Goal: Task Accomplishment & Management: Use online tool/utility

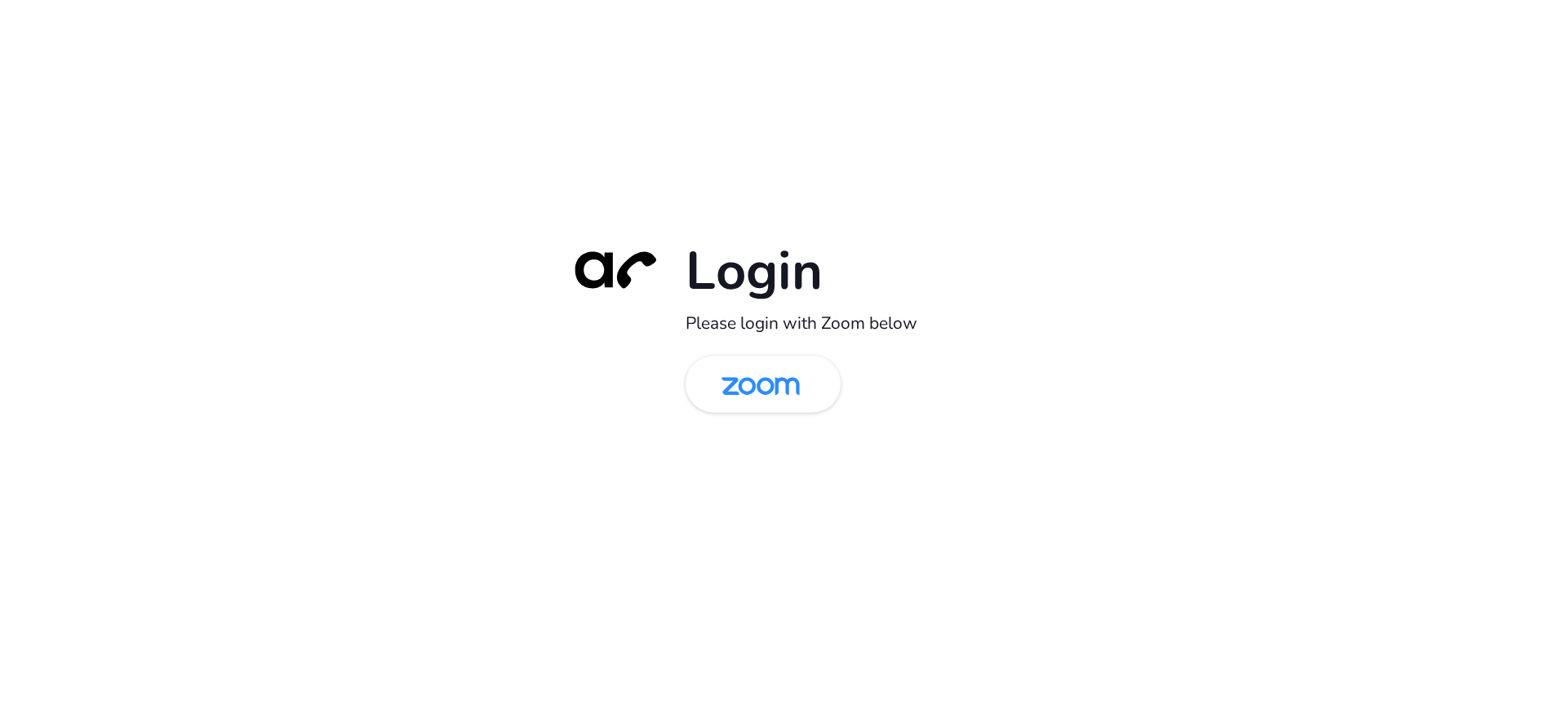
click at [805, 419] on div "Login Please login with Zoom below" at bounding box center [783, 354] width 457 height 234
click at [806, 384] on img at bounding box center [760, 385] width 113 height 53
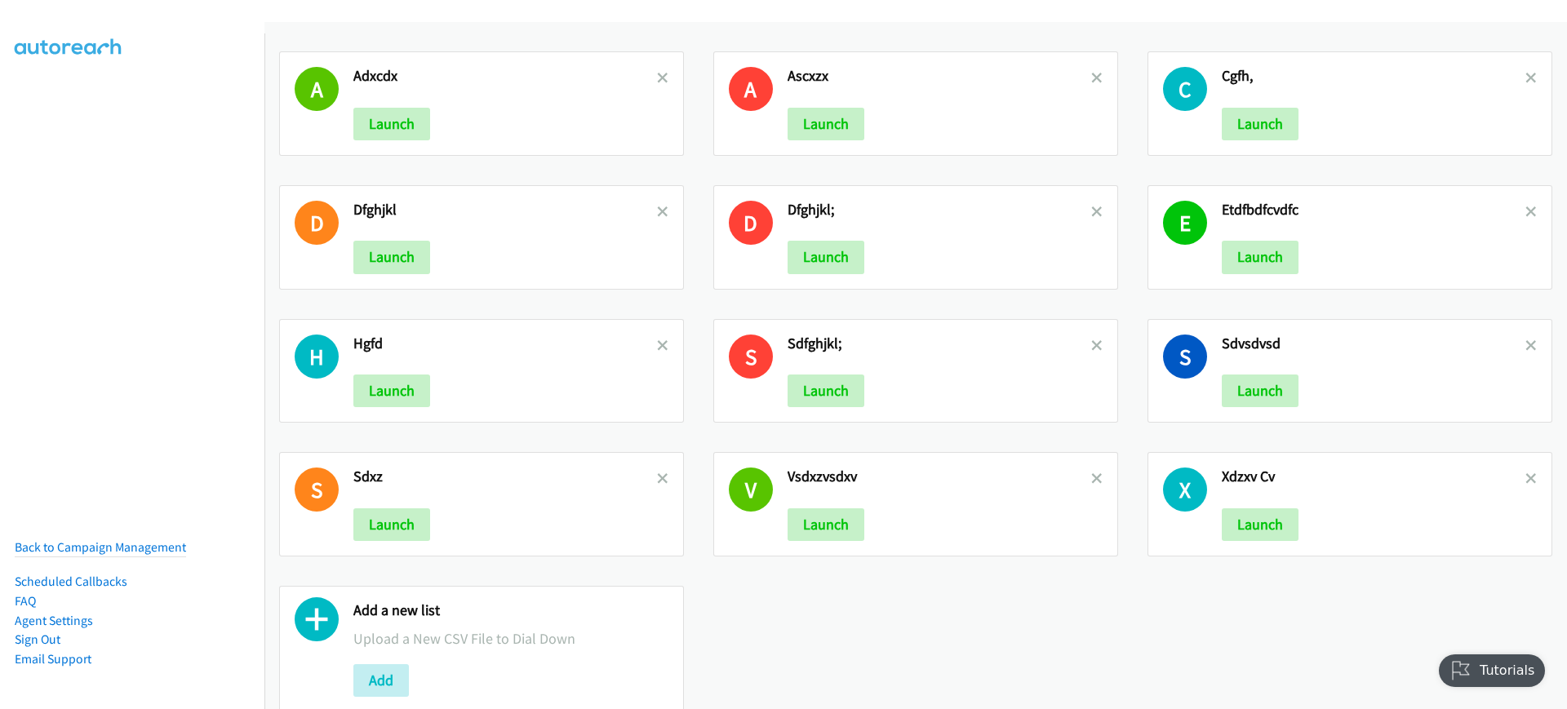
scroll to position [48, 0]
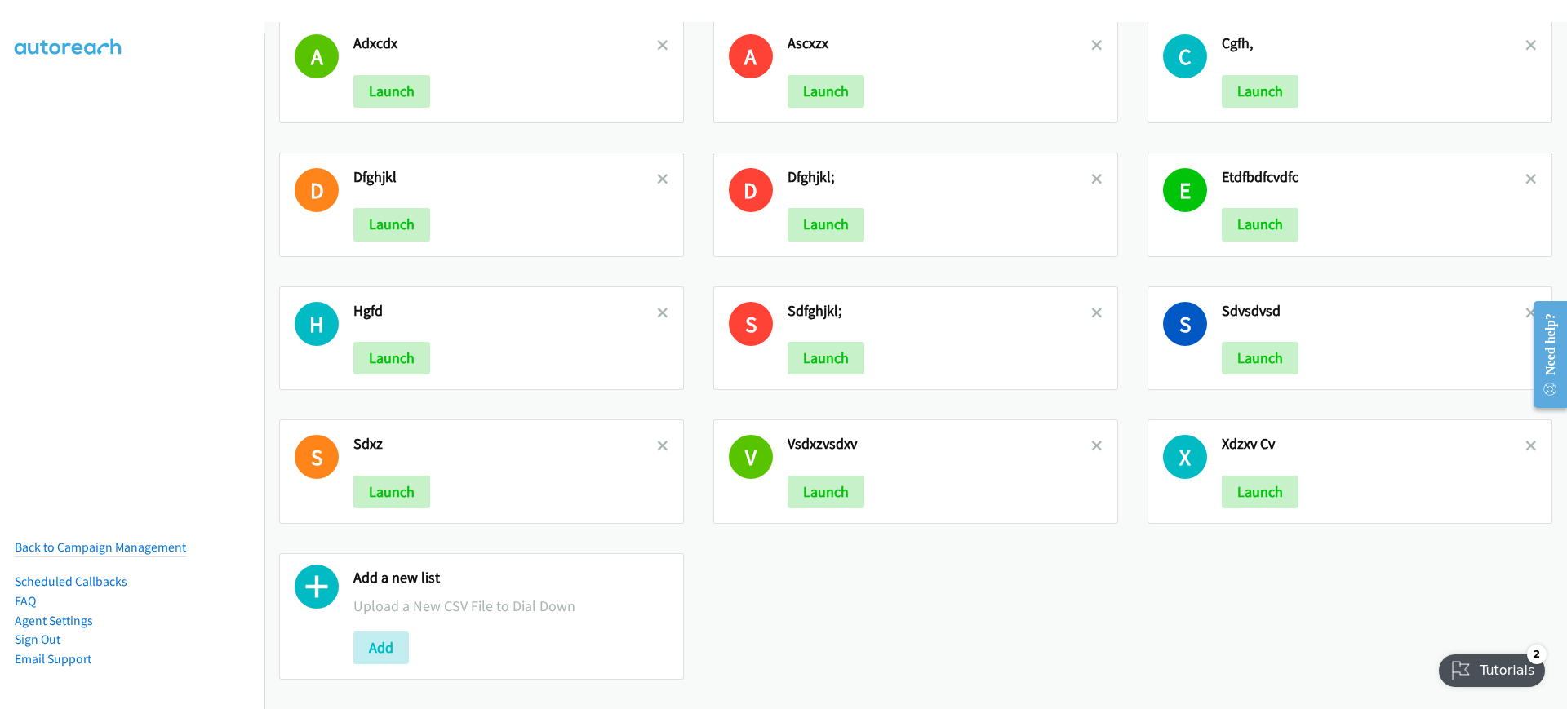
click at [377, 632] on div "Add" at bounding box center [510, 648] width 315 height 33
click at [370, 636] on button "Add" at bounding box center [380, 648] width 55 height 33
click at [384, 632] on button "Add" at bounding box center [380, 648] width 55 height 33
click at [658, 41] on icon at bounding box center [662, 46] width 11 height 11
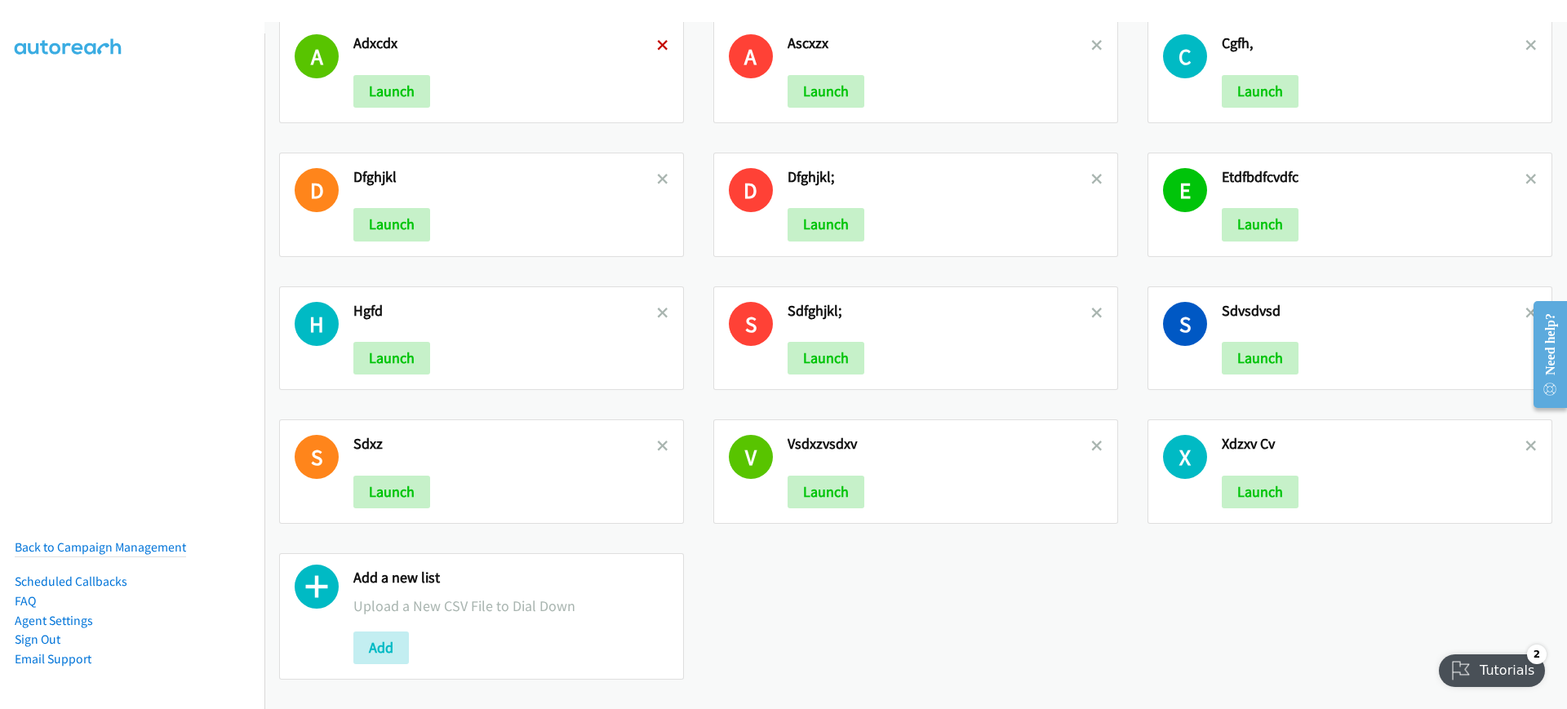
click at [658, 41] on icon at bounding box center [662, 46] width 11 height 11
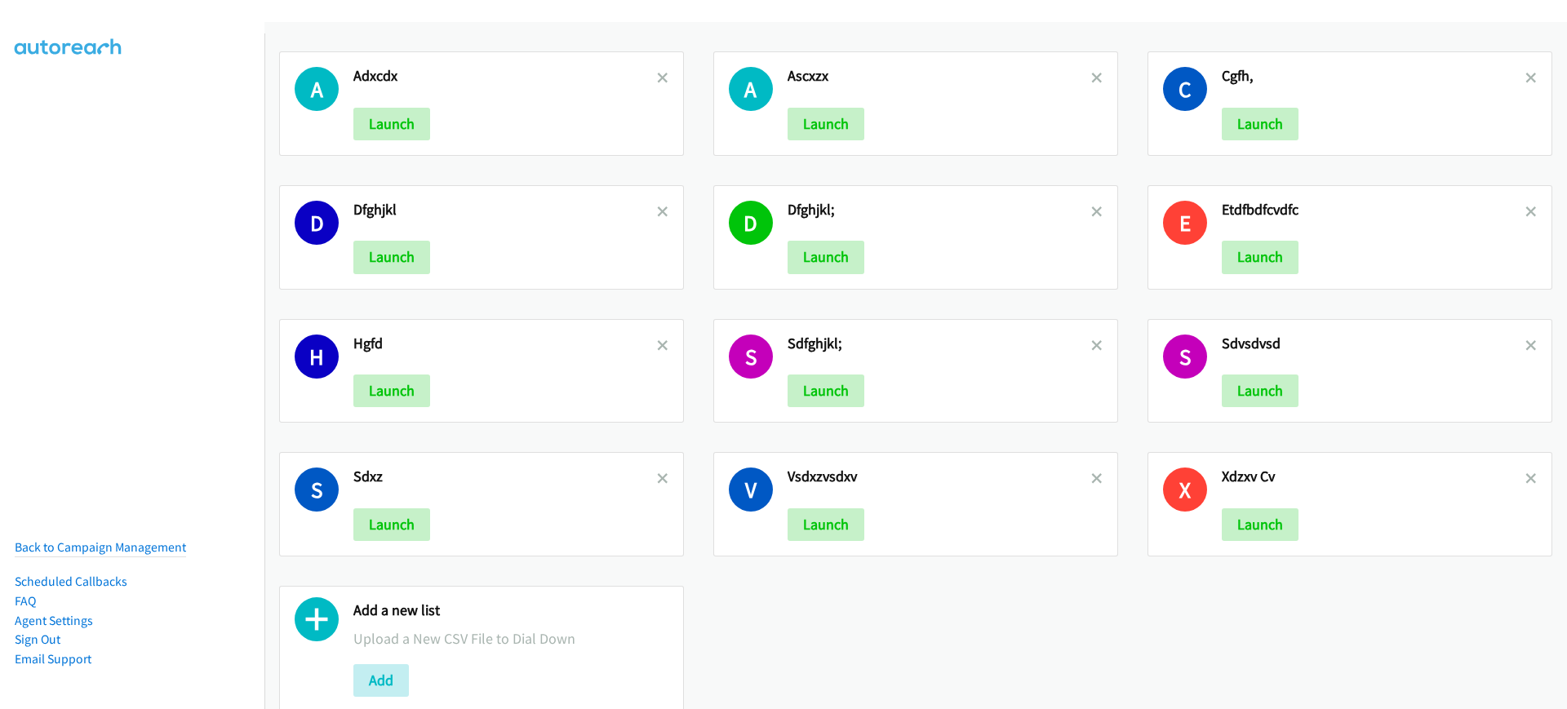
click at [185, 532] on nav "Back to Campaign Management Scheduled Callbacks FAQ Agent Settings Sign Out Com…" at bounding box center [132, 387] width 265 height 709
click at [126, 518] on nav "Back to Campaign Management Scheduled Callbacks FAQ Agent Settings Sign Out Com…" at bounding box center [132, 387] width 265 height 709
click at [122, 539] on link "Back to Campaign Management" at bounding box center [100, 547] width 171 height 16
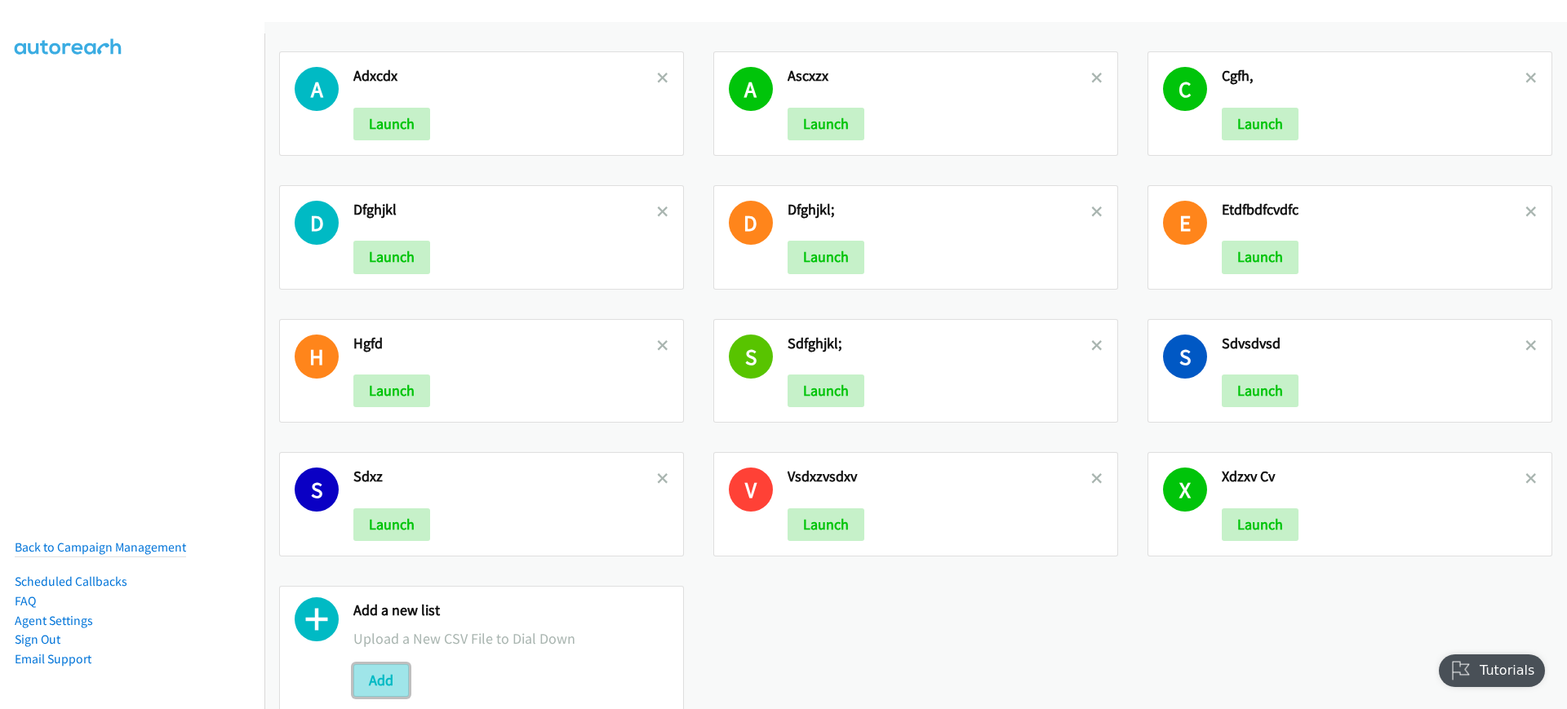
click at [388, 676] on button "Add" at bounding box center [380, 680] width 55 height 33
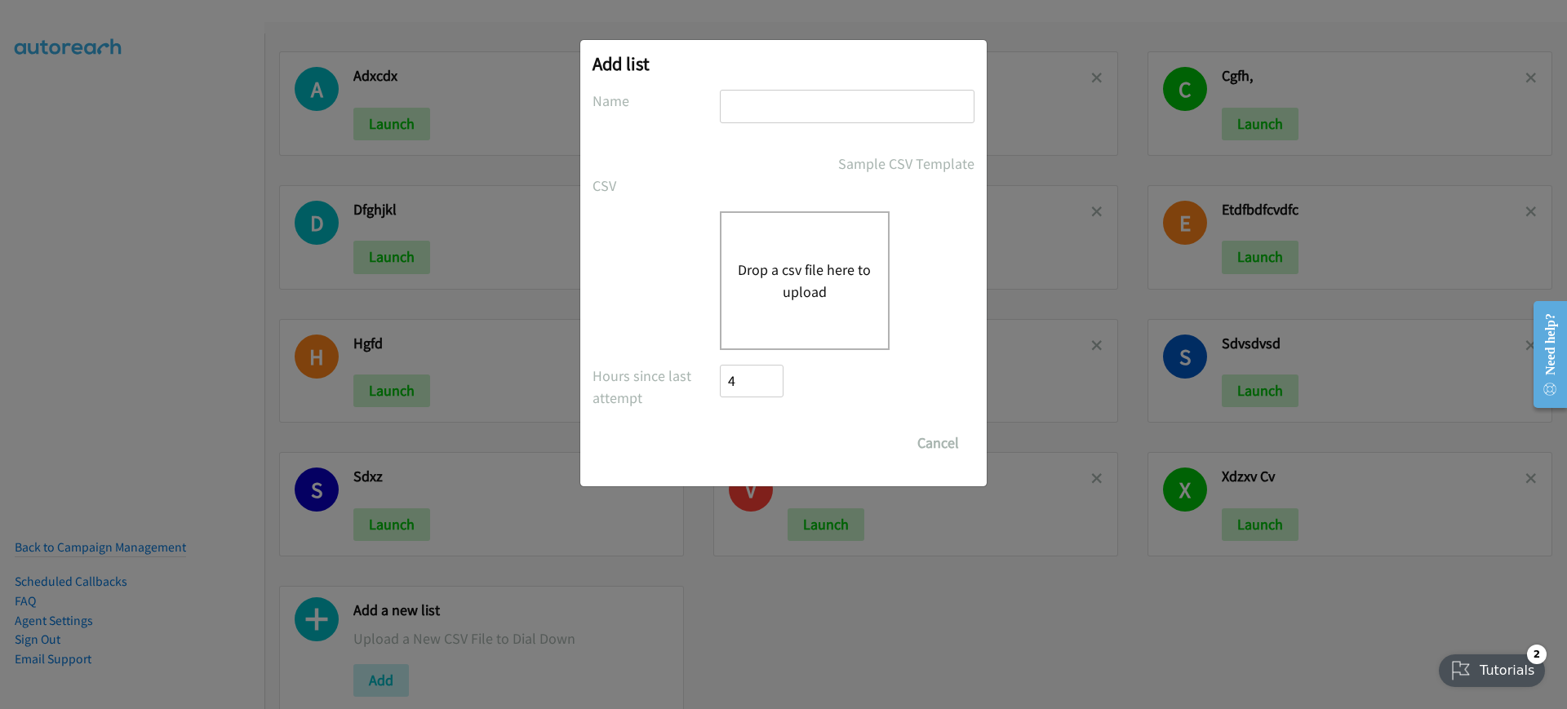
click at [805, 304] on div "Drop a csv file here to upload" at bounding box center [805, 280] width 170 height 139
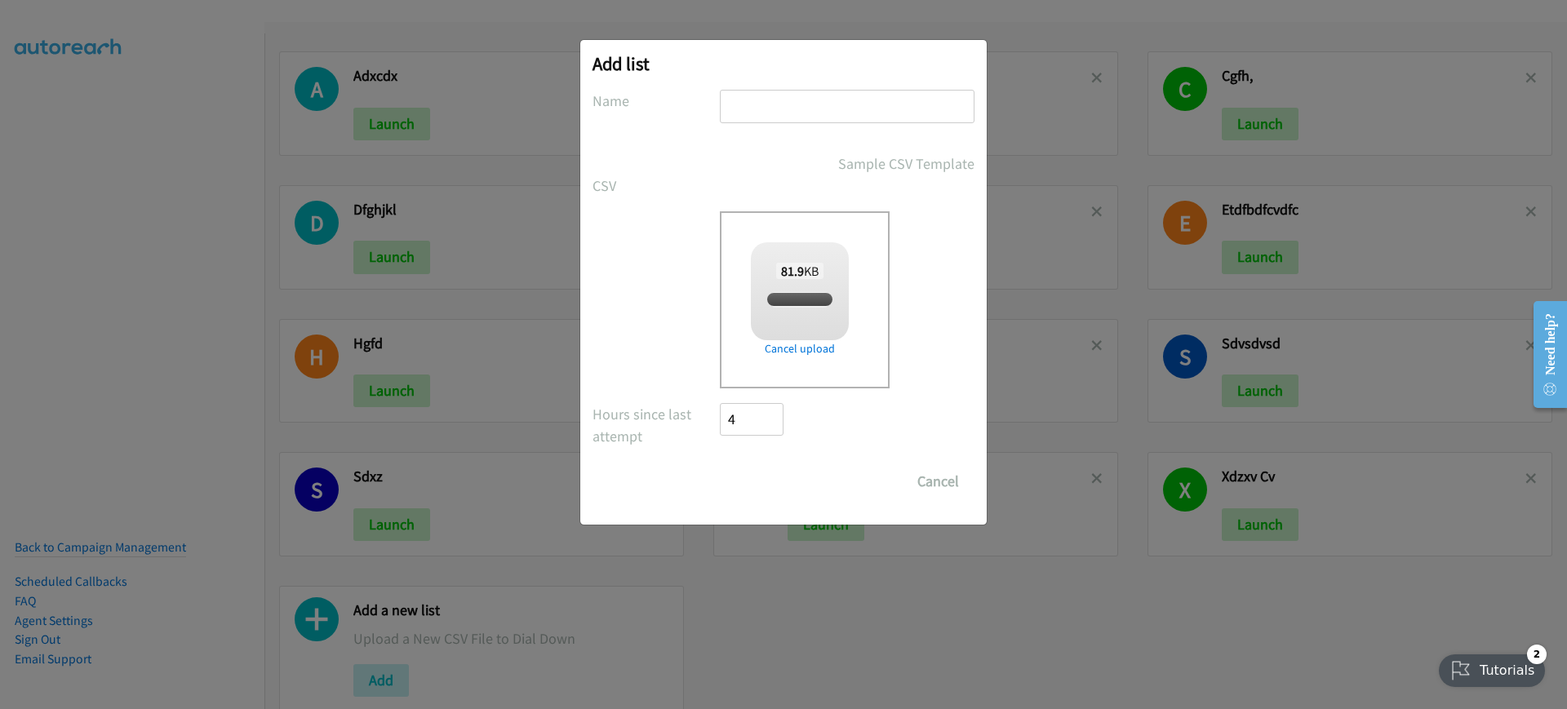
click at [801, 122] on input "text" at bounding box center [847, 106] width 255 height 33
checkbox input "true"
type input "cfvghjkl;"
click at [745, 490] on input "Save List" at bounding box center [763, 481] width 86 height 33
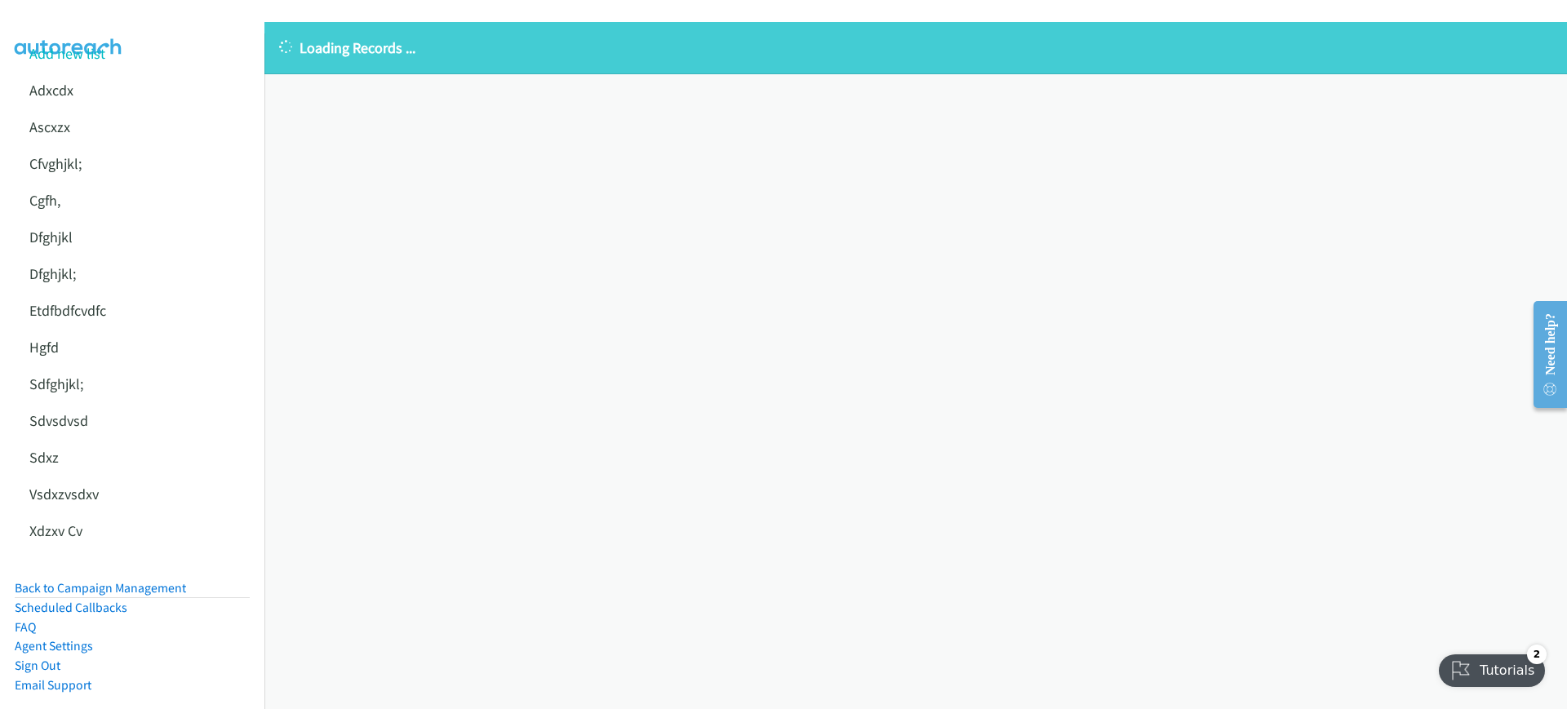
scroll to position [83, 0]
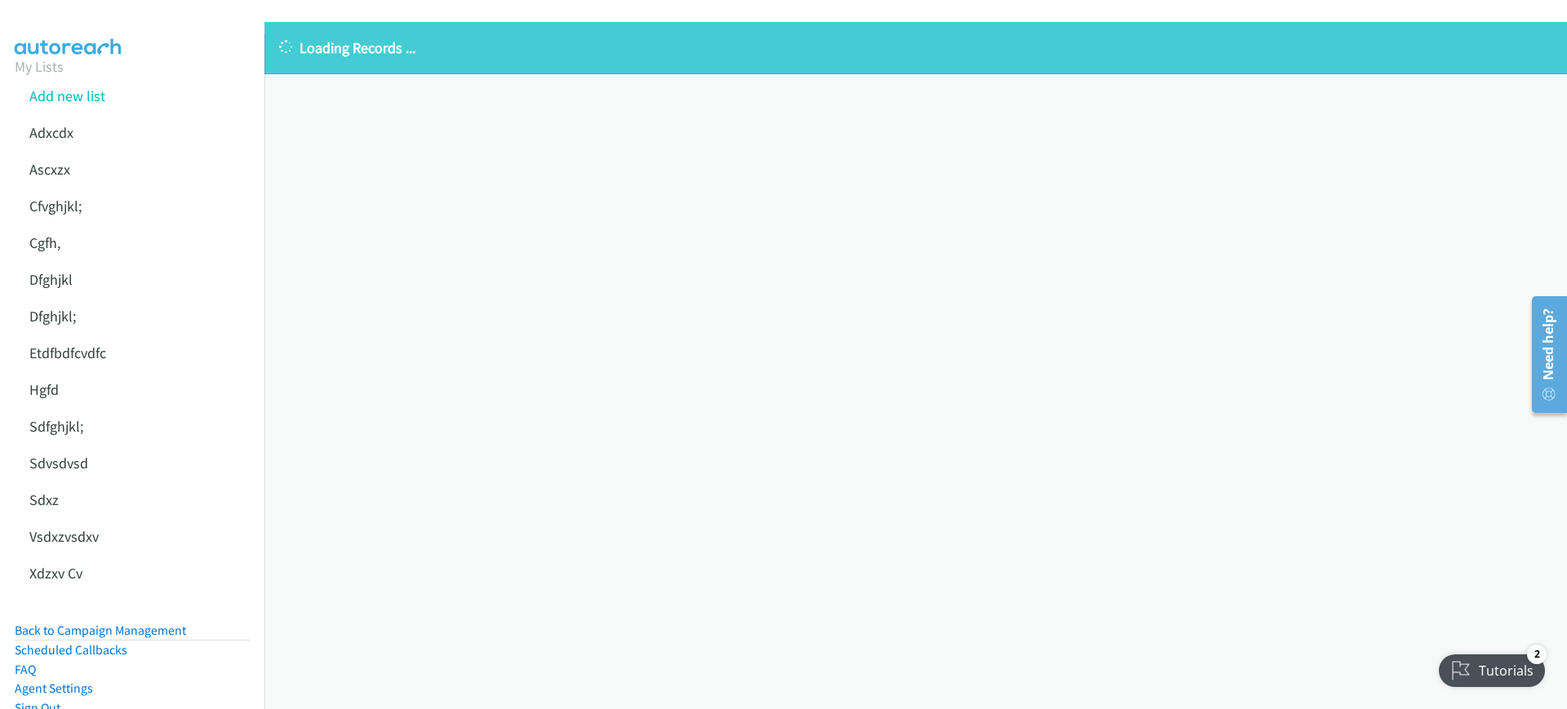
click at [652, 625] on div "Loading Records ... Sorry, something went wrong please try again." at bounding box center [915, 365] width 1303 height 687
click at [389, 260] on div "Loading Records ... Sorry, something went wrong please try again." at bounding box center [915, 365] width 1303 height 687
click at [166, 621] on li "Back to Campaign Management" at bounding box center [132, 631] width 235 height 20
click at [163, 633] on link "Back to Campaign Management" at bounding box center [100, 631] width 171 height 16
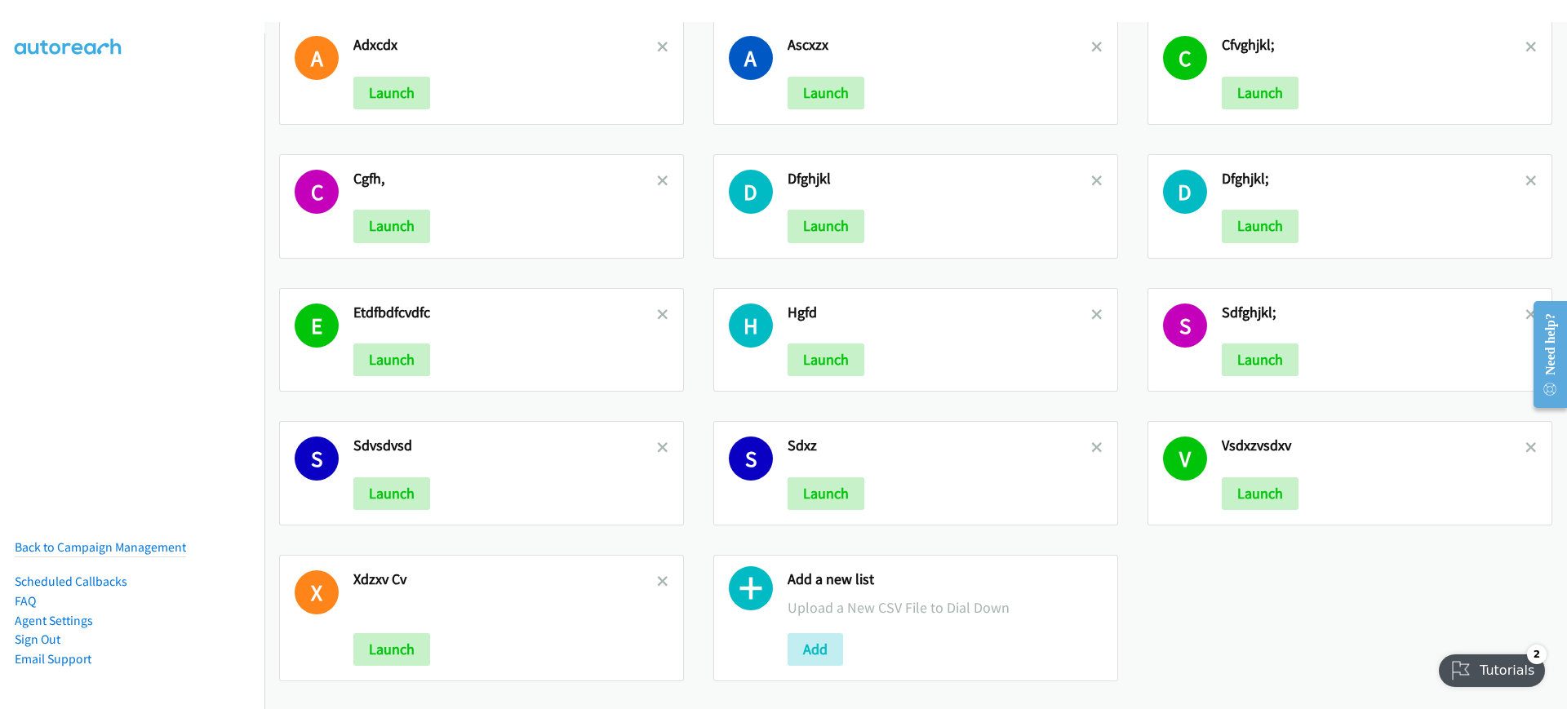
scroll to position [48, 0]
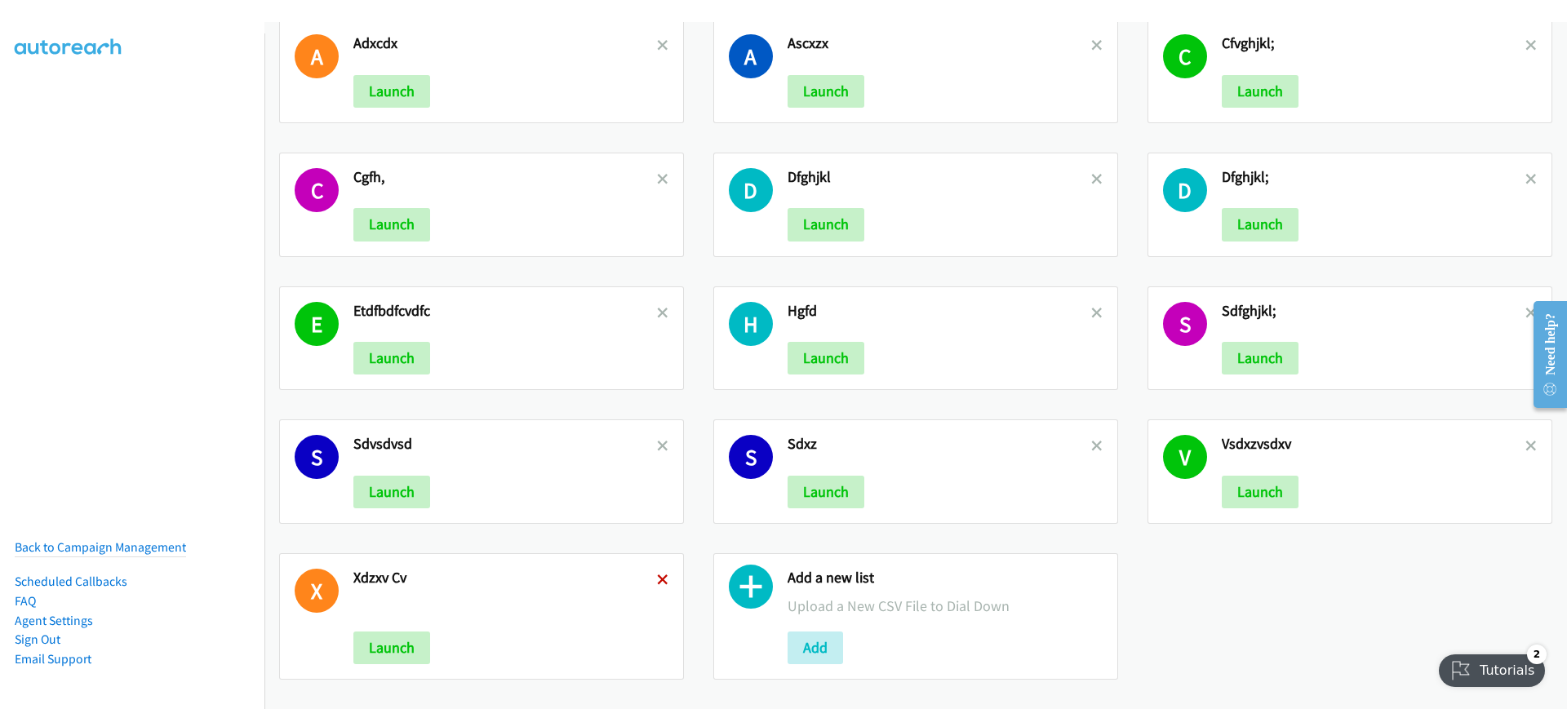
click at [661, 562] on div "X Xdzxv Cv Launch" at bounding box center [481, 616] width 405 height 127
click at [658, 575] on icon at bounding box center [662, 580] width 11 height 11
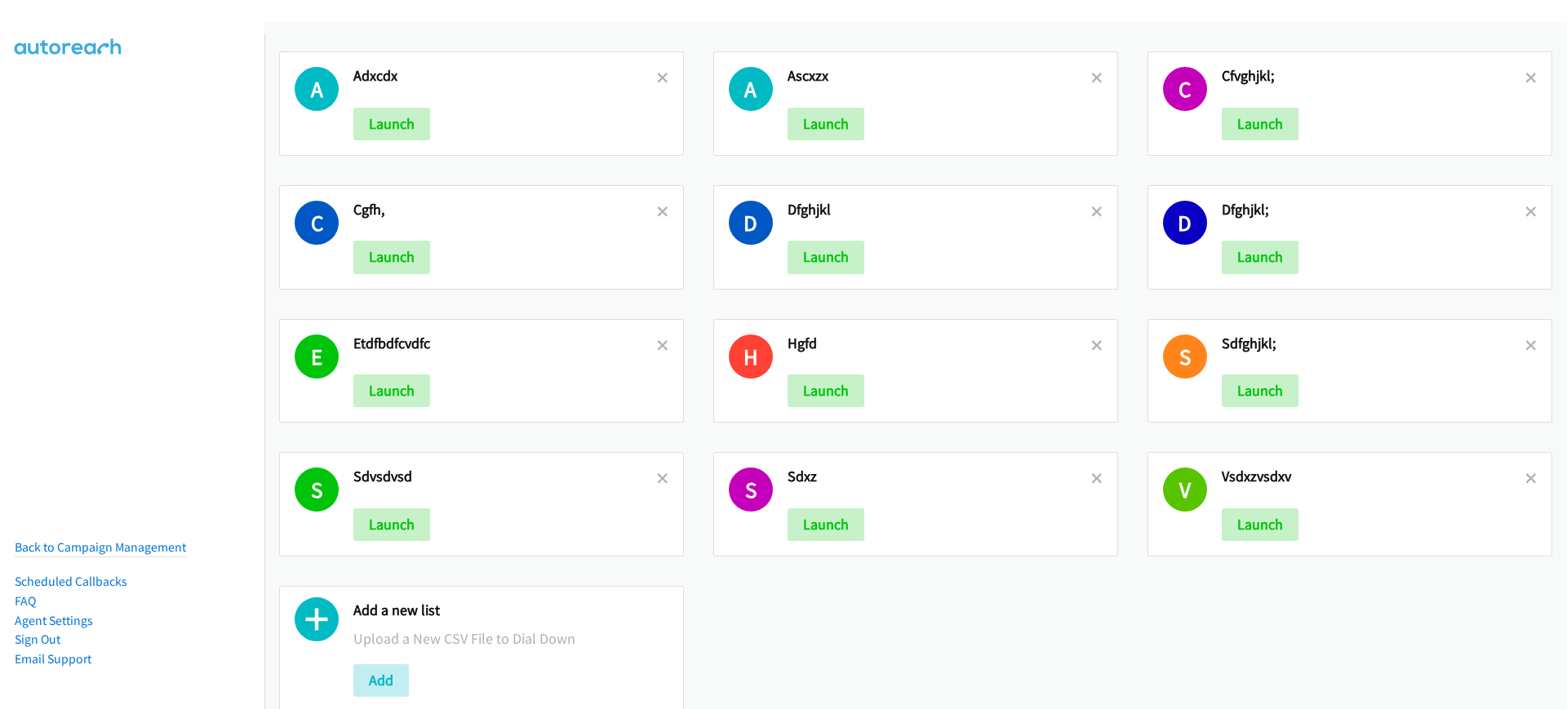
click at [657, 336] on link at bounding box center [662, 345] width 11 height 19
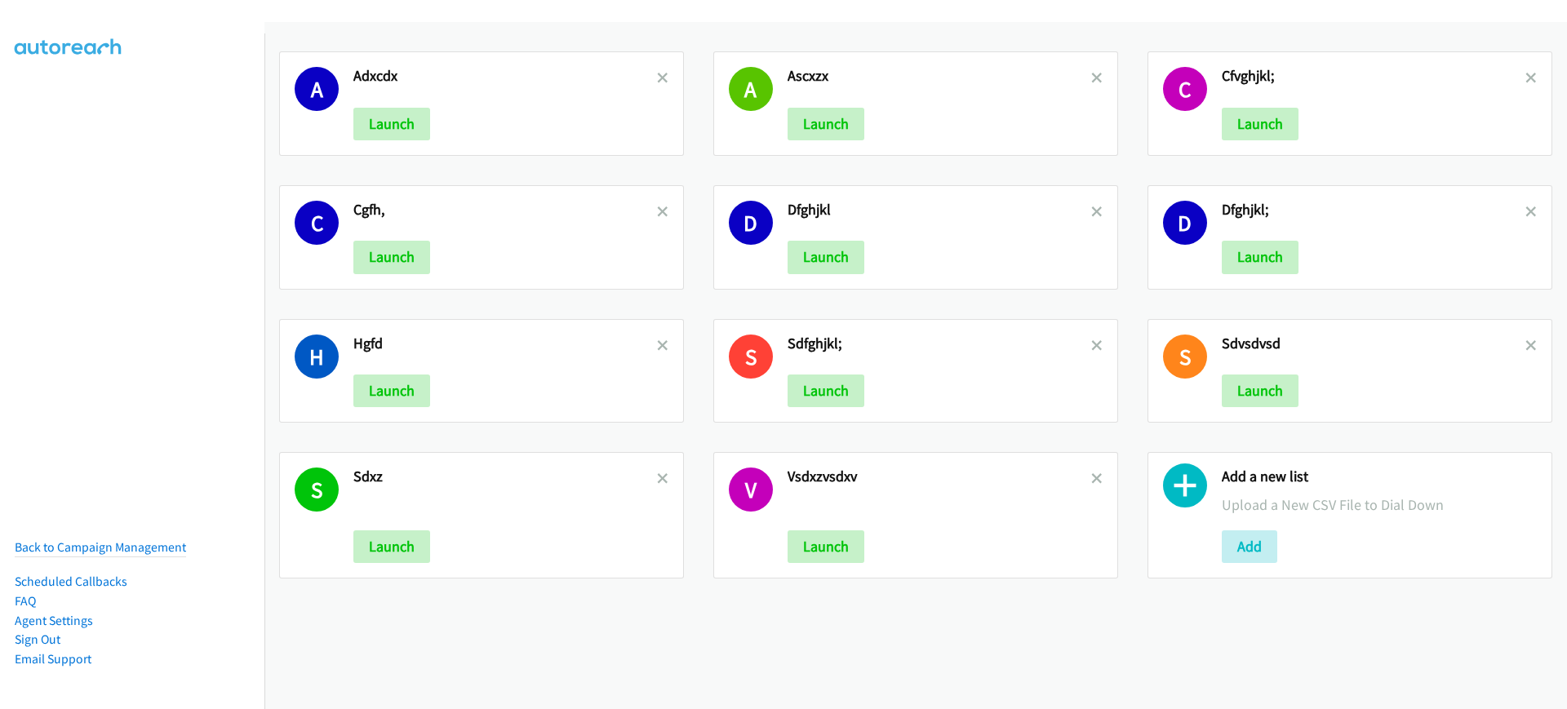
click at [660, 212] on icon at bounding box center [662, 212] width 11 height 11
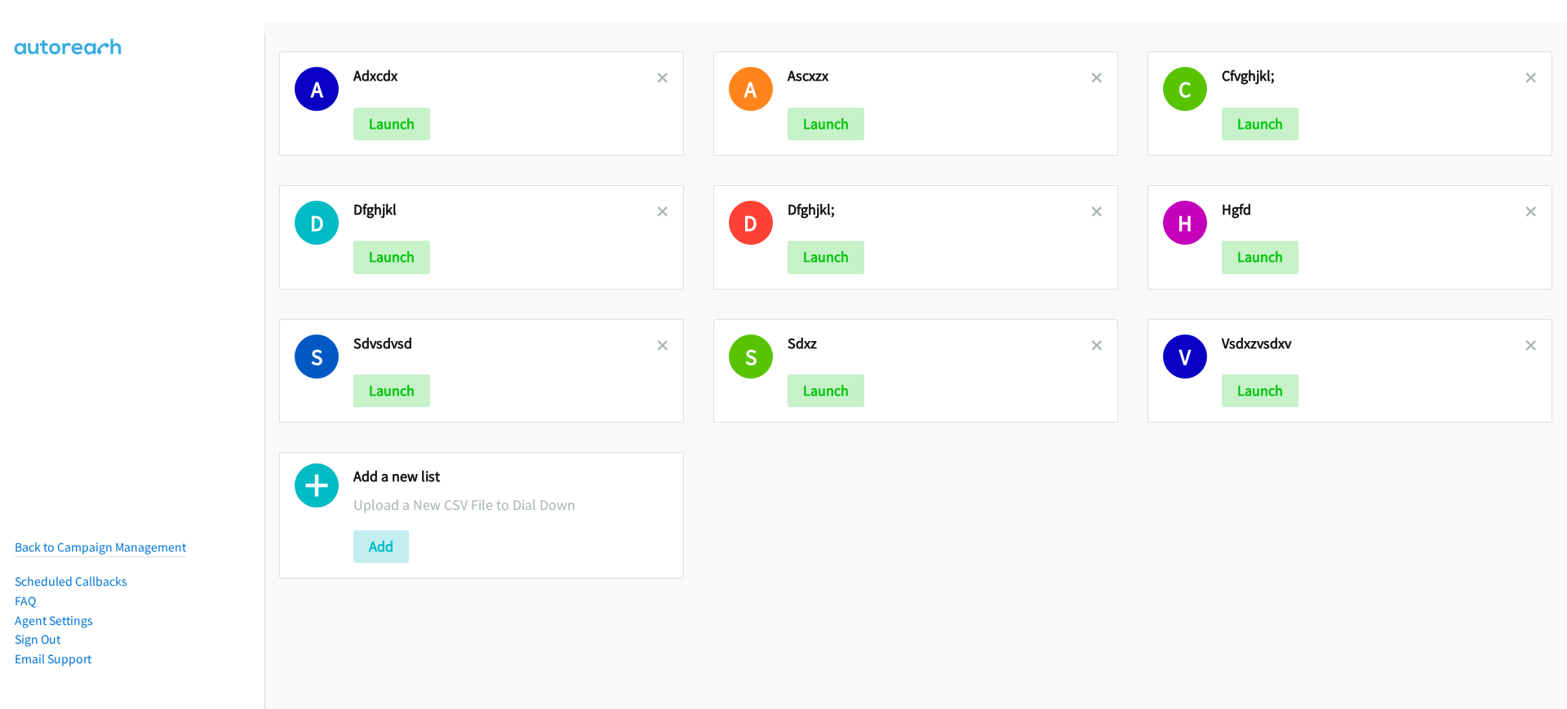
click at [659, 83] on link at bounding box center [662, 78] width 11 height 19
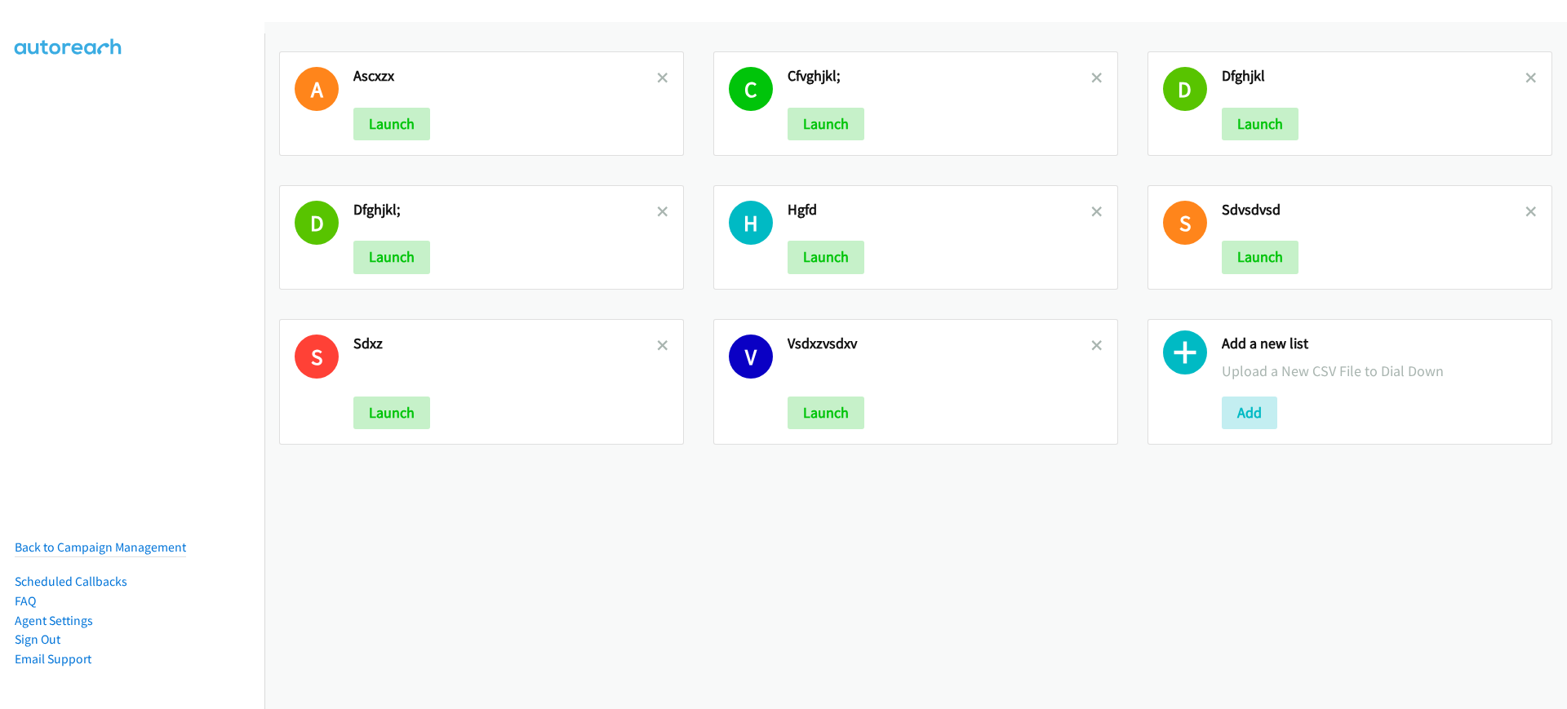
click at [659, 218] on link at bounding box center [662, 211] width 11 height 19
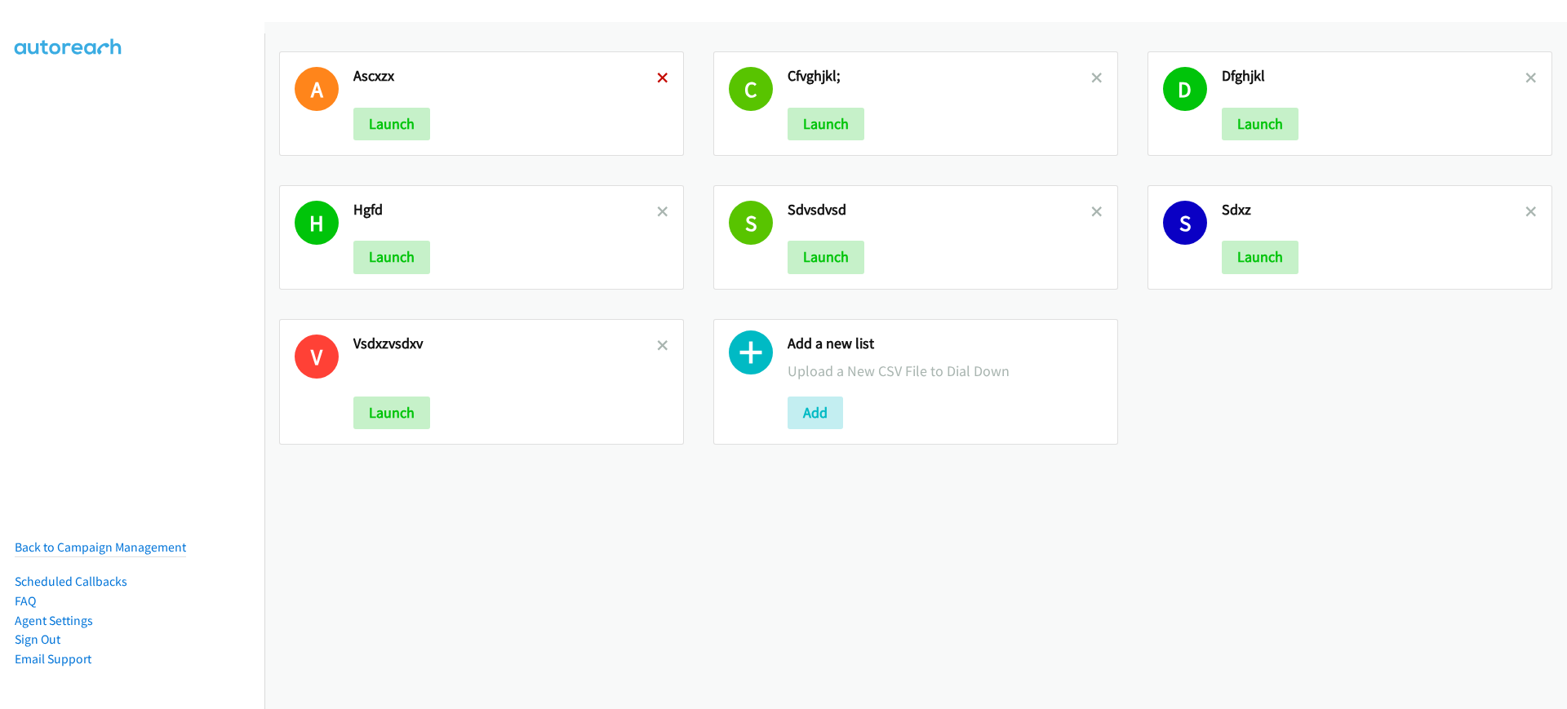
click at [659, 77] on icon at bounding box center [662, 78] width 11 height 11
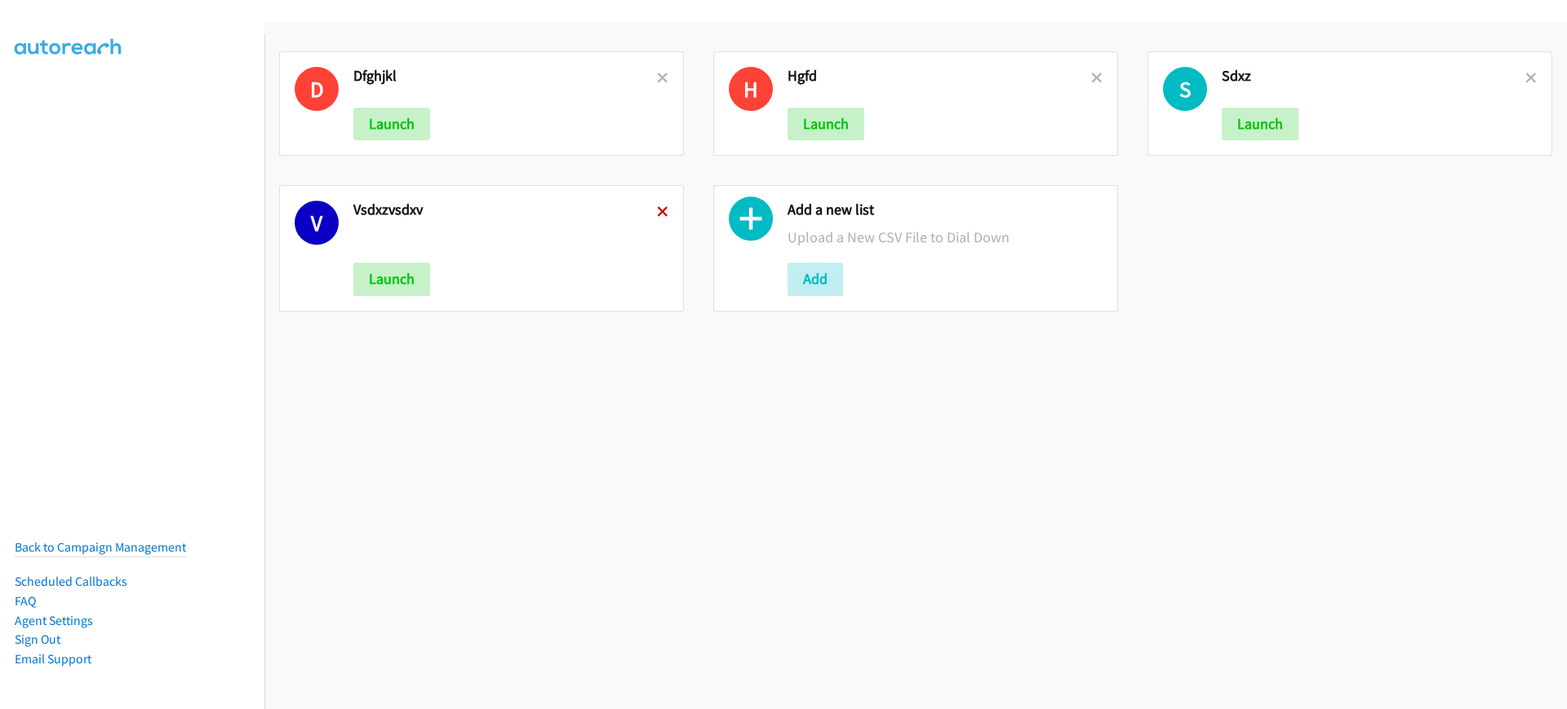
drag, startPoint x: 0, startPoint y: 0, endPoint x: 659, endPoint y: 212, distance: 692.7
click at [659, 212] on icon at bounding box center [662, 212] width 11 height 11
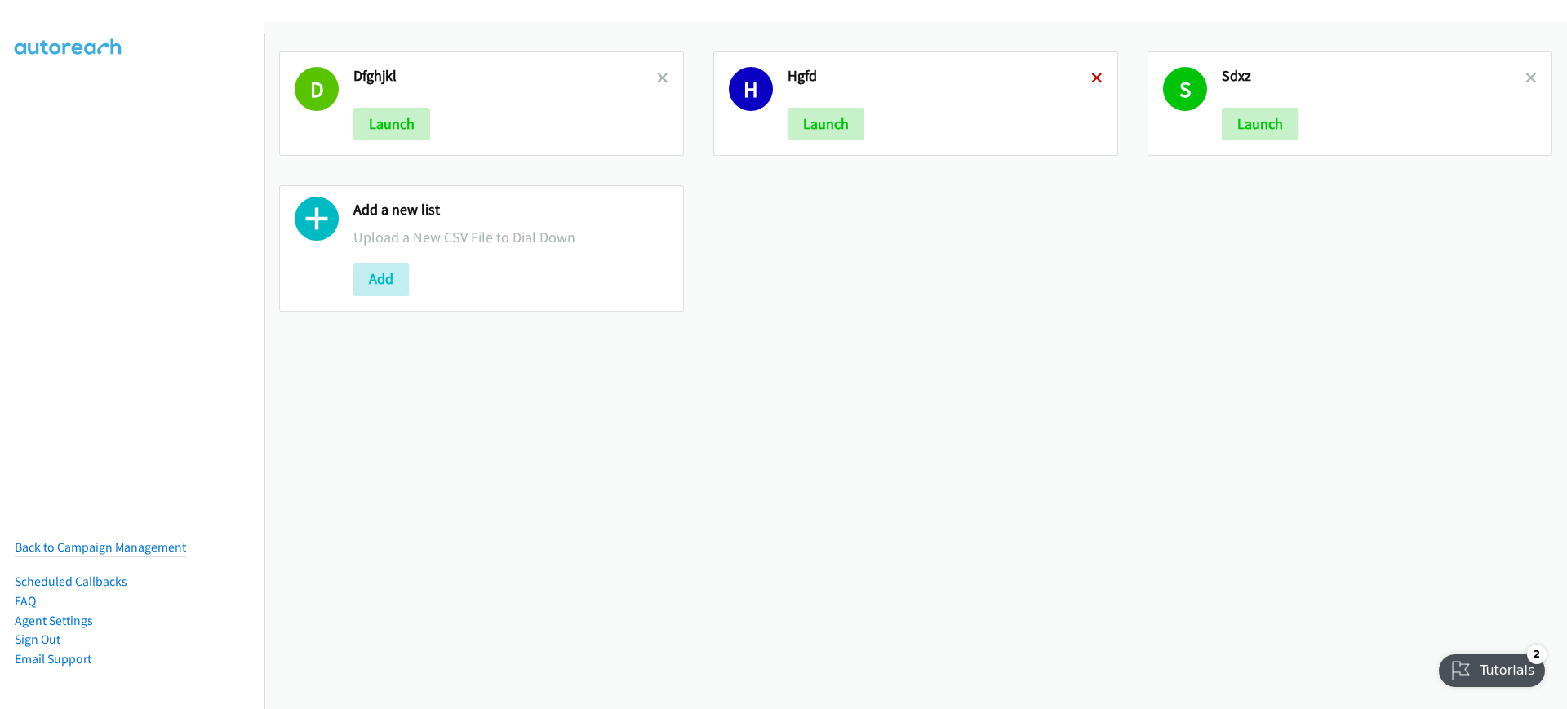
click at [1091, 78] on icon at bounding box center [1096, 78] width 11 height 11
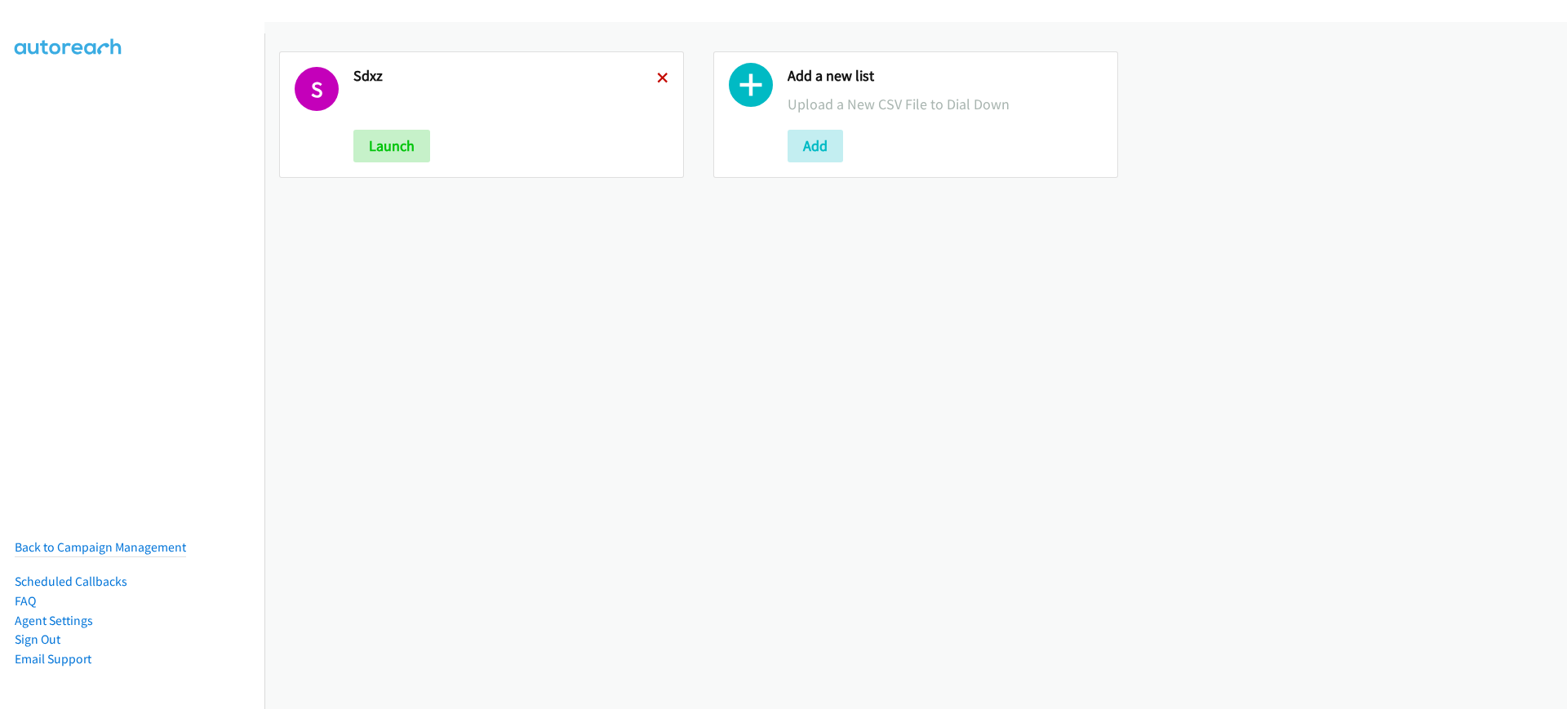
click at [657, 73] on icon at bounding box center [662, 78] width 11 height 11
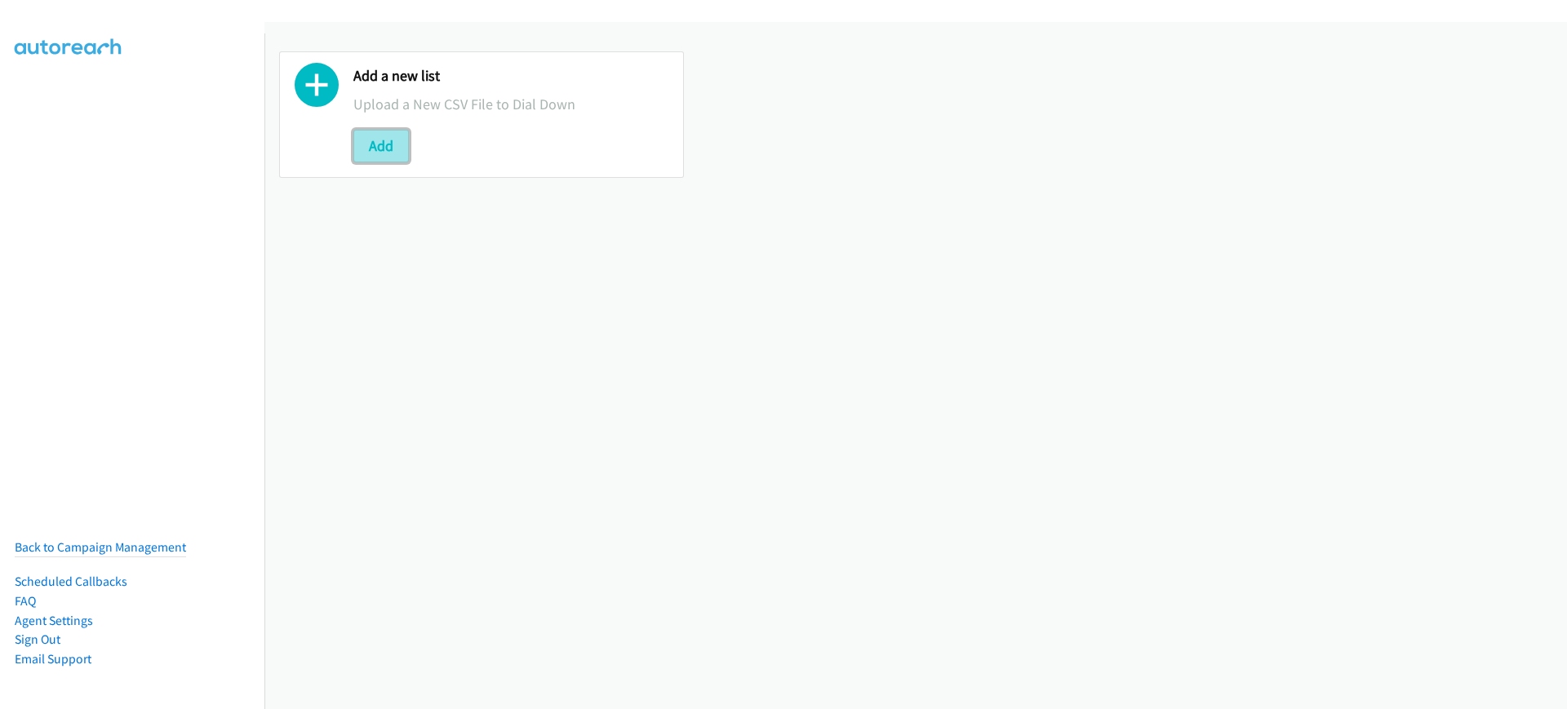
click at [393, 140] on button "Add" at bounding box center [380, 146] width 55 height 33
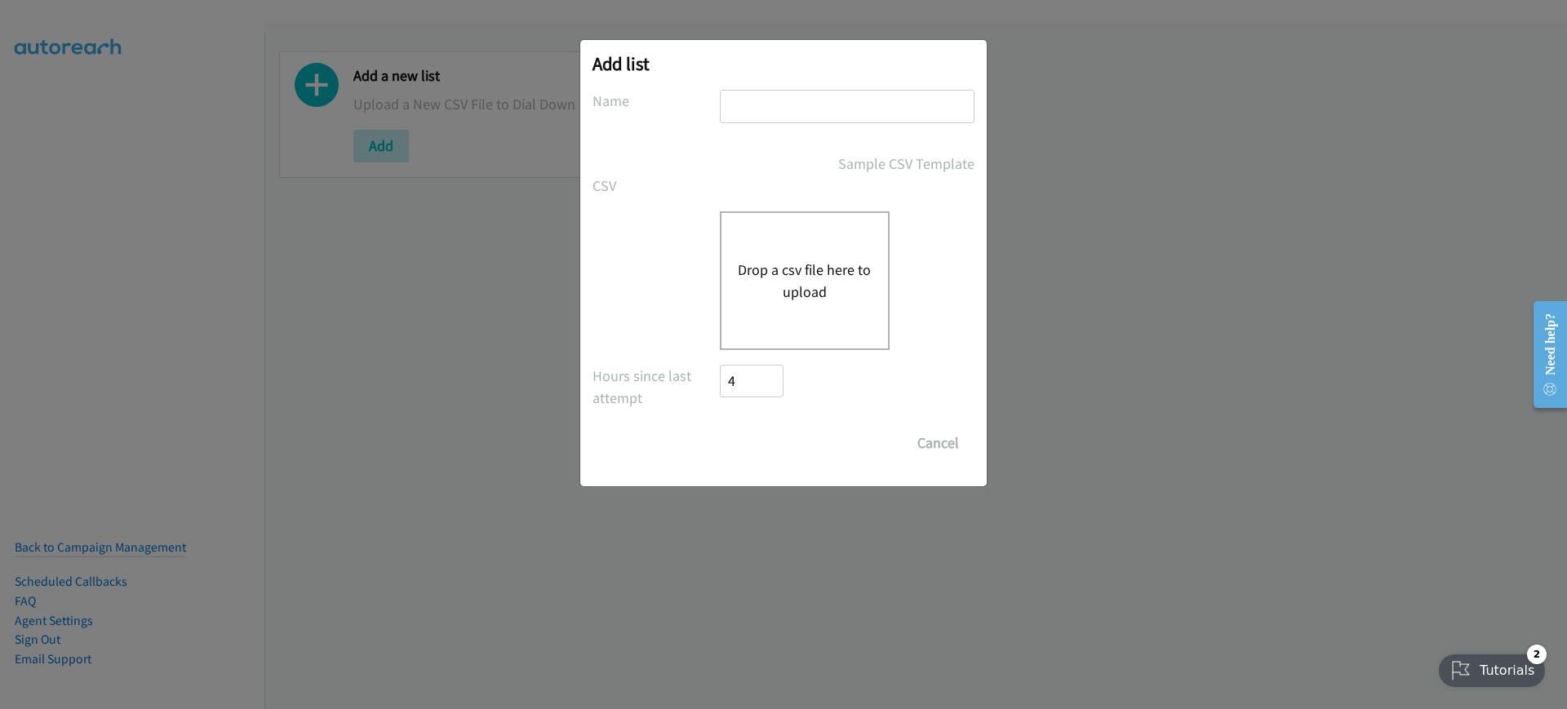
click at [815, 256] on div "Drop a csv file here to upload" at bounding box center [805, 280] width 170 height 139
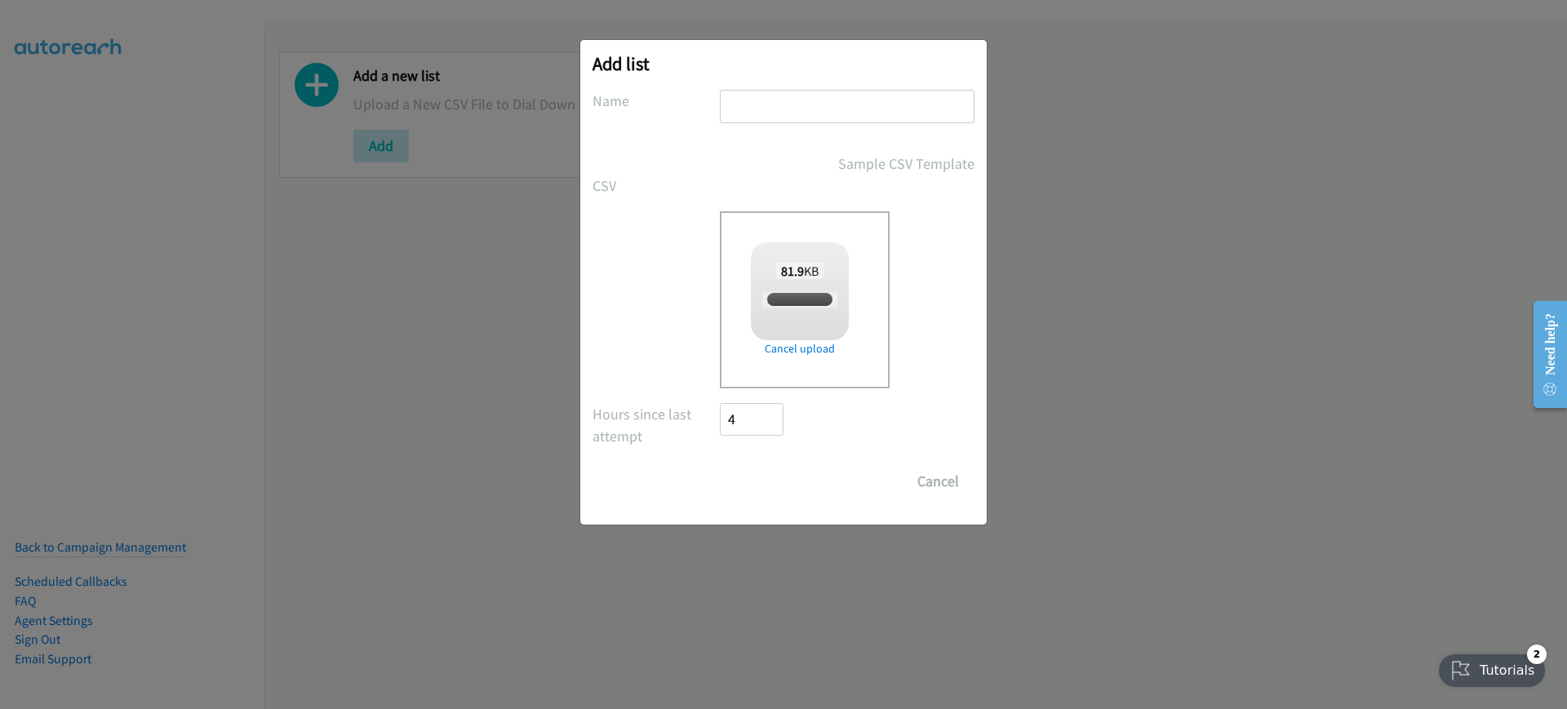
click at [815, 127] on div at bounding box center [847, 114] width 255 height 48
checkbox input "true"
click at [842, 117] on input "text" at bounding box center [847, 106] width 255 height 33
type input "fghjkl"
click at [727, 486] on input "Save List" at bounding box center [763, 481] width 86 height 33
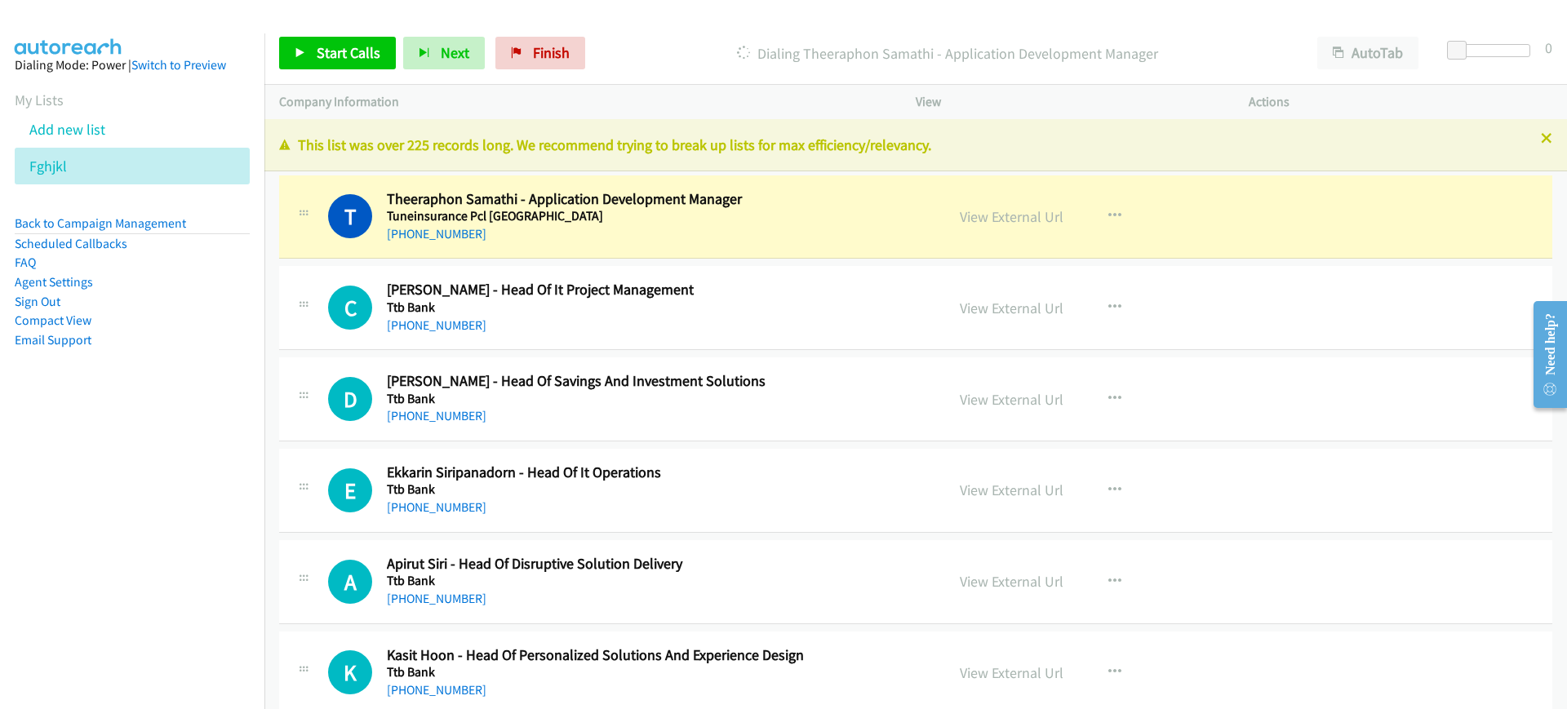
drag, startPoint x: 669, startPoint y: 17, endPoint x: 704, endPoint y: 35, distance: 38.7
click at [669, 17] on div at bounding box center [776, 31] width 1552 height 63
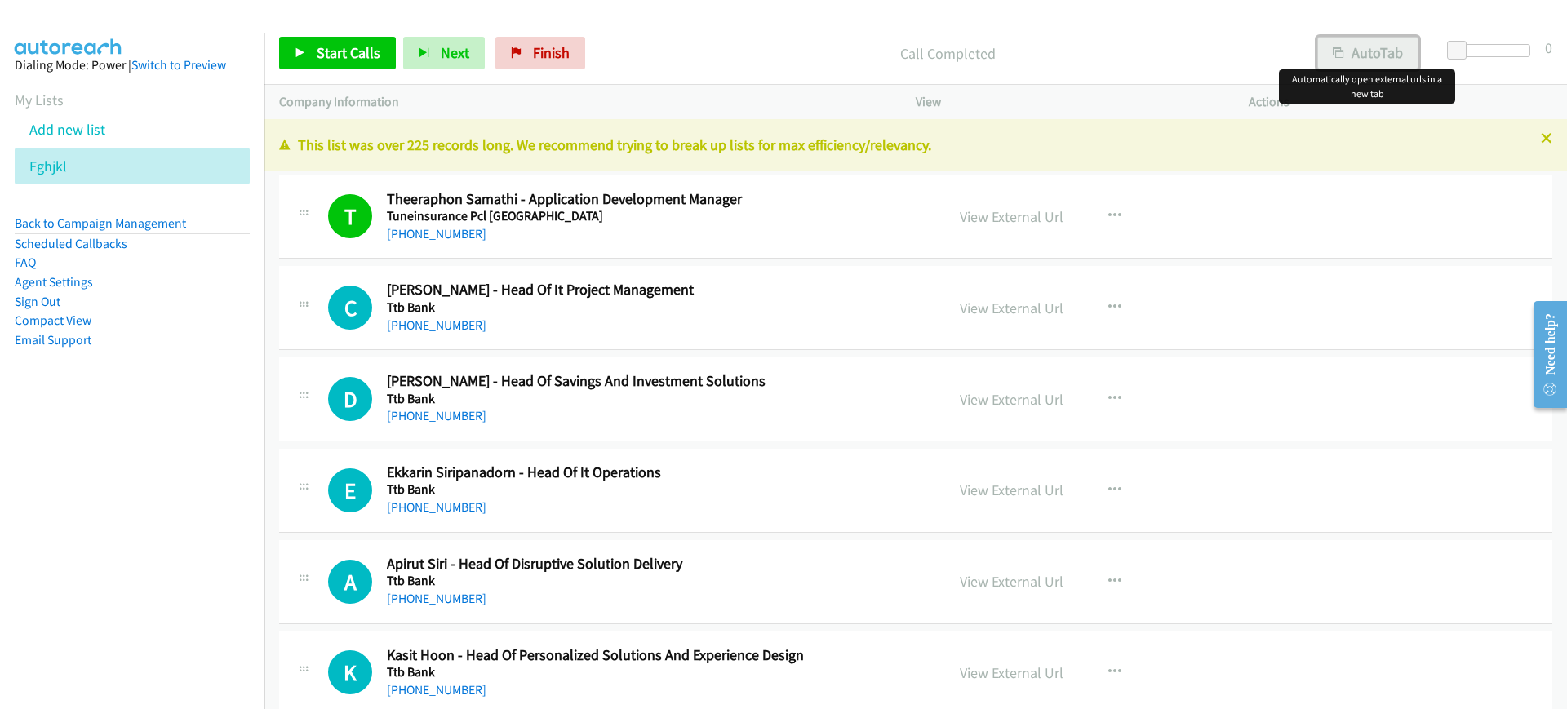
click at [1351, 52] on button "AutoTab" at bounding box center [1367, 53] width 101 height 33
click at [334, 58] on span "Start Calls" at bounding box center [349, 52] width 64 height 19
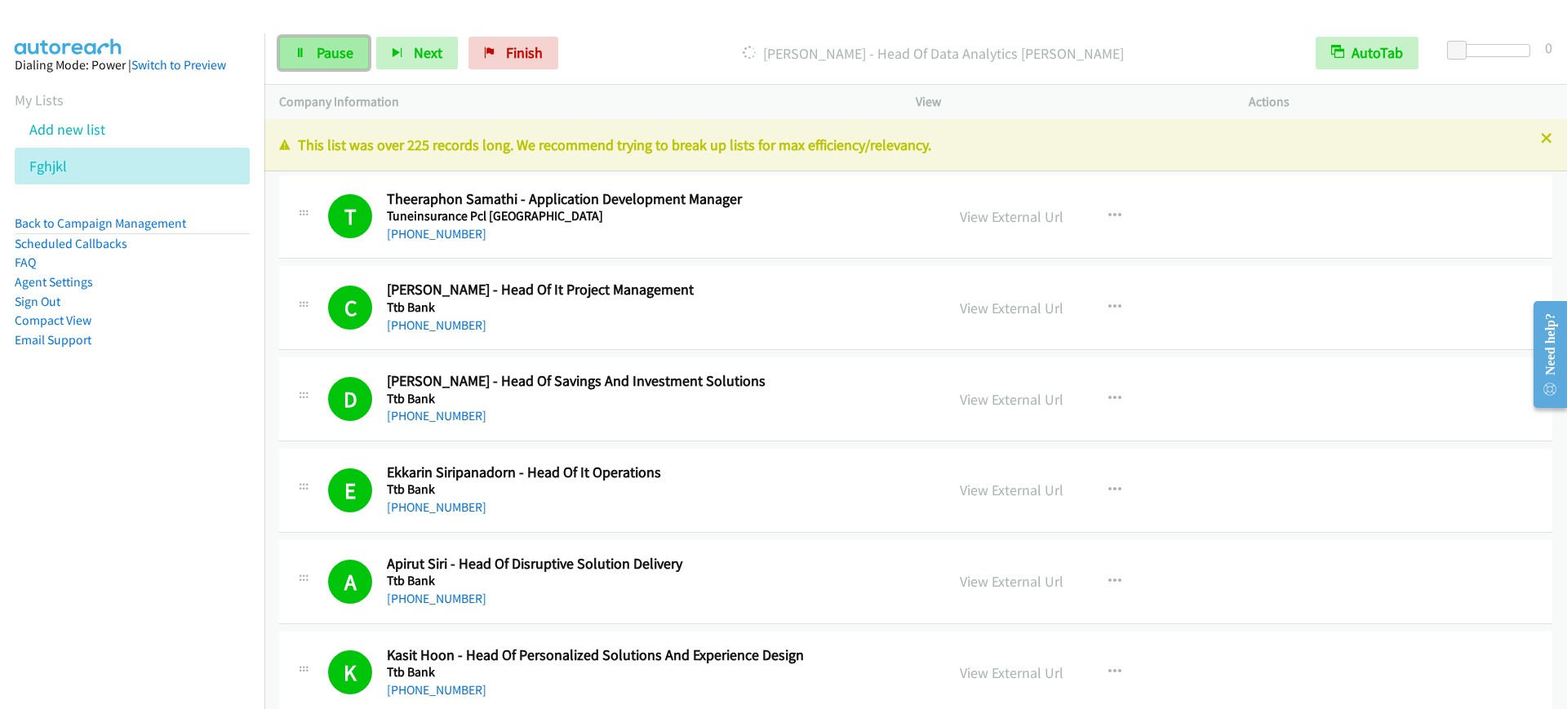
click at [332, 48] on span "Pause" at bounding box center [335, 52] width 37 height 19
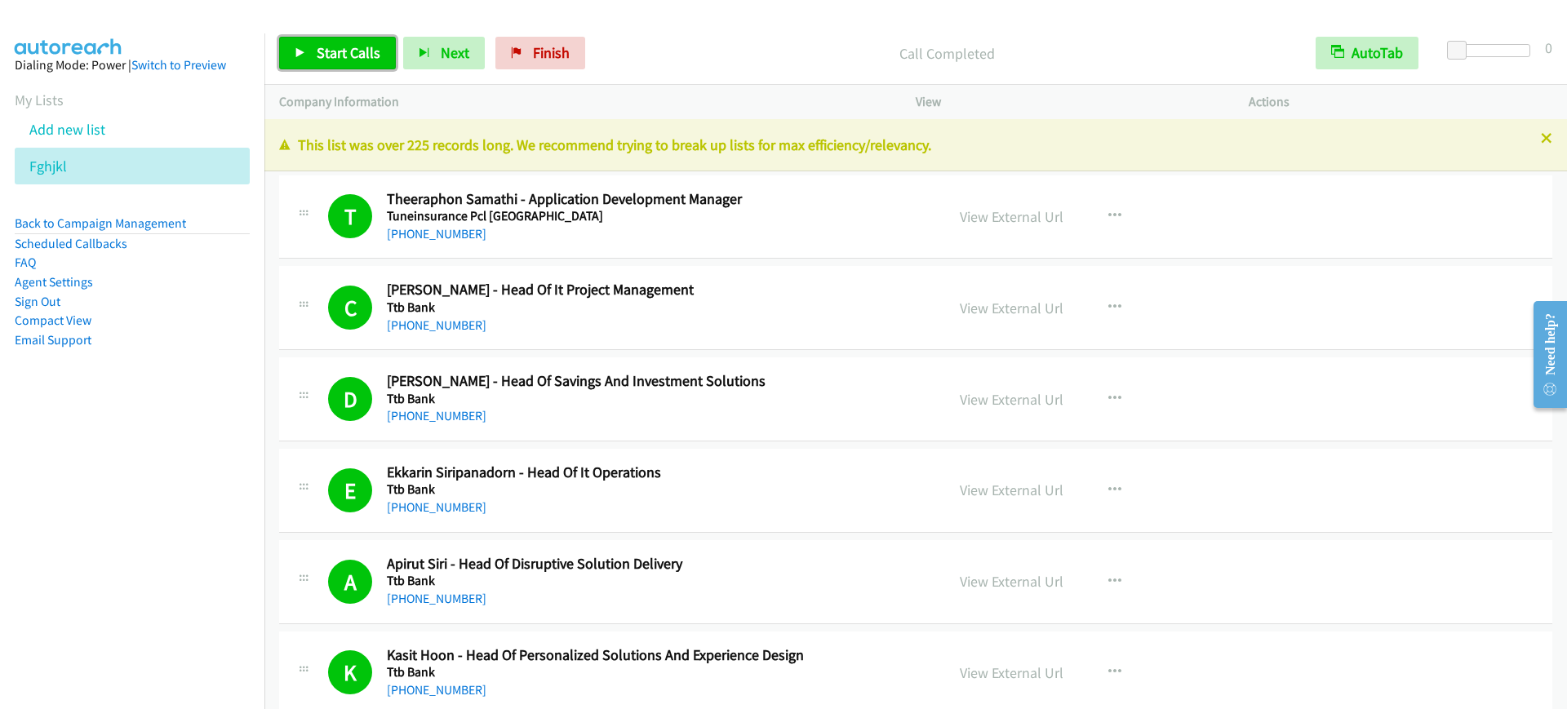
click at [366, 50] on span "Start Calls" at bounding box center [349, 52] width 64 height 19
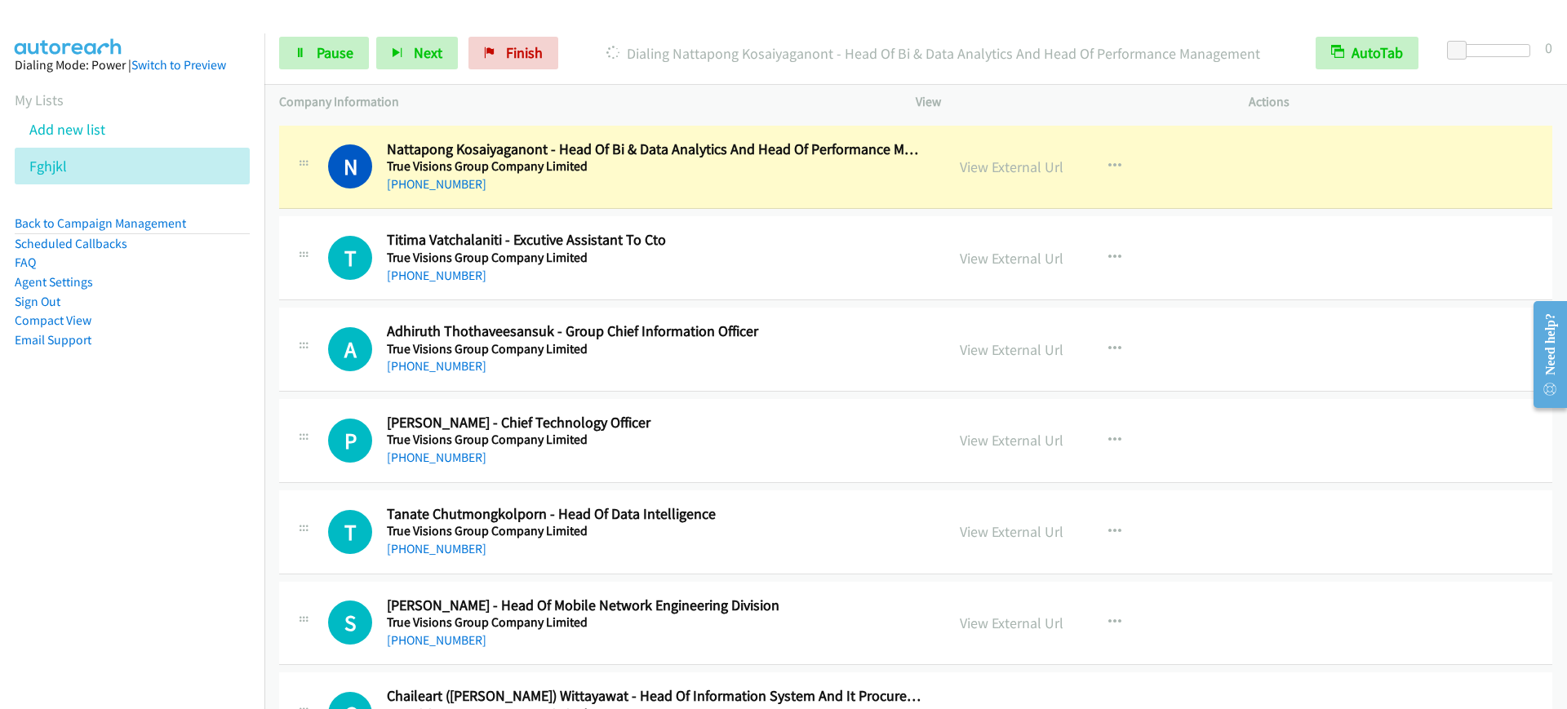
scroll to position [1428, 0]
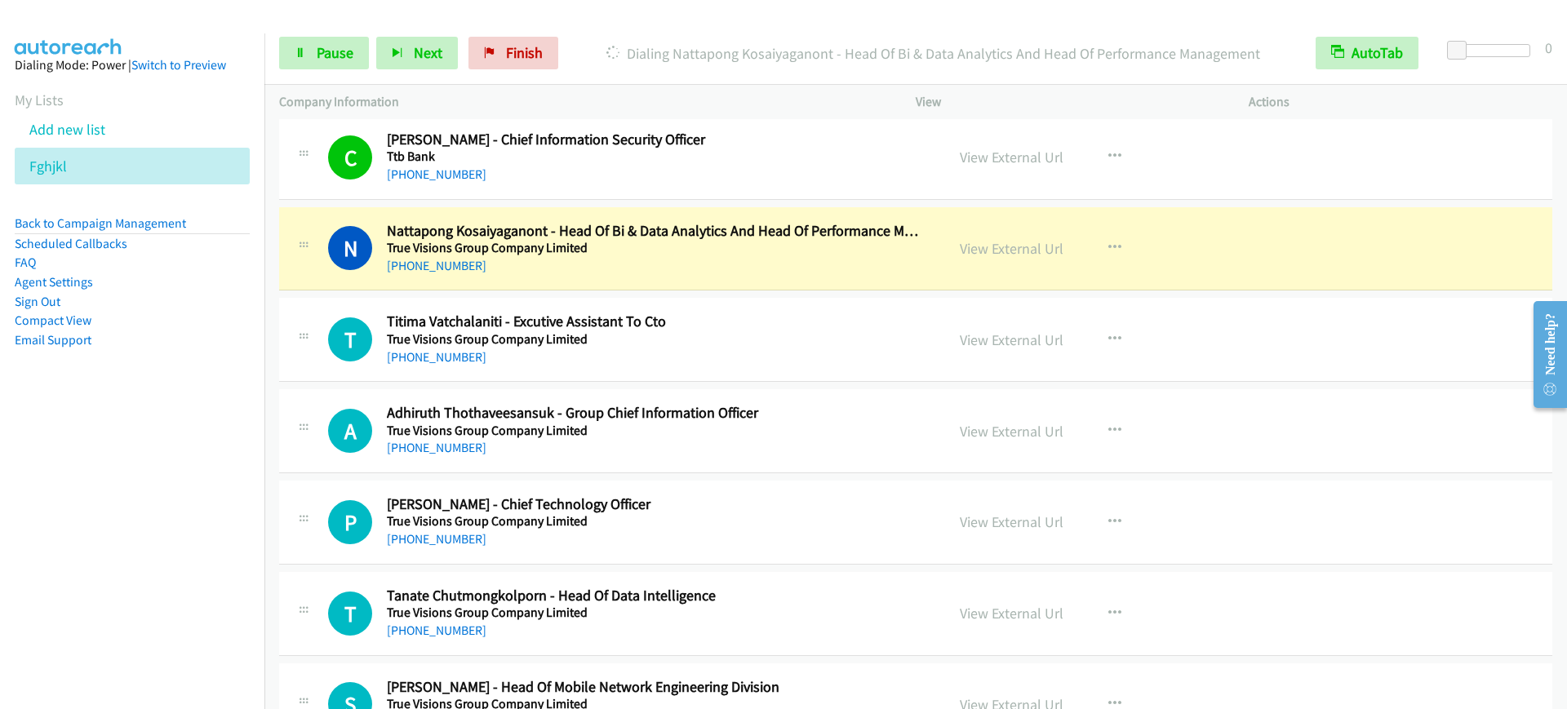
click at [630, 272] on div "[PHONE_NUMBER]" at bounding box center [655, 266] width 536 height 20
click at [323, 52] on span "Pause" at bounding box center [335, 52] width 37 height 19
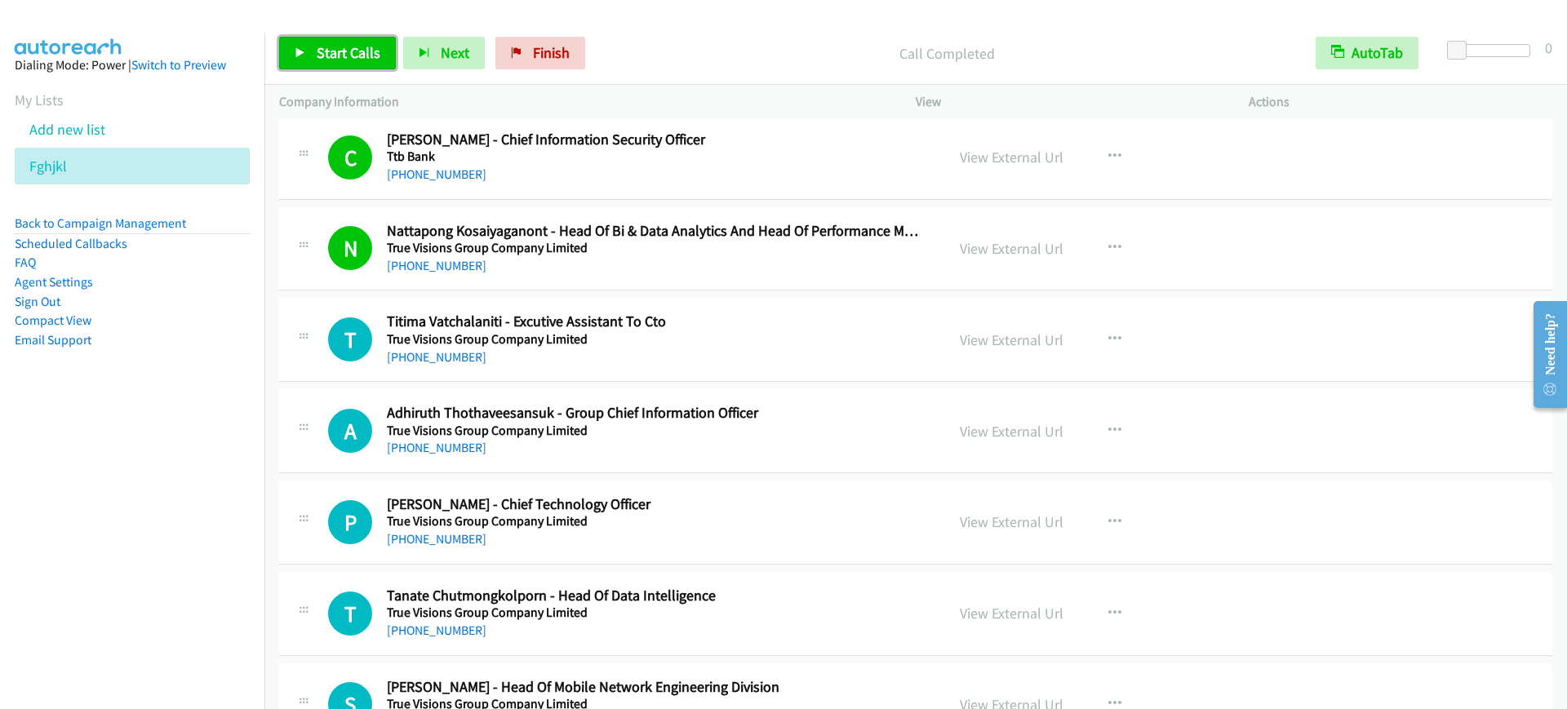
click at [377, 57] on span "Start Calls" at bounding box center [349, 52] width 64 height 19
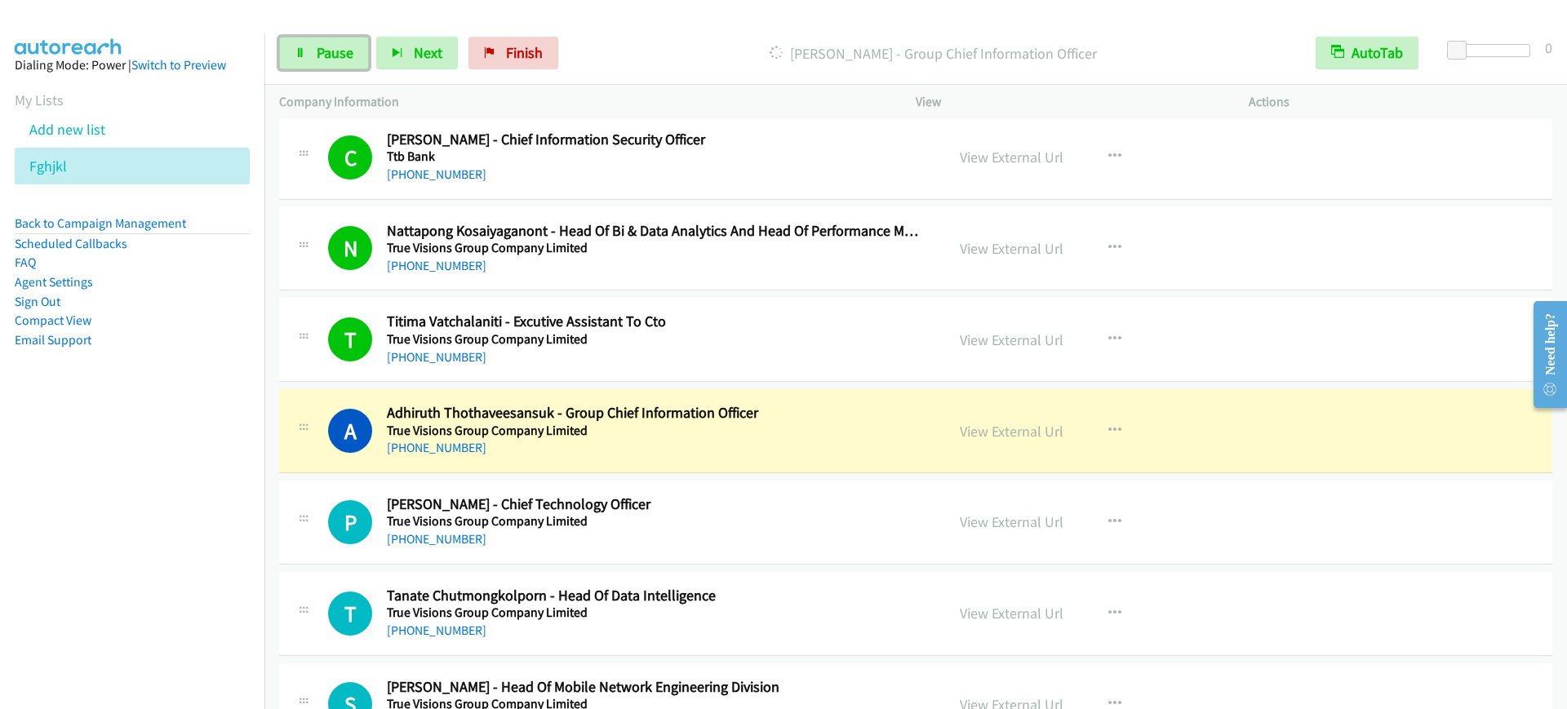
click at [326, 47] on span "Pause" at bounding box center [335, 52] width 37 height 19
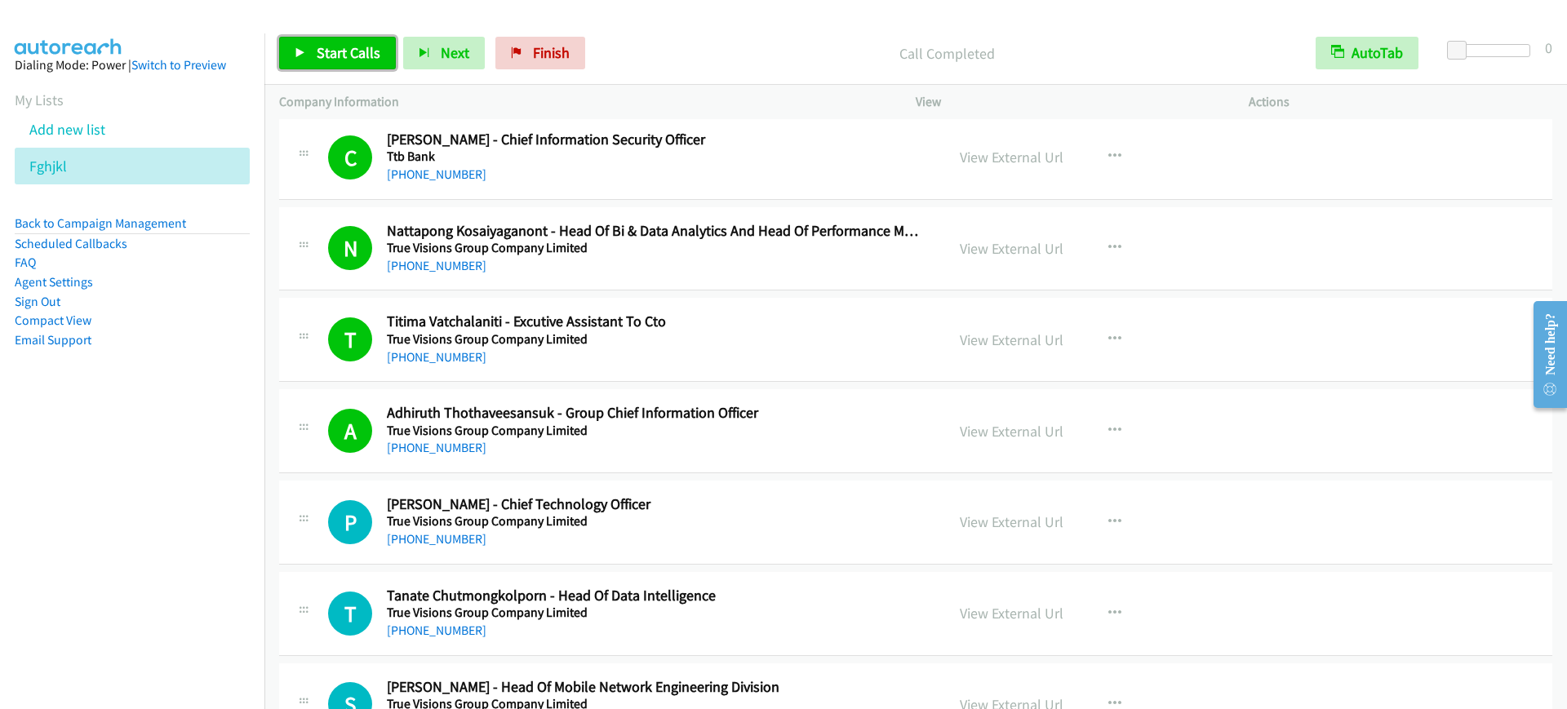
click at [353, 63] on link "Start Calls" at bounding box center [337, 53] width 117 height 33
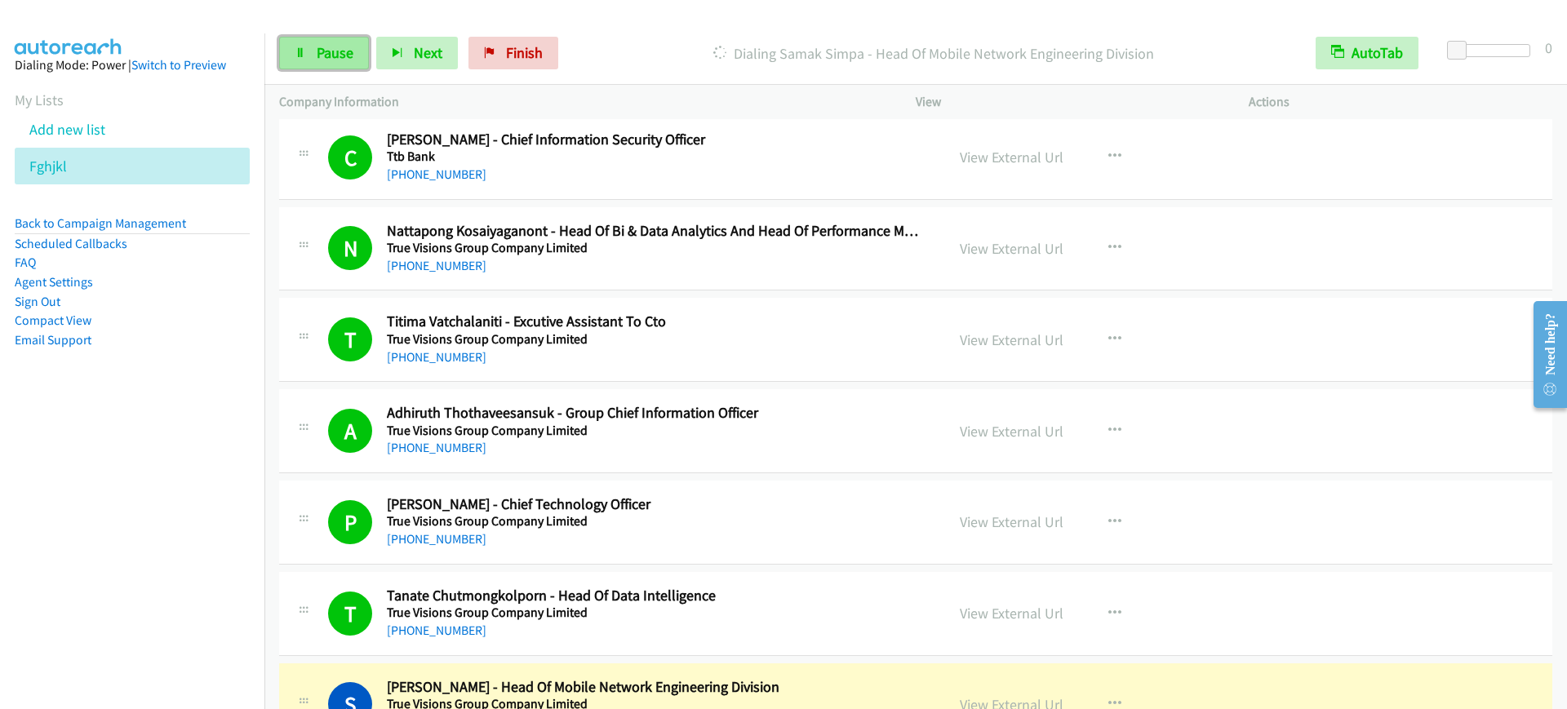
drag, startPoint x: 339, startPoint y: 60, endPoint x: 346, endPoint y: 69, distance: 11.0
click at [339, 61] on span "Pause" at bounding box center [335, 52] width 37 height 19
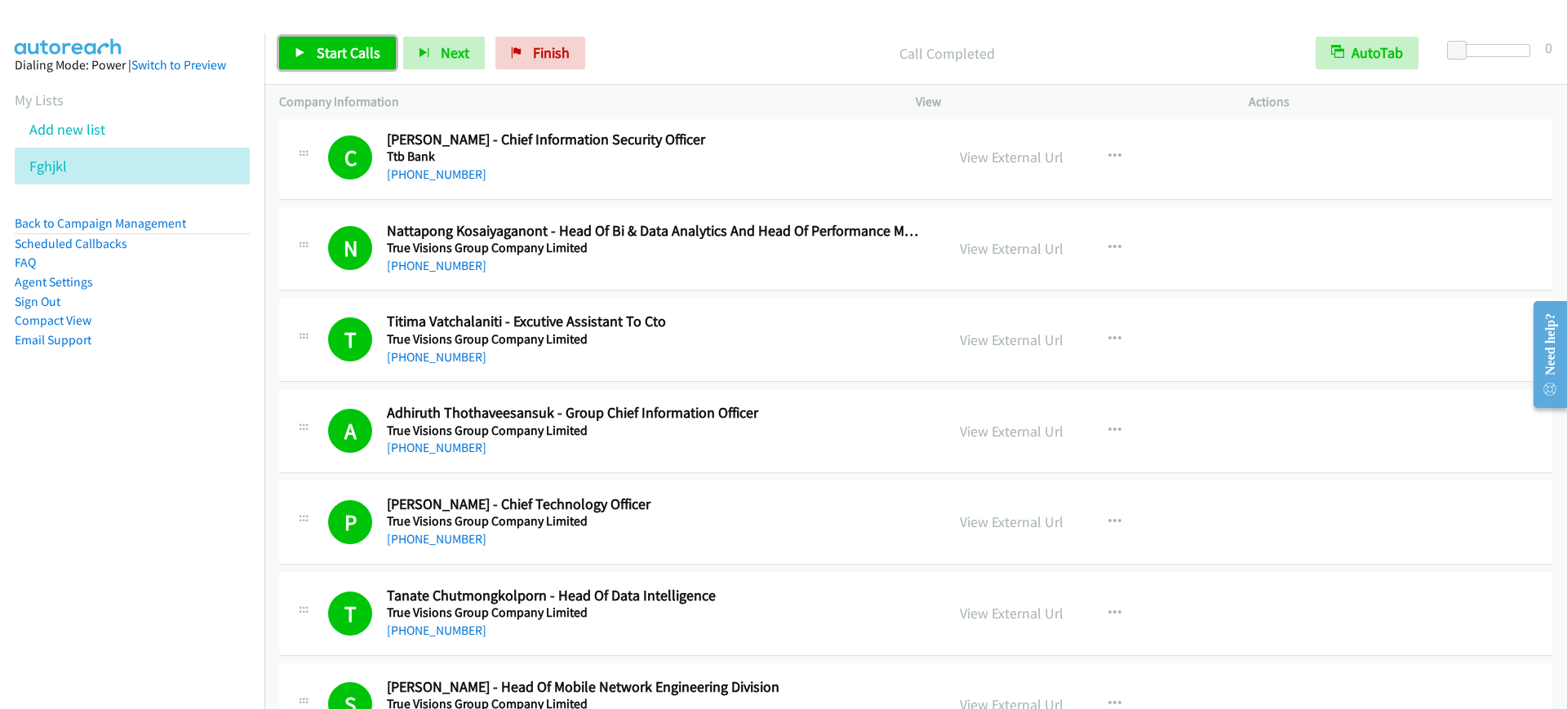
click at [344, 51] on span "Start Calls" at bounding box center [349, 52] width 64 height 19
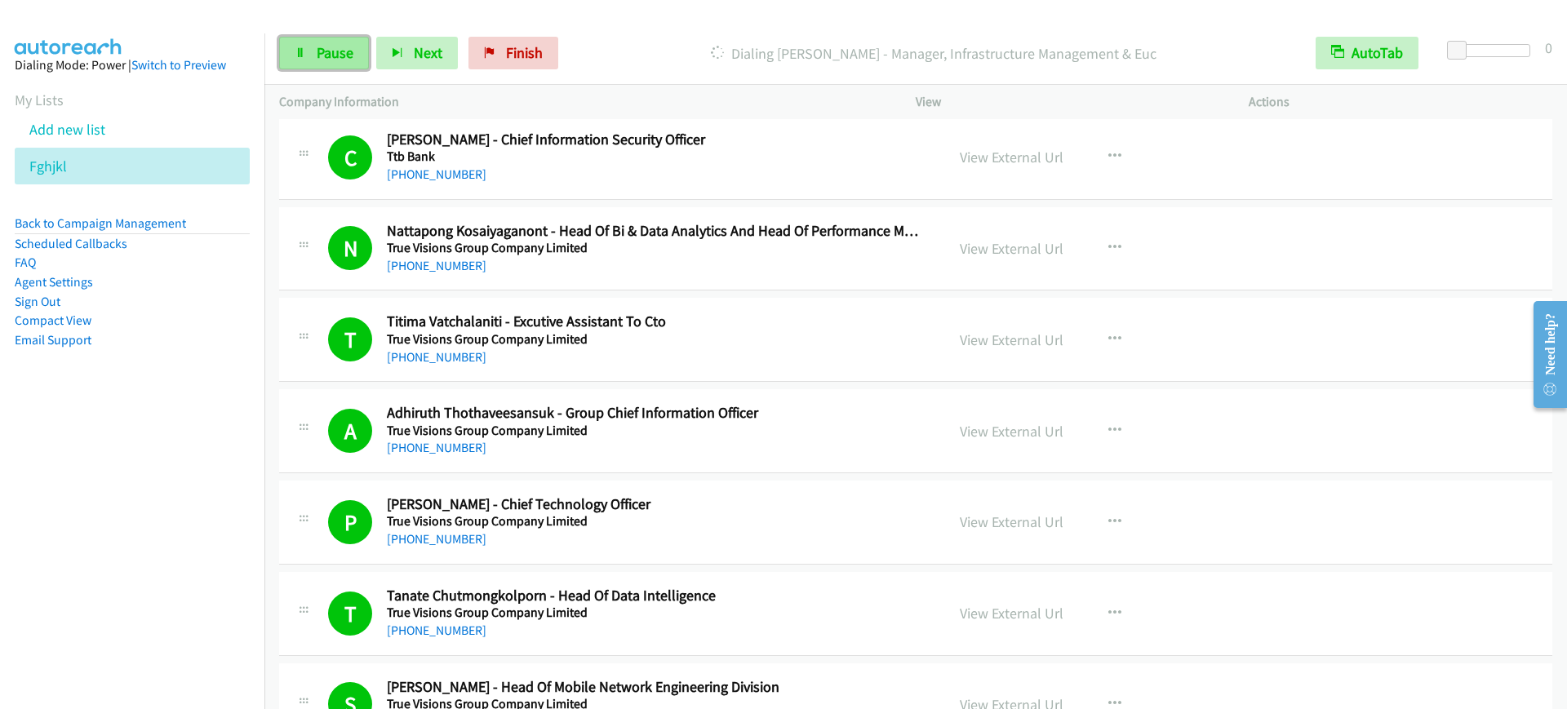
click at [304, 55] on icon at bounding box center [300, 53] width 11 height 11
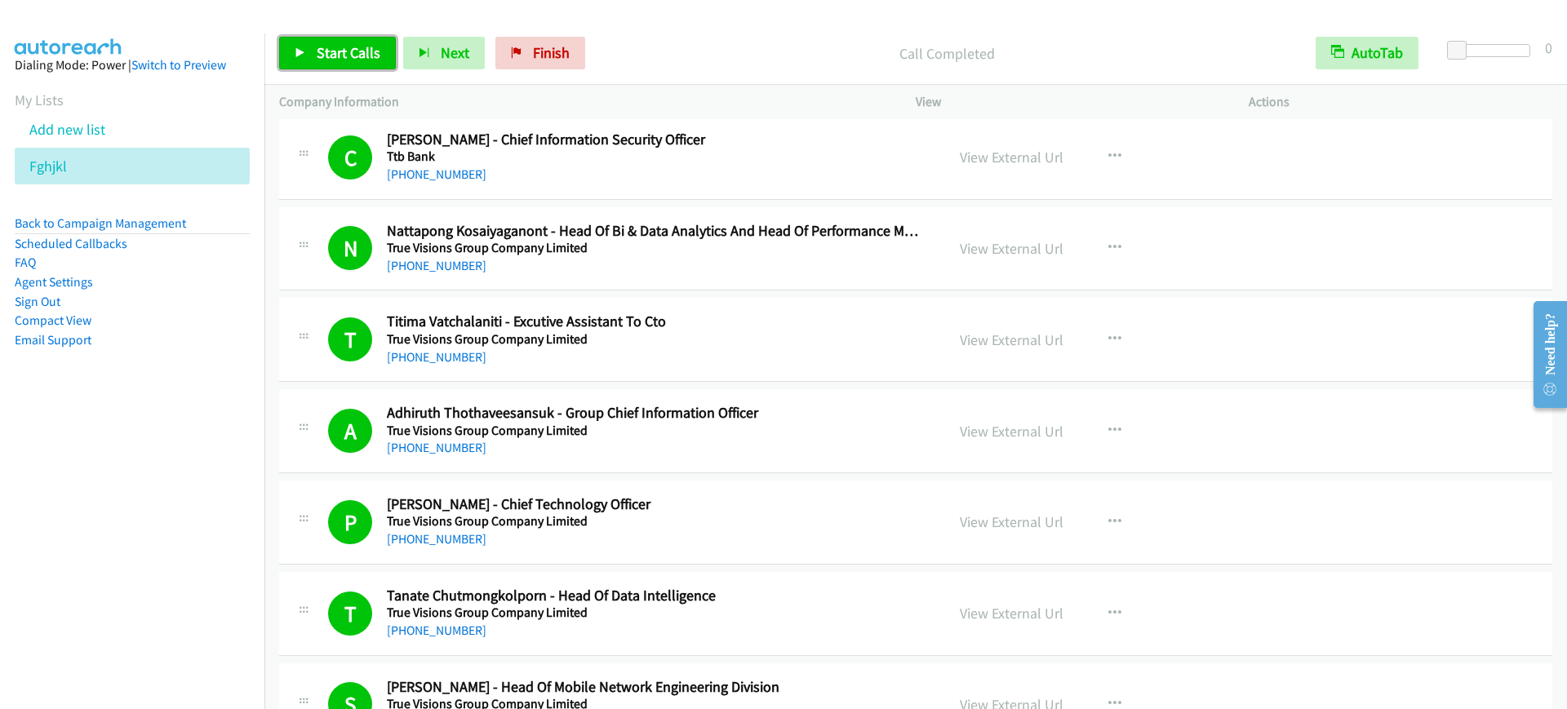
click at [324, 47] on span "Start Calls" at bounding box center [349, 52] width 64 height 19
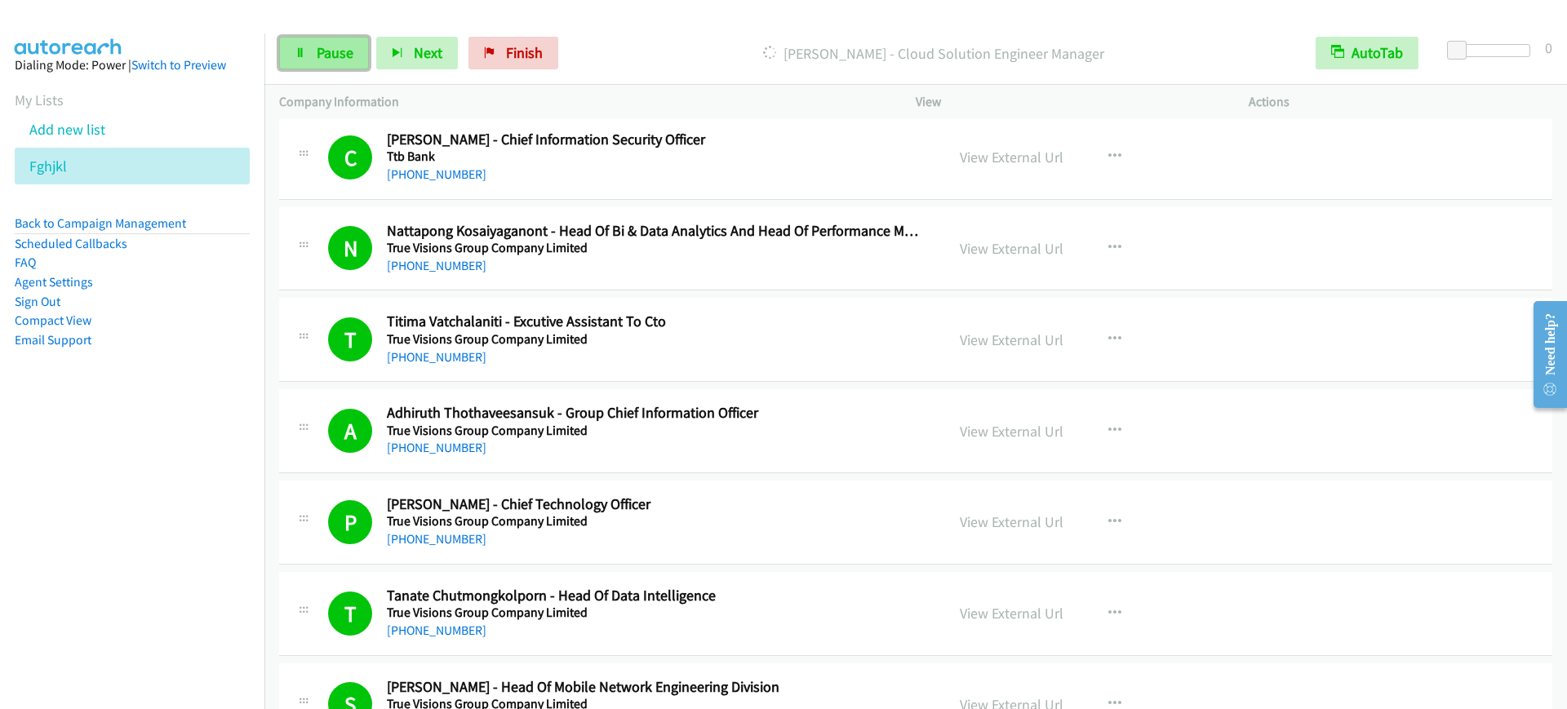
click at [344, 38] on link "Pause" at bounding box center [324, 53] width 90 height 33
click at [672, 37] on div "Call Completed" at bounding box center [947, 53] width 708 height 33
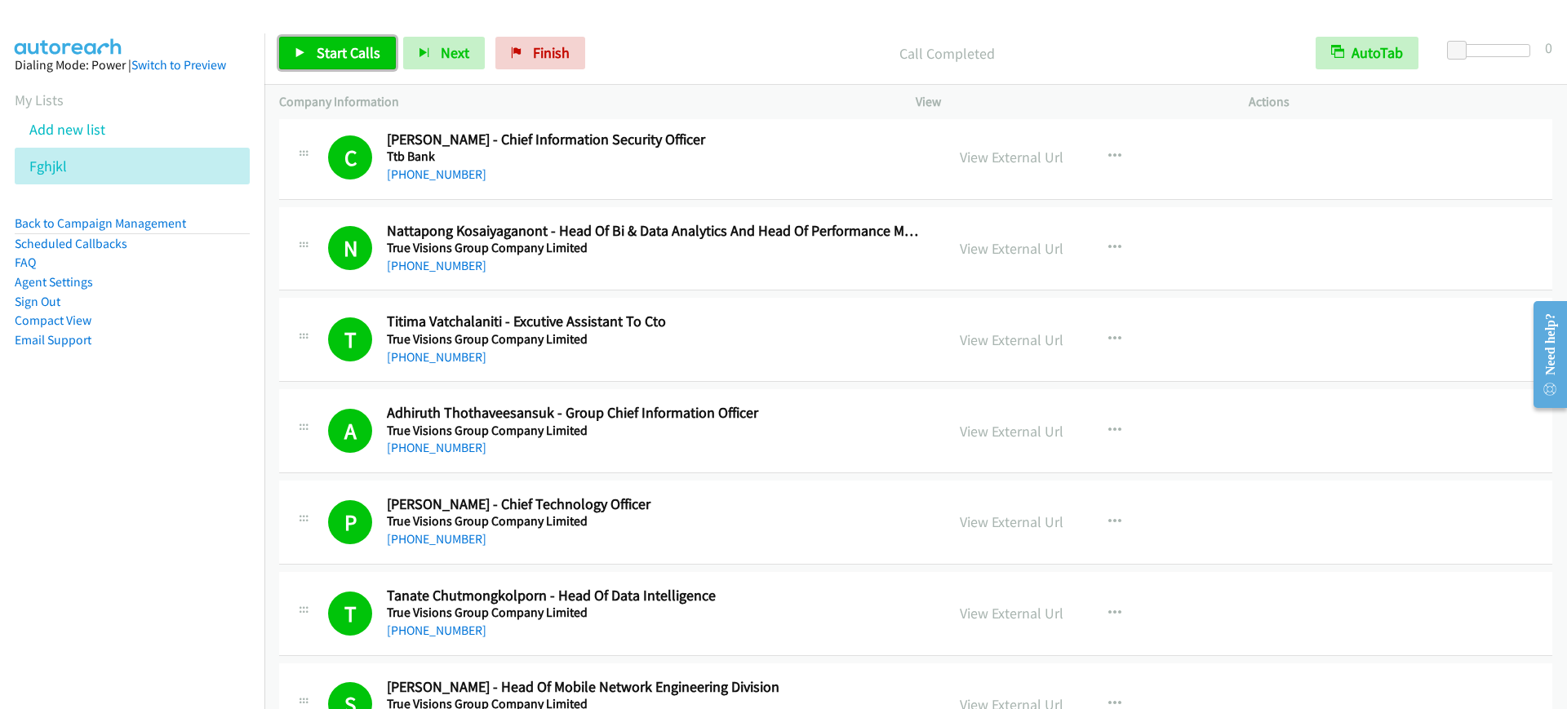
click at [324, 51] on span "Start Calls" at bounding box center [349, 52] width 64 height 19
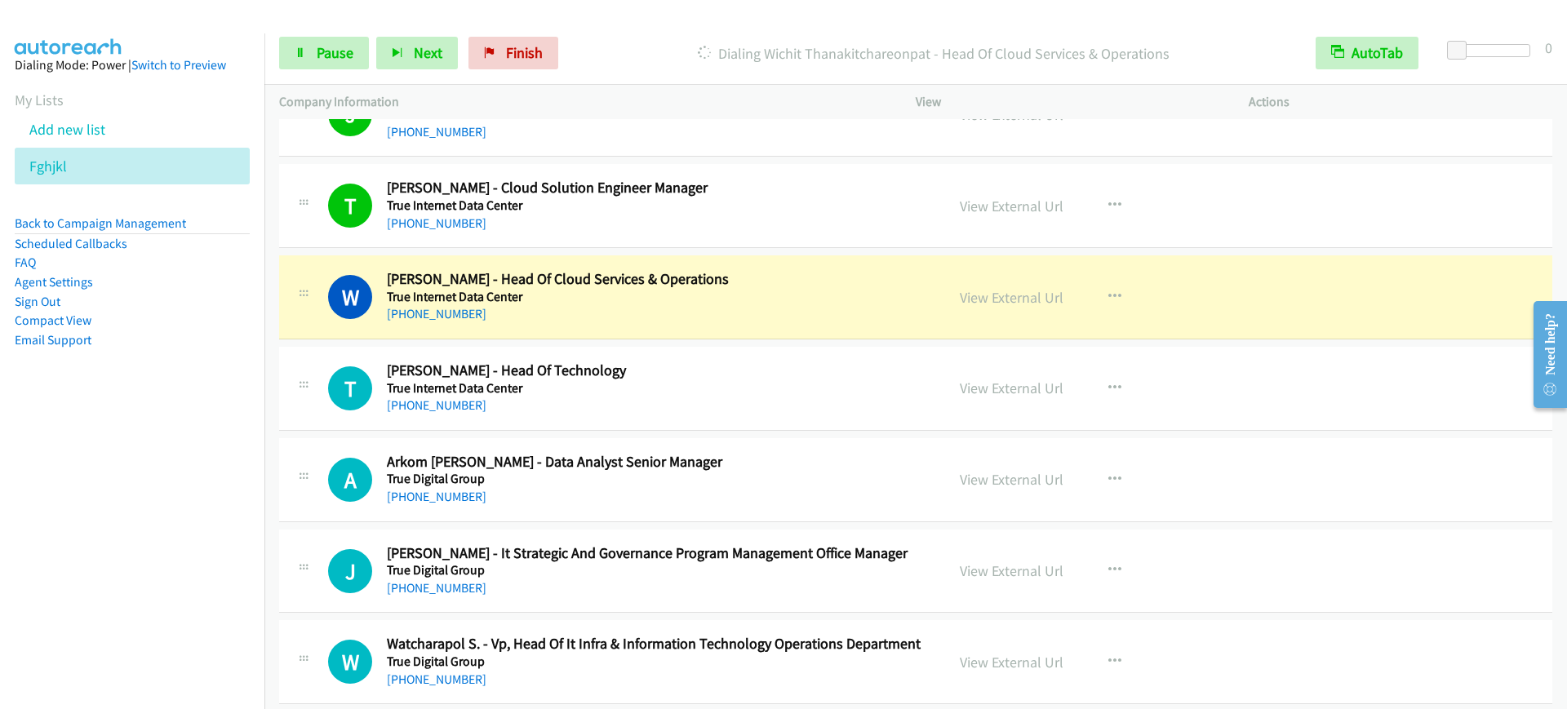
scroll to position [3469, 0]
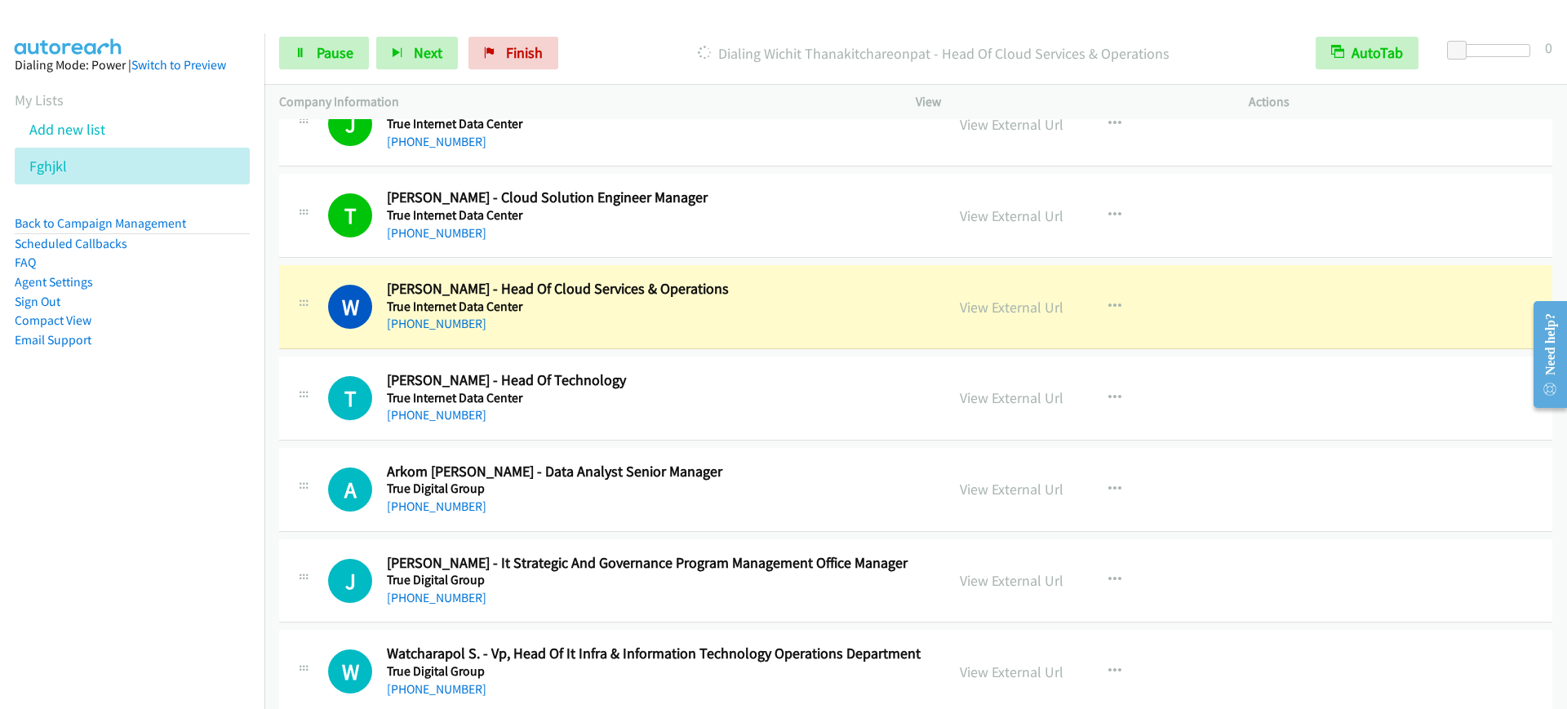
click at [694, 217] on h5 "True Internet Data Center" at bounding box center [655, 215] width 536 height 16
click at [992, 216] on link "View External Url" at bounding box center [1012, 215] width 104 height 19
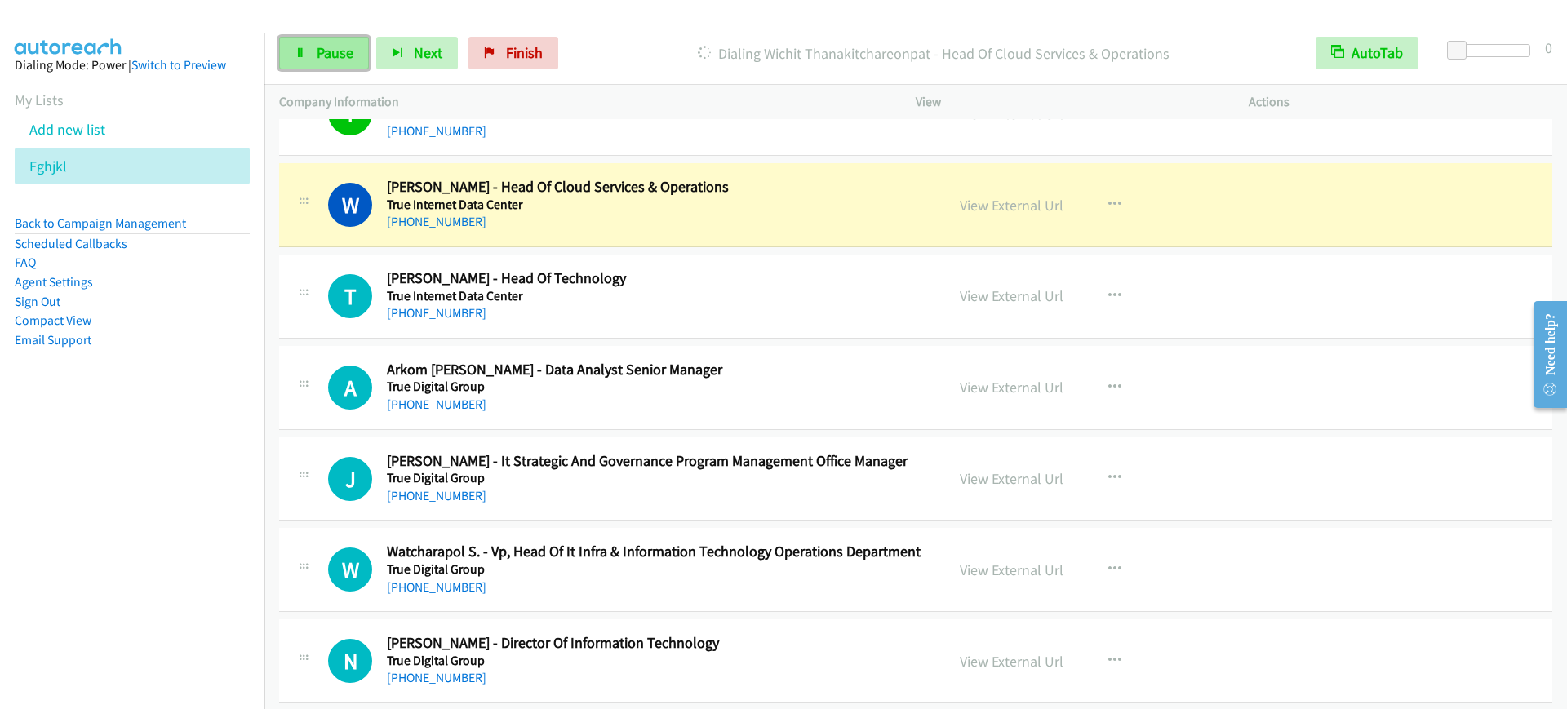
click at [320, 51] on span "Pause" at bounding box center [335, 52] width 37 height 19
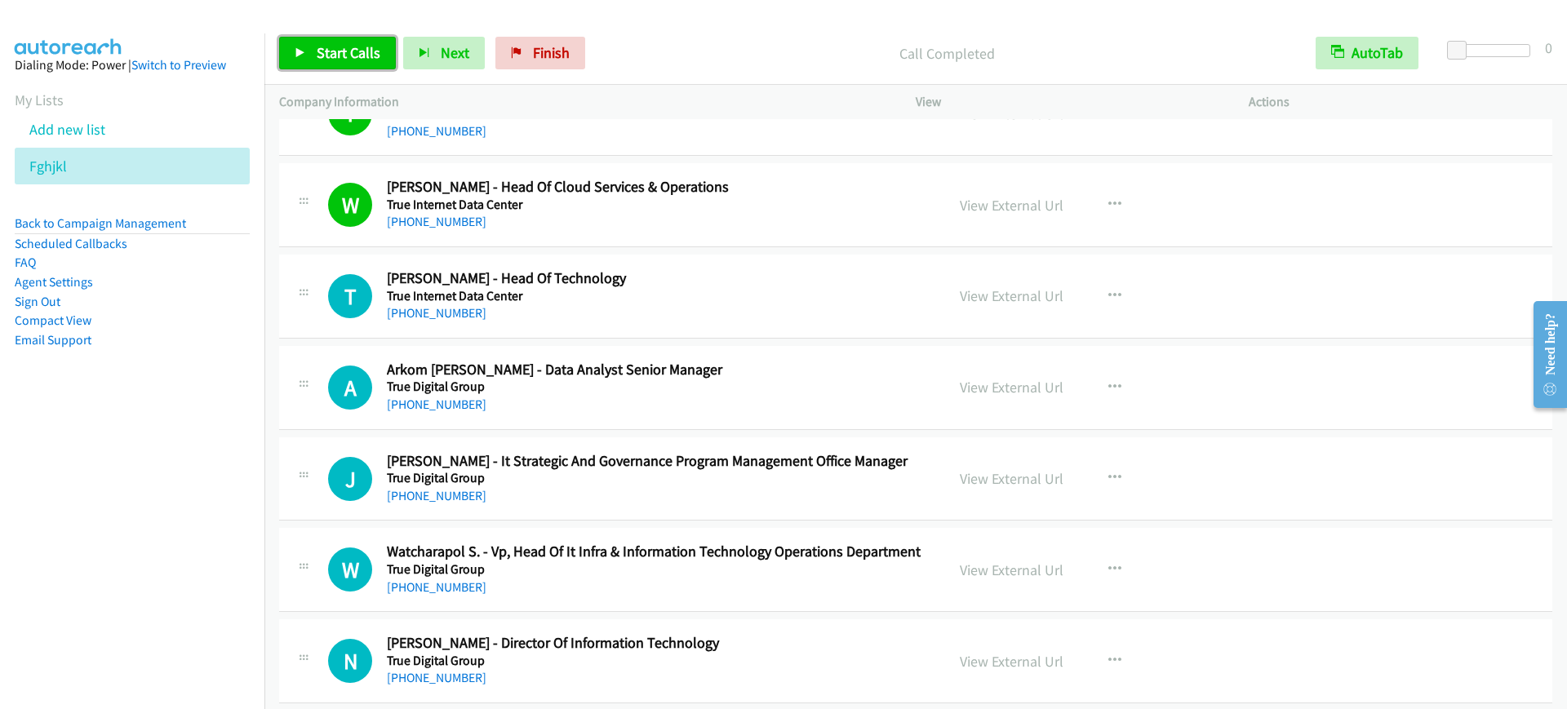
click at [309, 64] on link "Start Calls" at bounding box center [337, 53] width 117 height 33
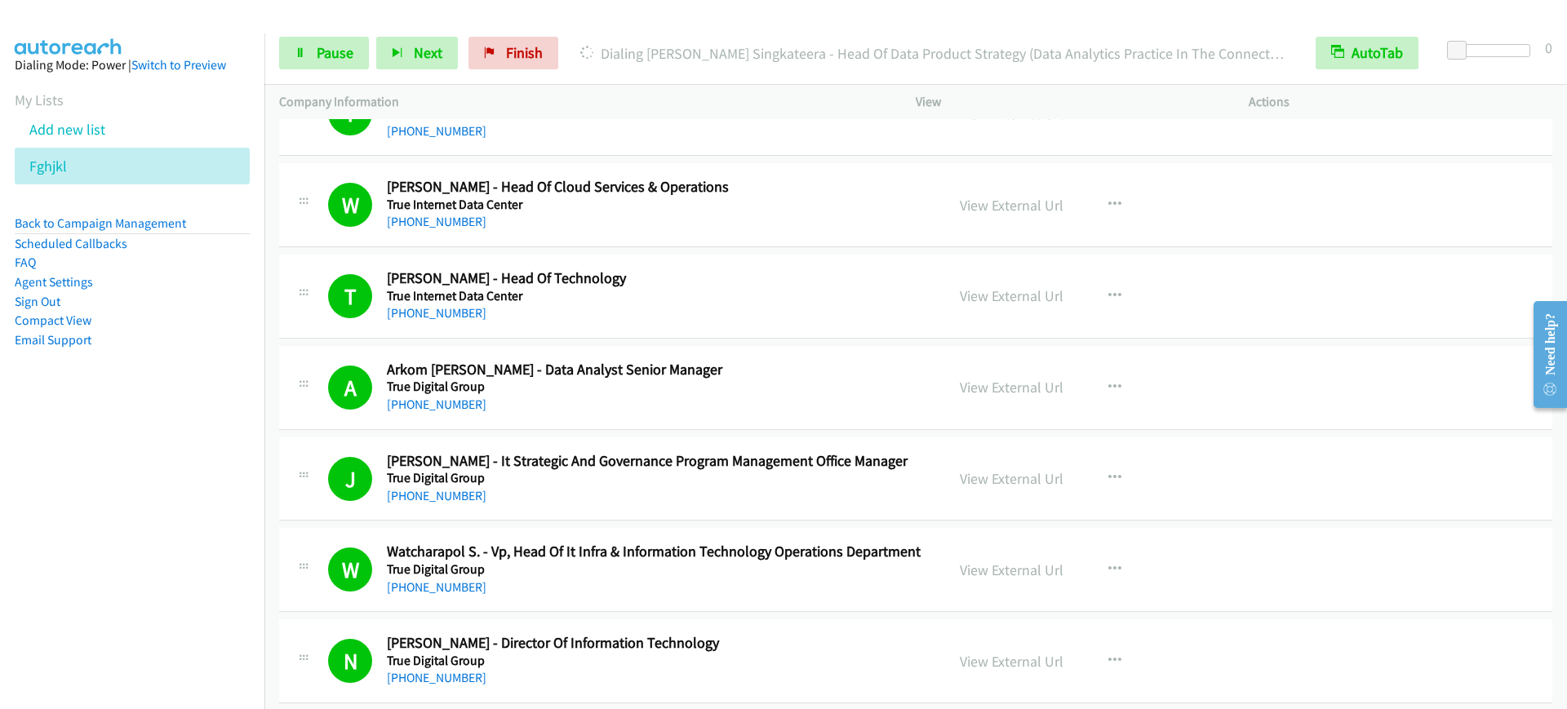
click at [591, 105] on p "Company Information" at bounding box center [582, 102] width 607 height 20
click at [327, 70] on div "Start Calls Pause Next Finish Dialing [PERSON_NAME] Singkateera - Head Of Data …" at bounding box center [915, 53] width 1303 height 63
click at [335, 57] on span "Pause" at bounding box center [335, 52] width 37 height 19
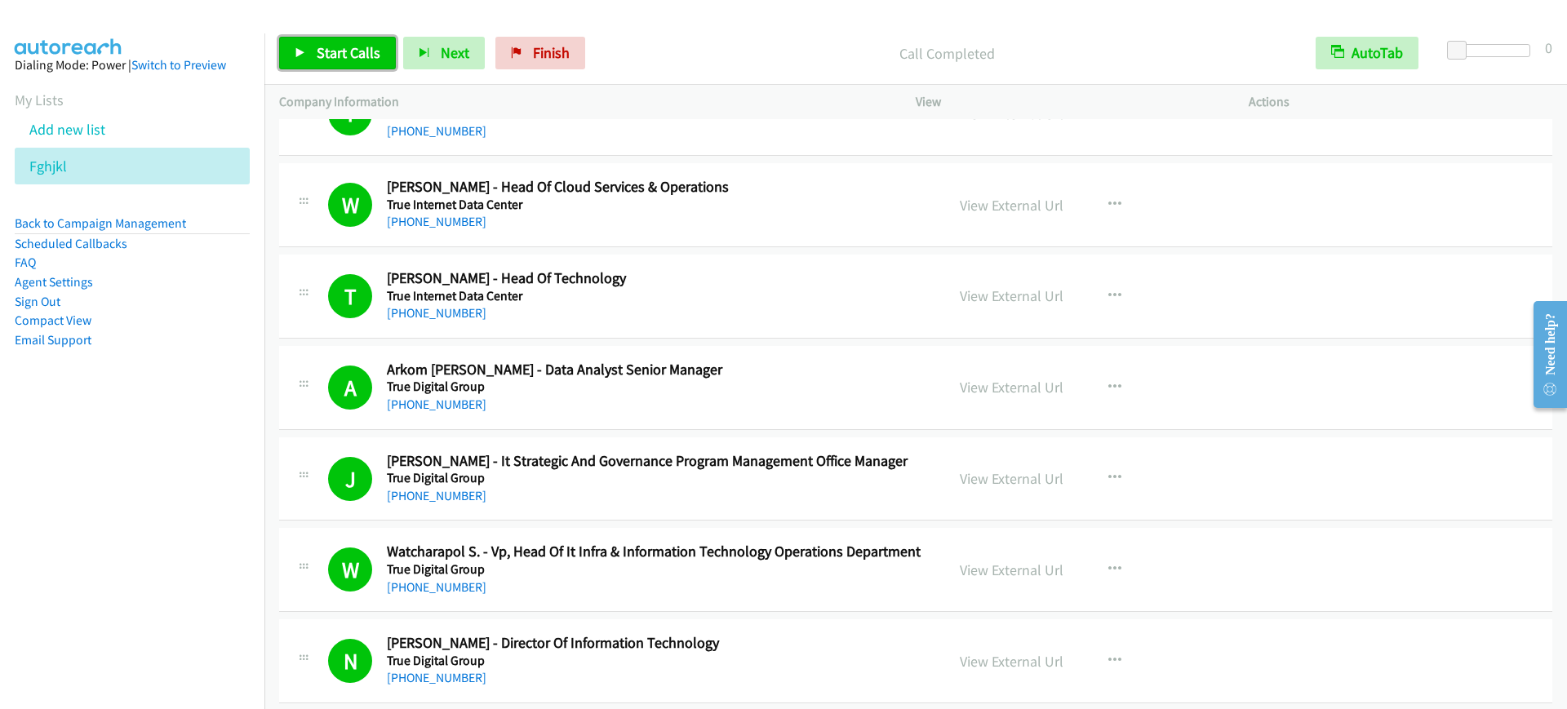
click at [338, 47] on span "Start Calls" at bounding box center [349, 52] width 64 height 19
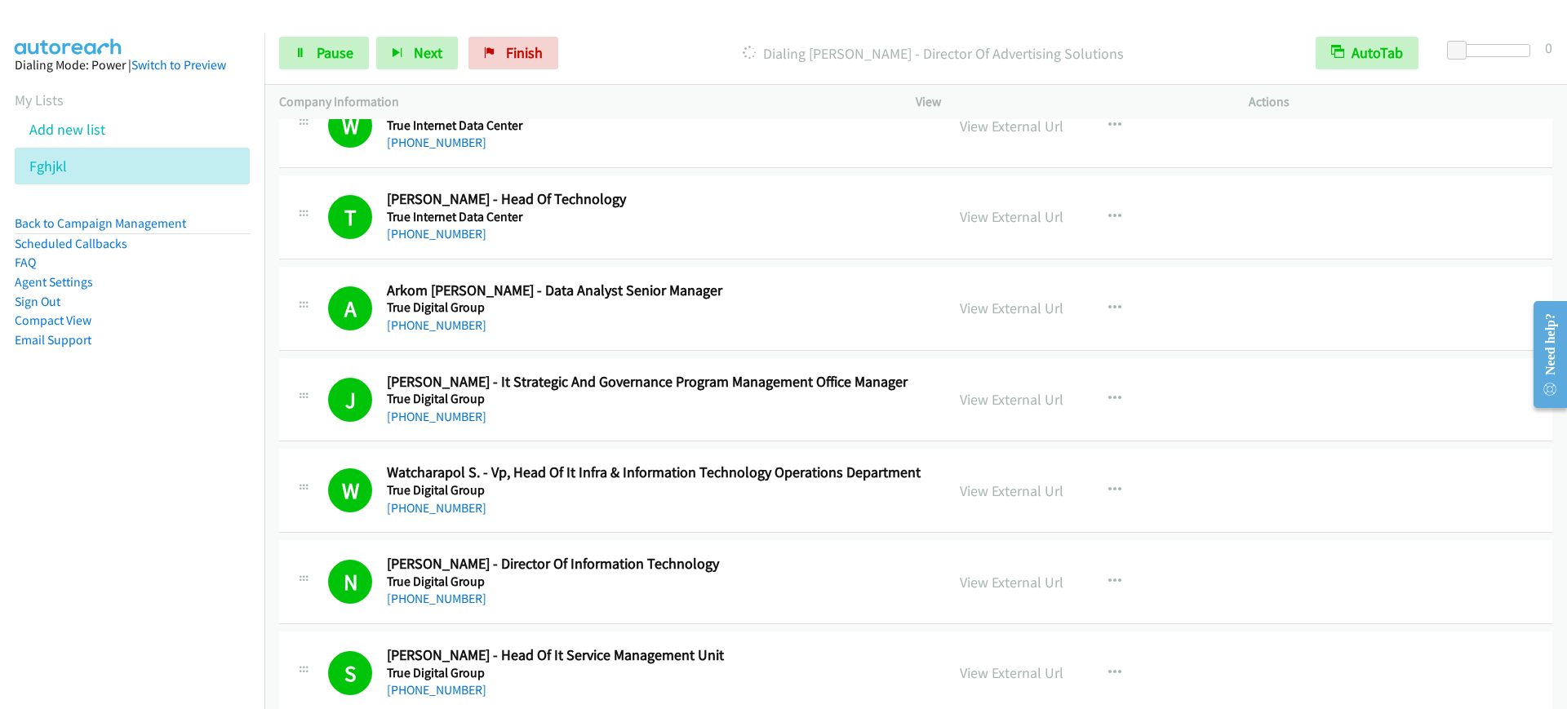
scroll to position [3673, 0]
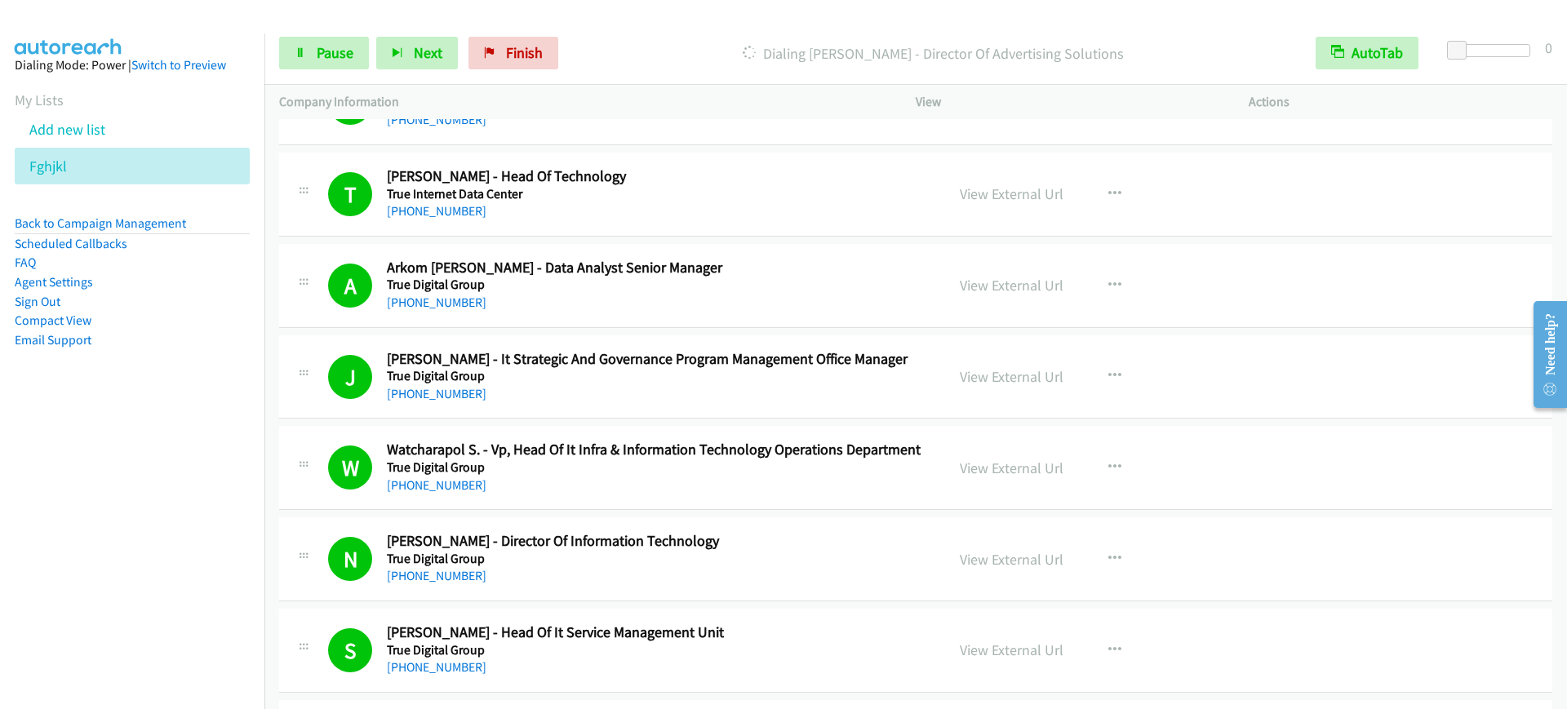
click at [109, 527] on nav "Dialing Mode: Power | Switch to Preview My Lists Add new list [GEOGRAPHIC_DATA]…" at bounding box center [132, 387] width 265 height 709
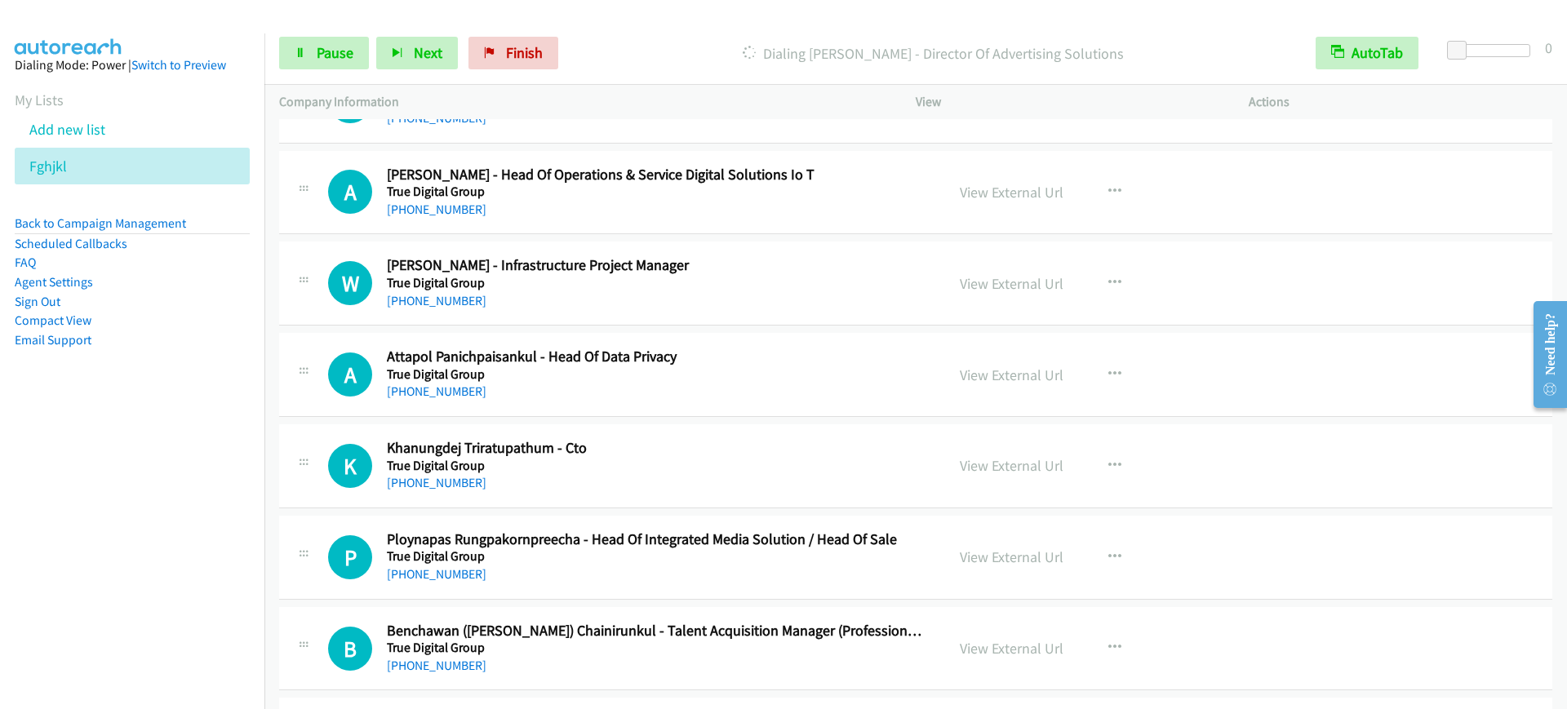
scroll to position [4897, 0]
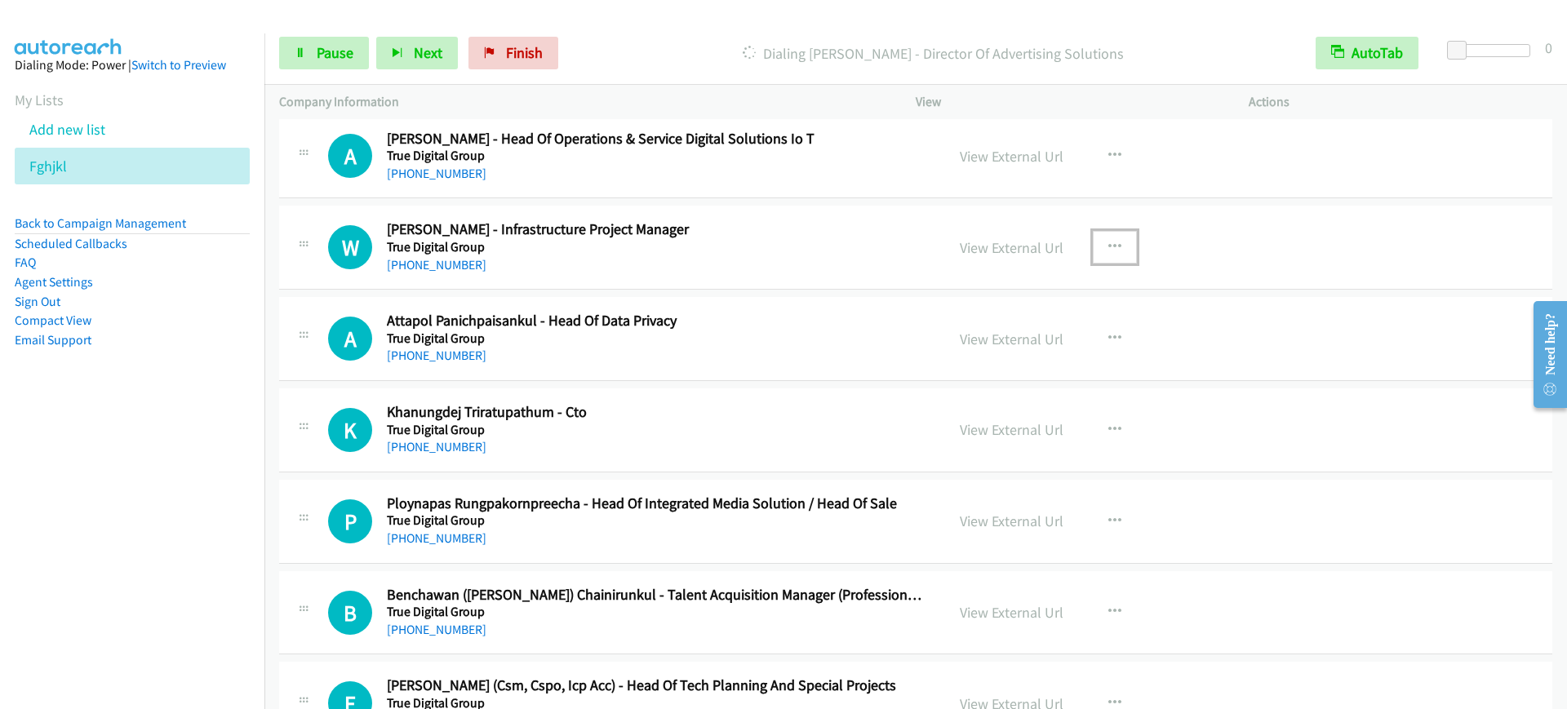
click at [1108, 246] on icon "button" at bounding box center [1114, 247] width 13 height 13
click at [995, 359] on link "Start Calls Here" at bounding box center [1027, 354] width 217 height 33
click at [633, 67] on div "Call Completed" at bounding box center [933, 53] width 735 height 33
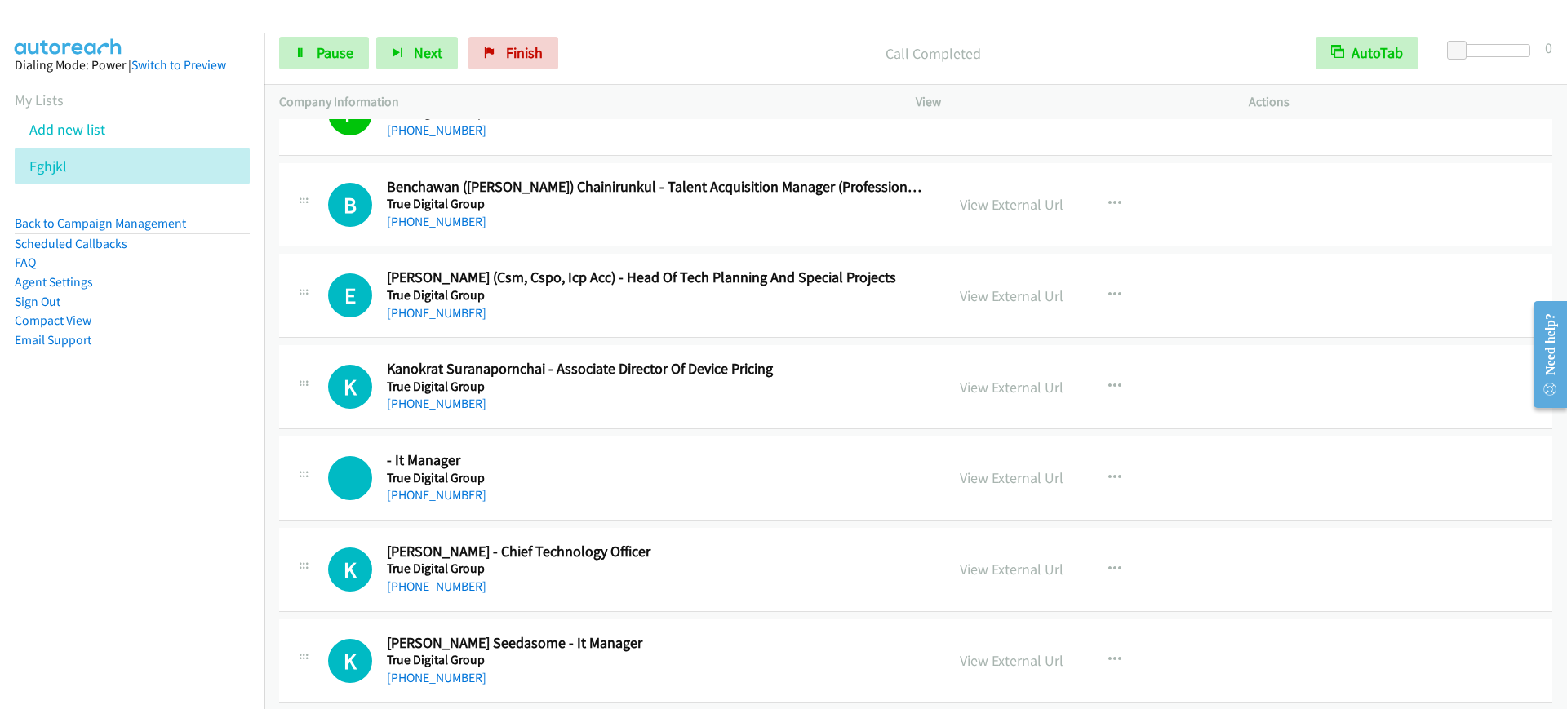
scroll to position [5509, 0]
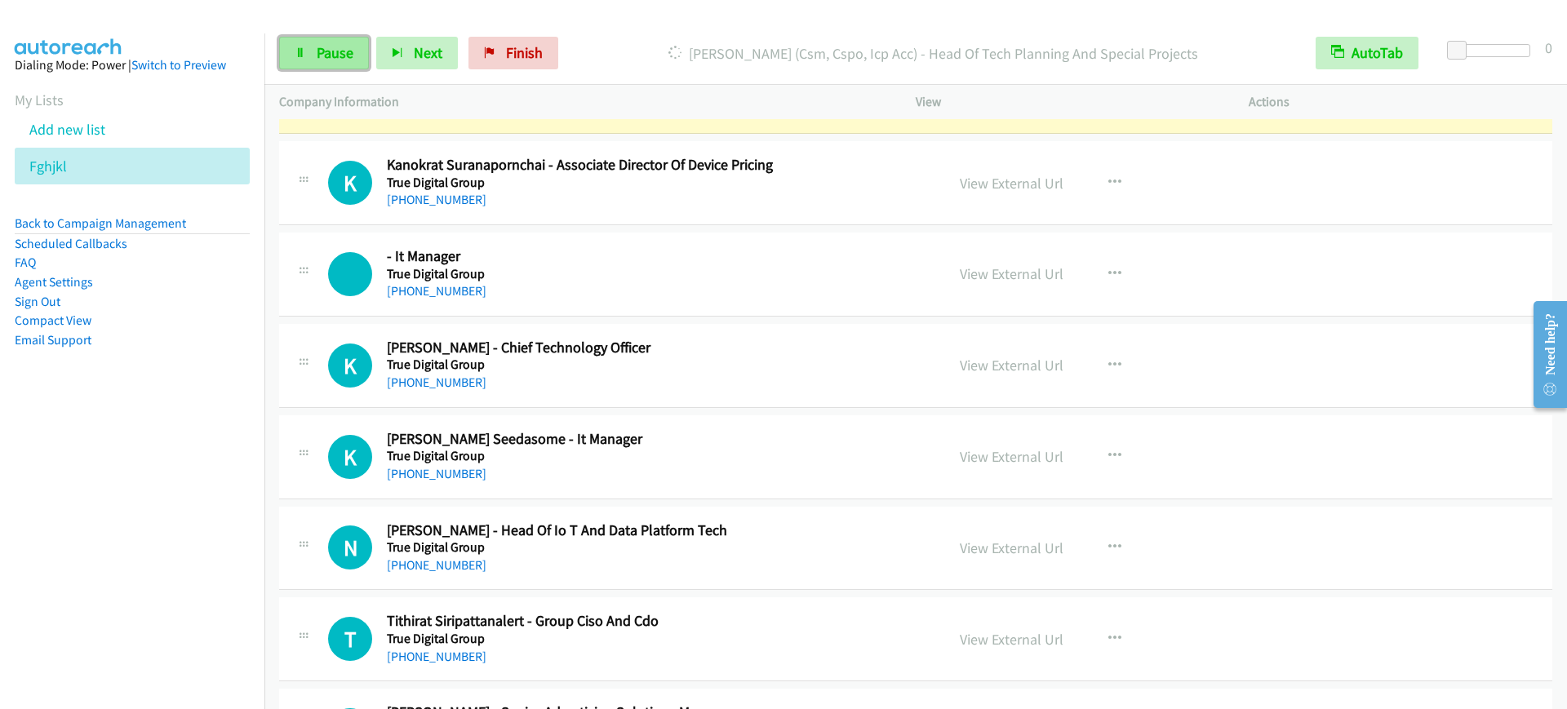
click at [300, 41] on link "Pause" at bounding box center [324, 53] width 90 height 33
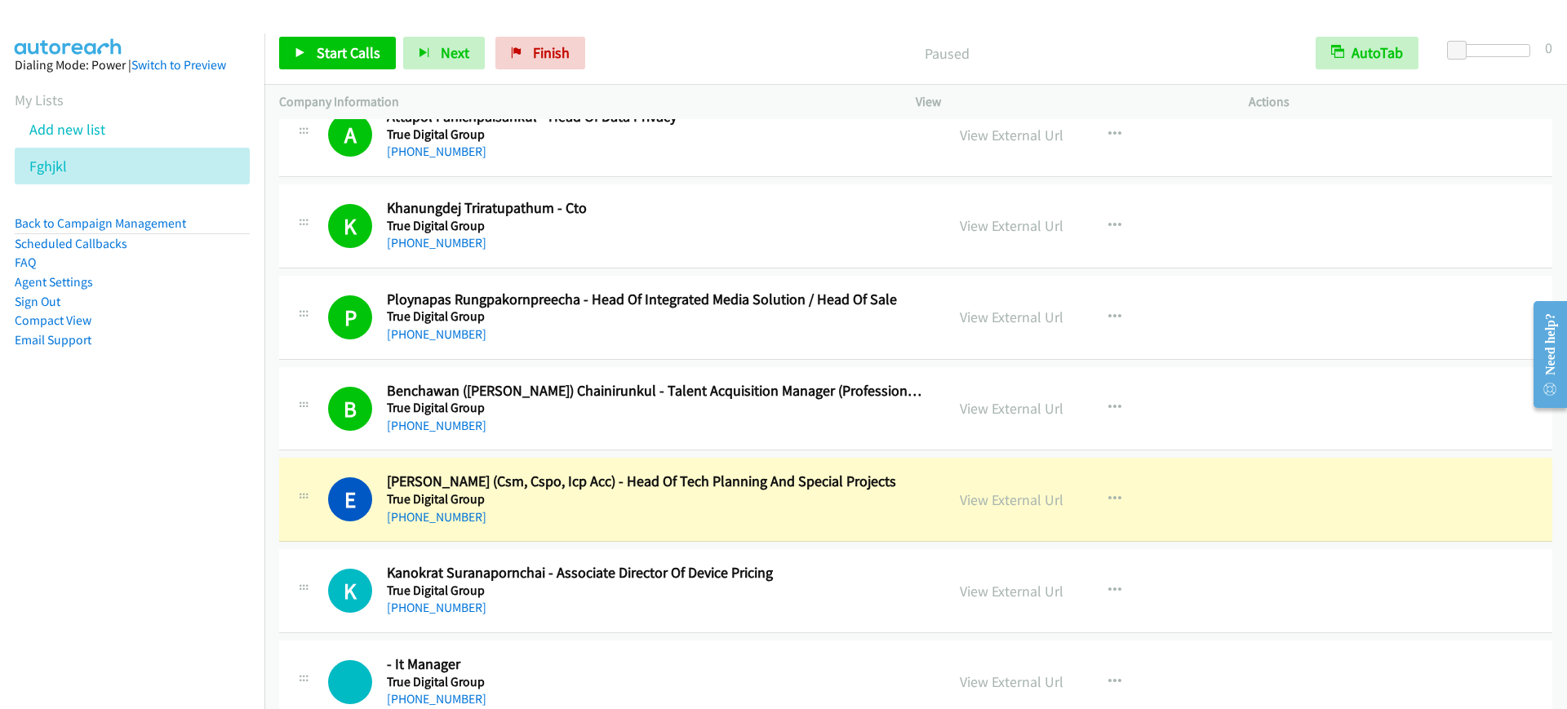
scroll to position [4999, 0]
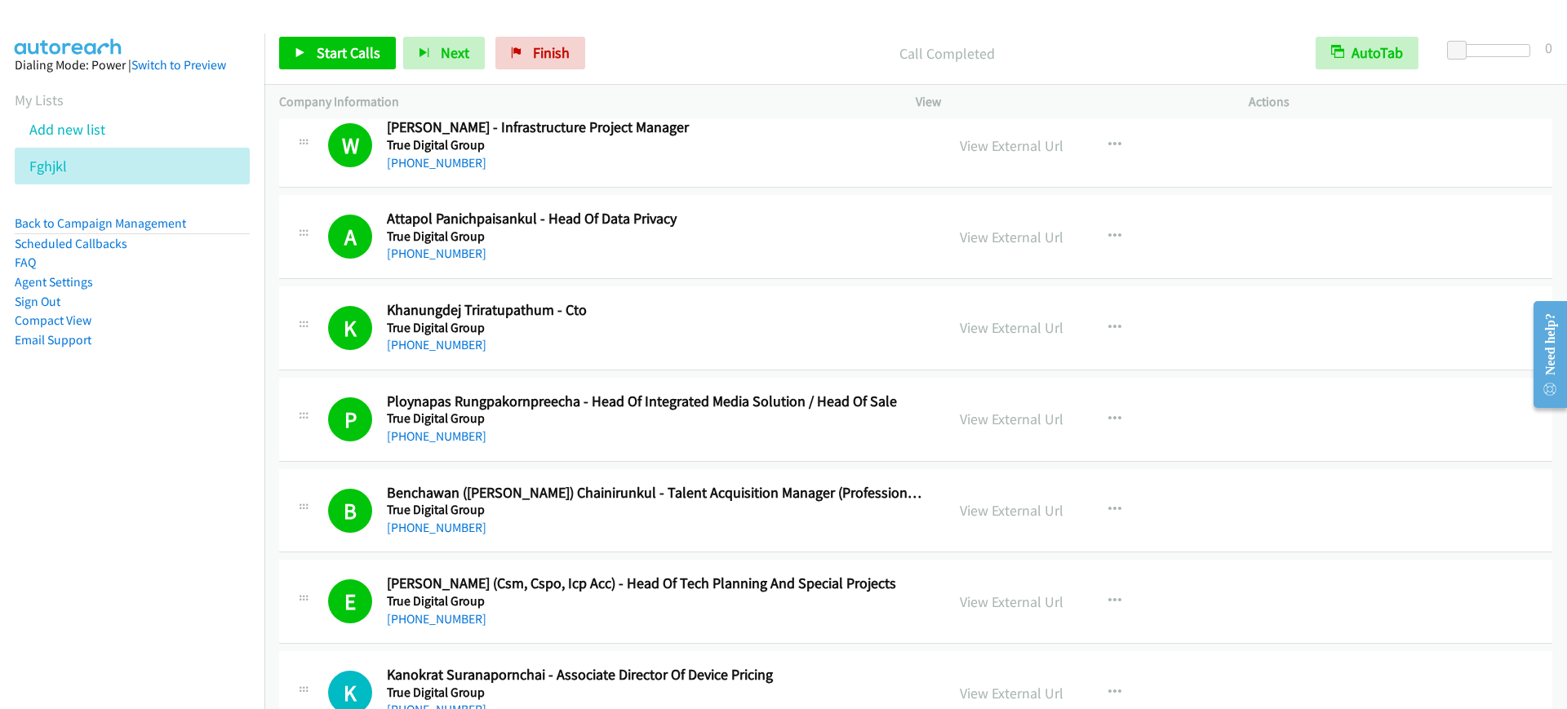
click at [746, 241] on h5 "True Digital Group" at bounding box center [655, 237] width 536 height 16
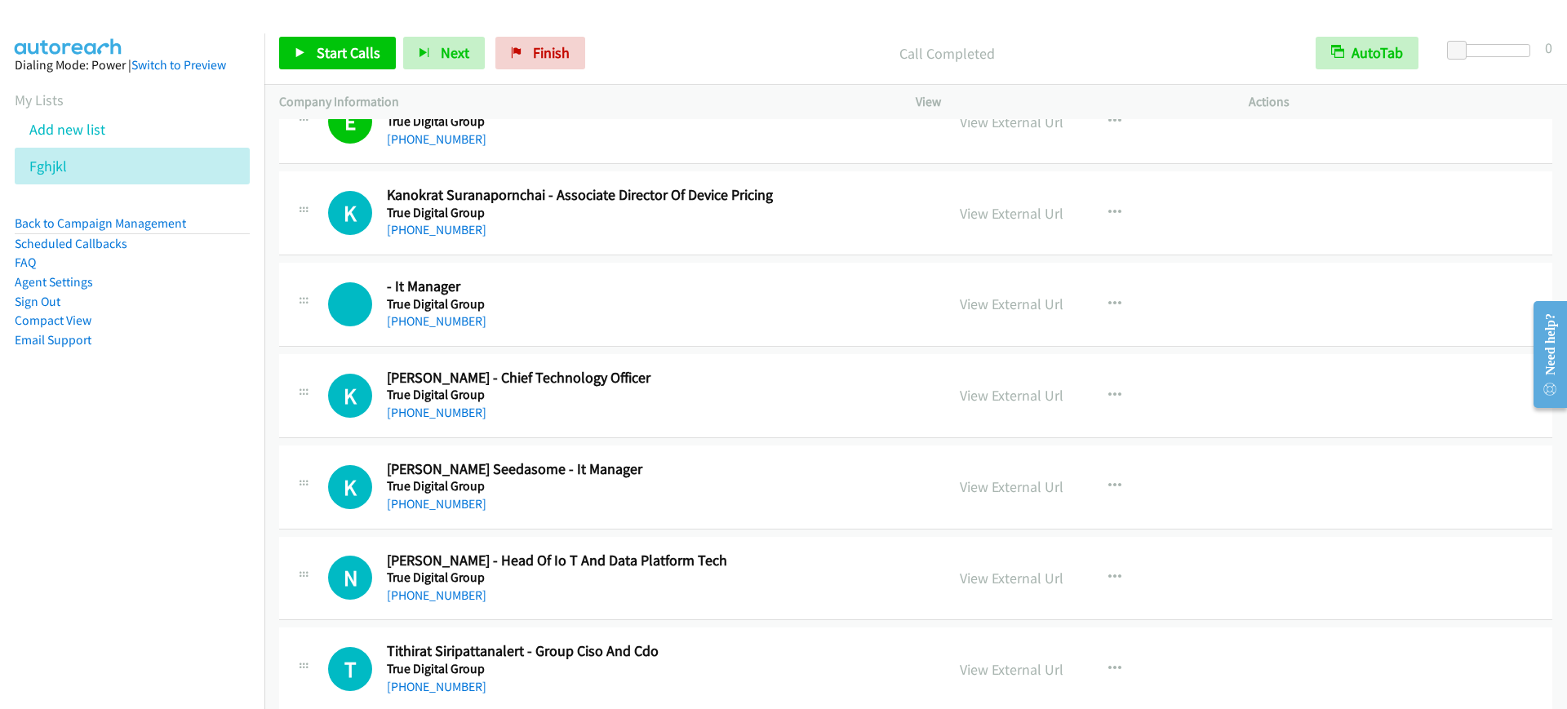
scroll to position [5509, 0]
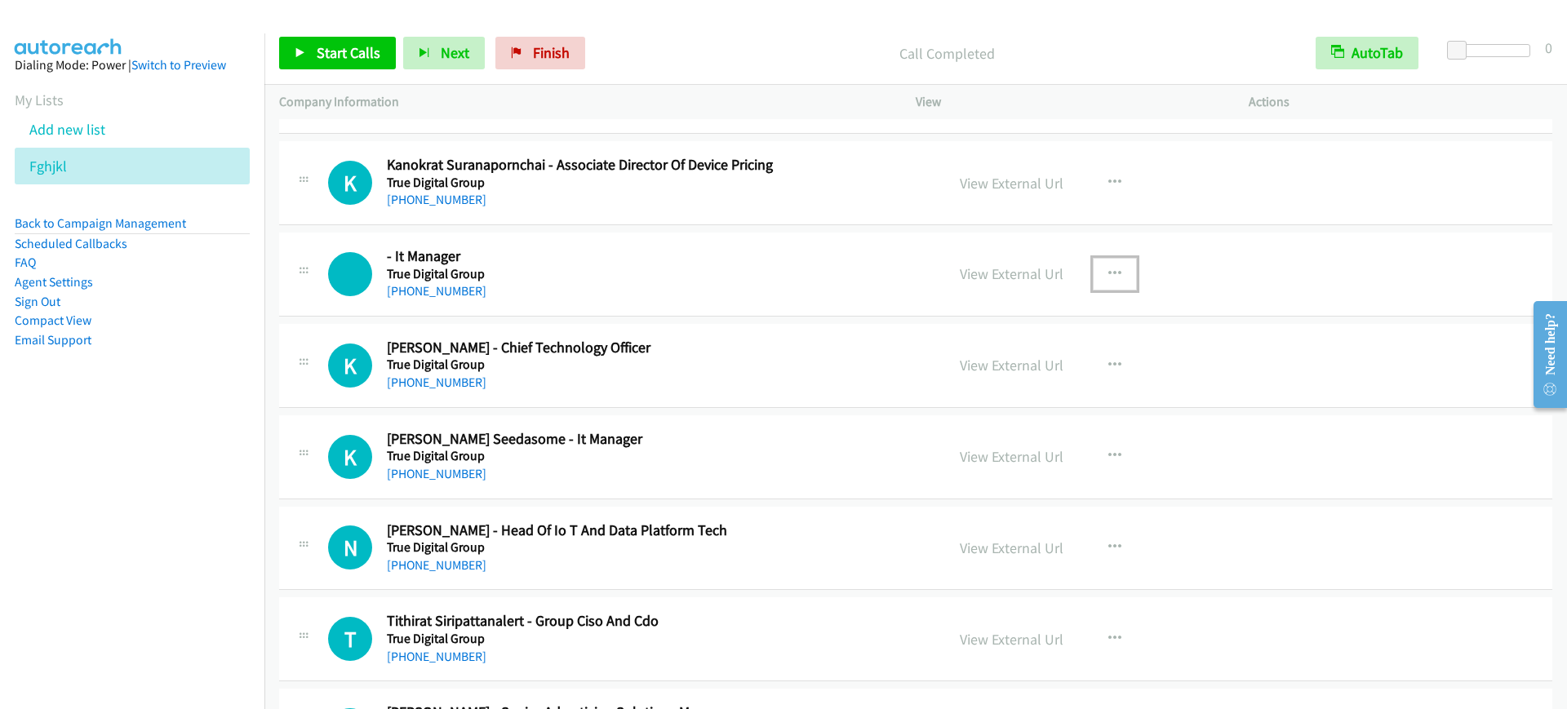
click at [1106, 279] on button "button" at bounding box center [1115, 274] width 44 height 33
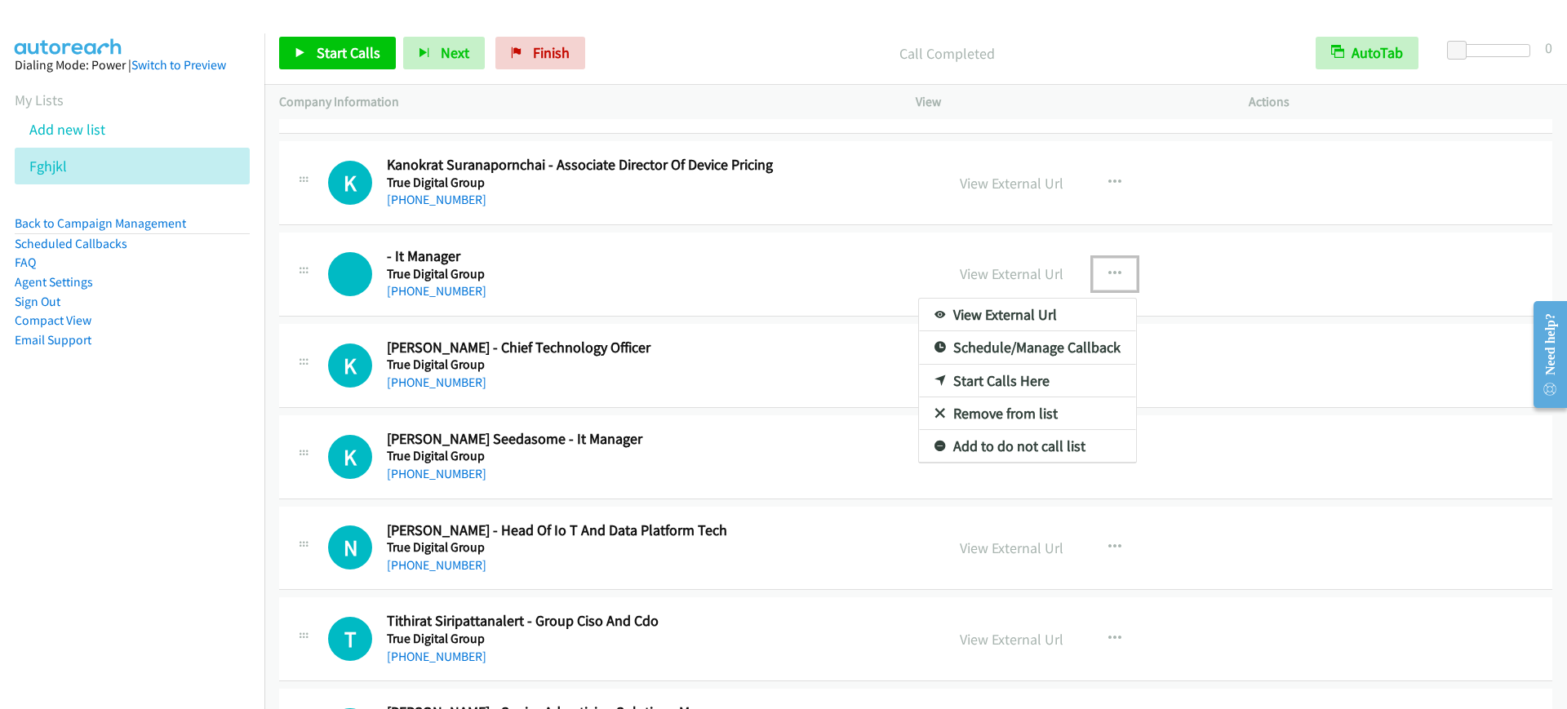
click at [1018, 390] on link "Start Calls Here" at bounding box center [1027, 381] width 217 height 33
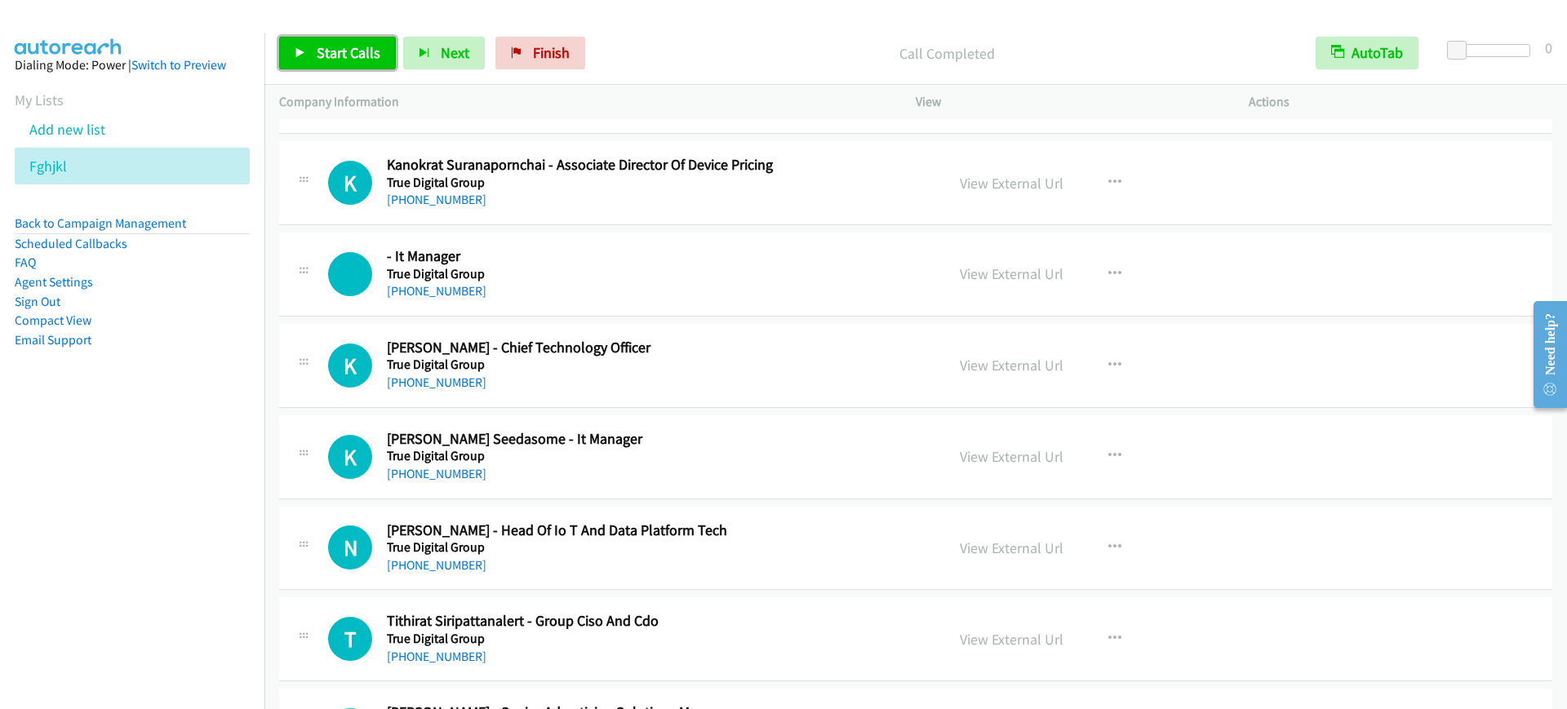
click at [344, 55] on span "Start Calls" at bounding box center [349, 52] width 64 height 19
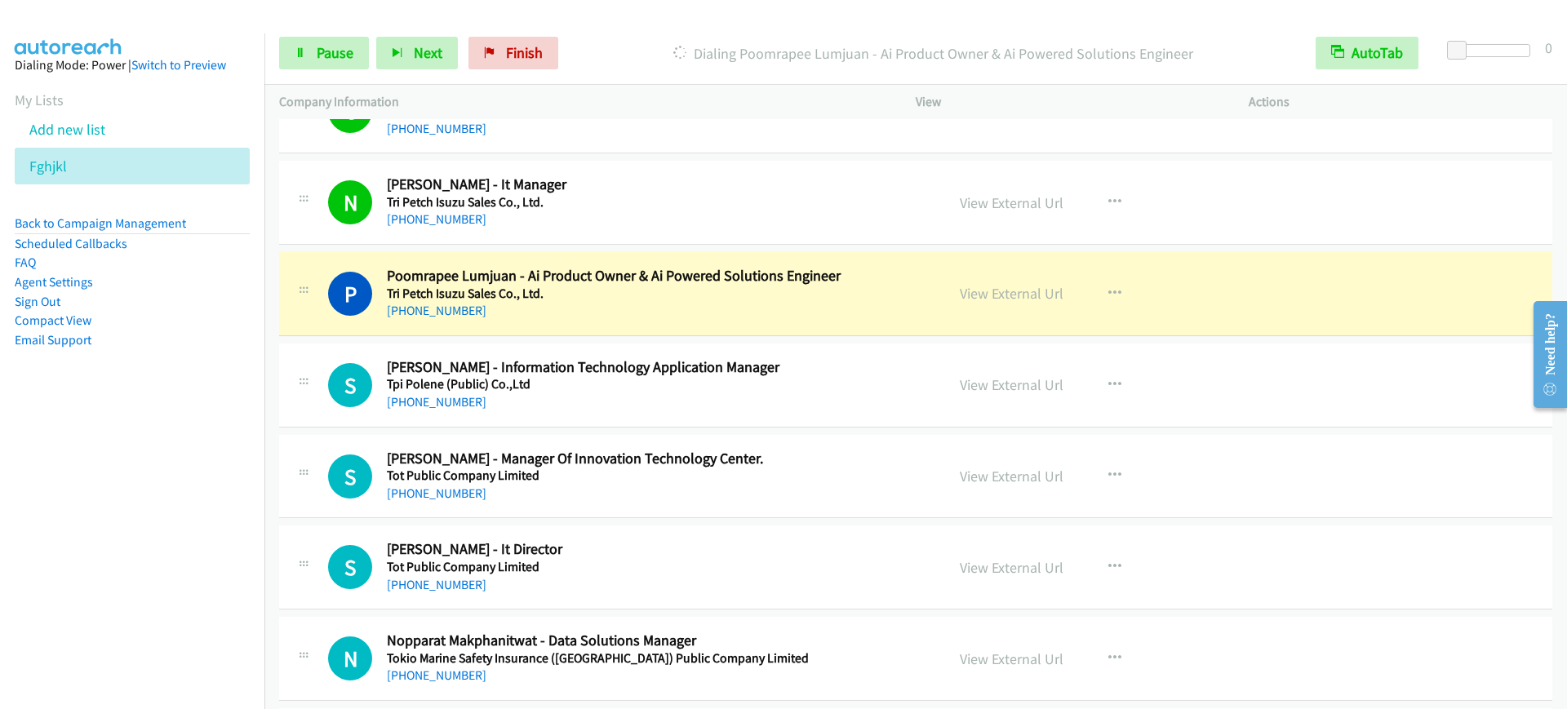
scroll to position [6529, 0]
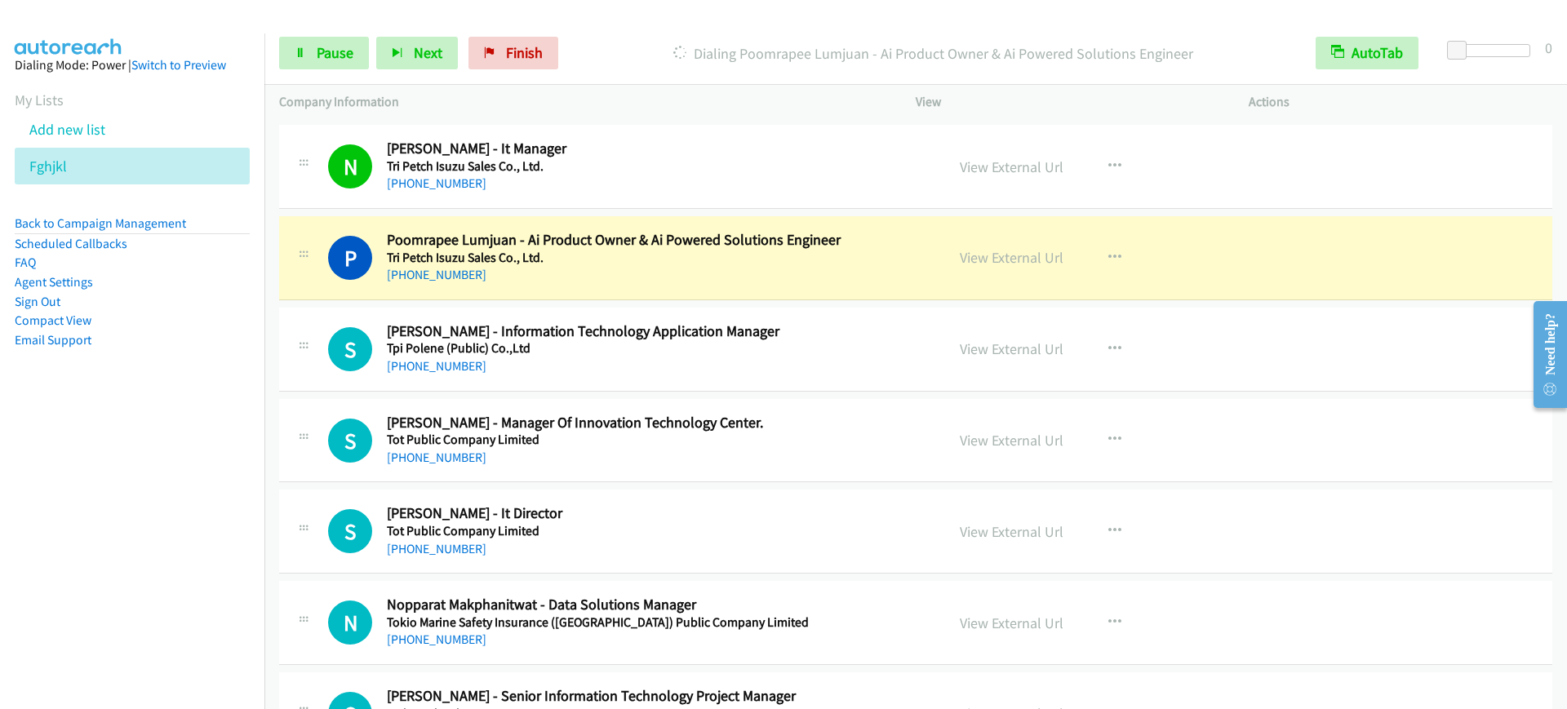
click at [700, 273] on div "[PHONE_NUMBER]" at bounding box center [655, 275] width 536 height 20
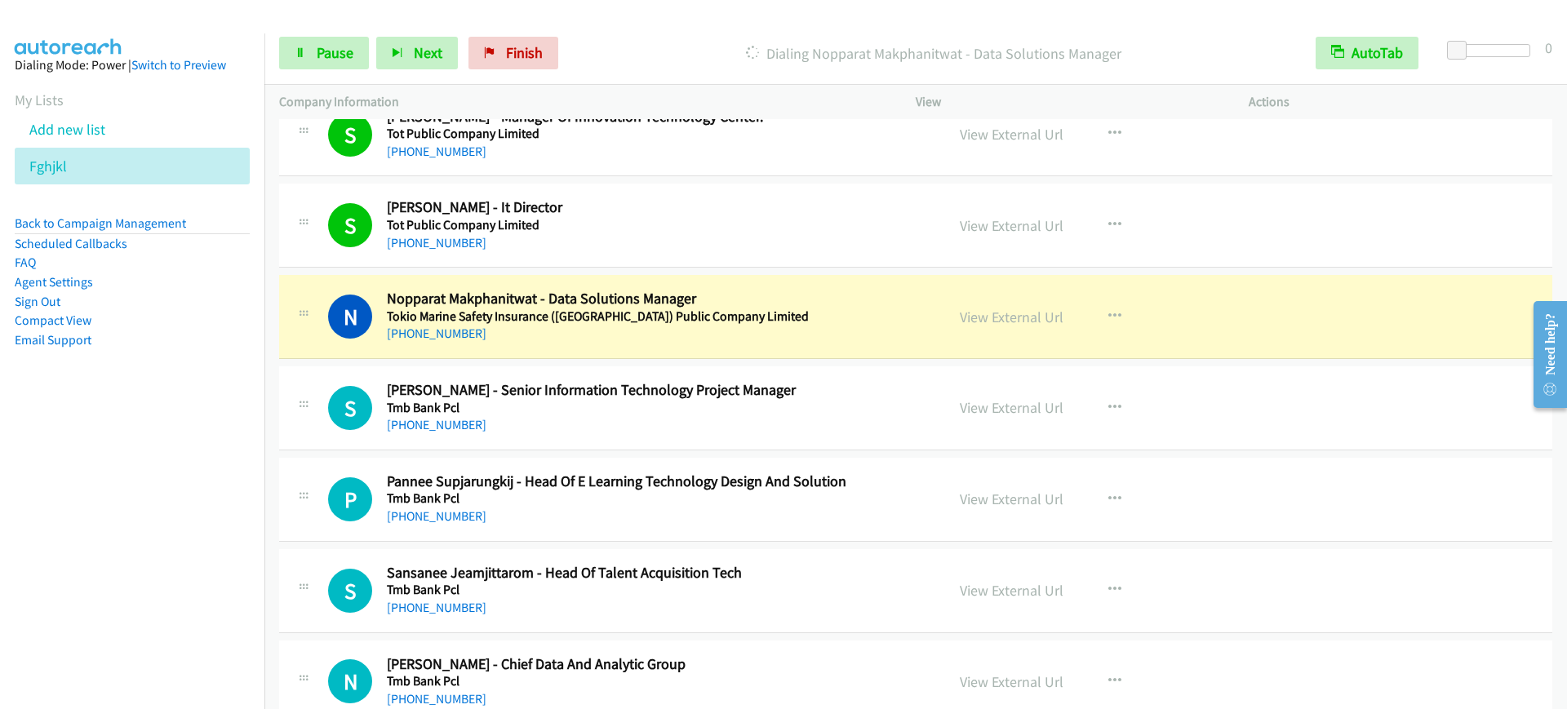
scroll to position [6937, 0]
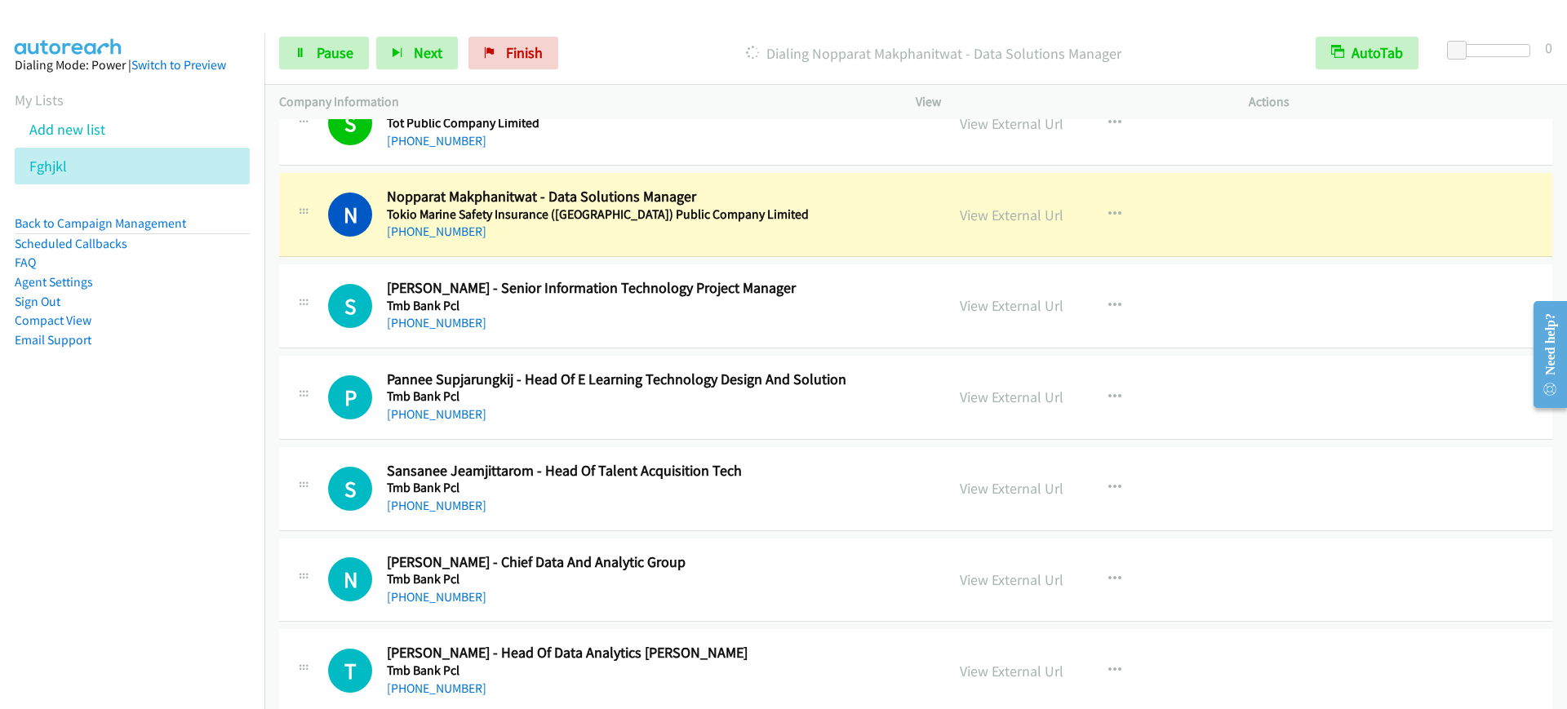
click at [109, 580] on nav "Dialing Mode: Power | Switch to Preview My Lists Add new list [GEOGRAPHIC_DATA]…" at bounding box center [132, 387] width 265 height 709
click at [343, 47] on span "Pause" at bounding box center [335, 52] width 37 height 19
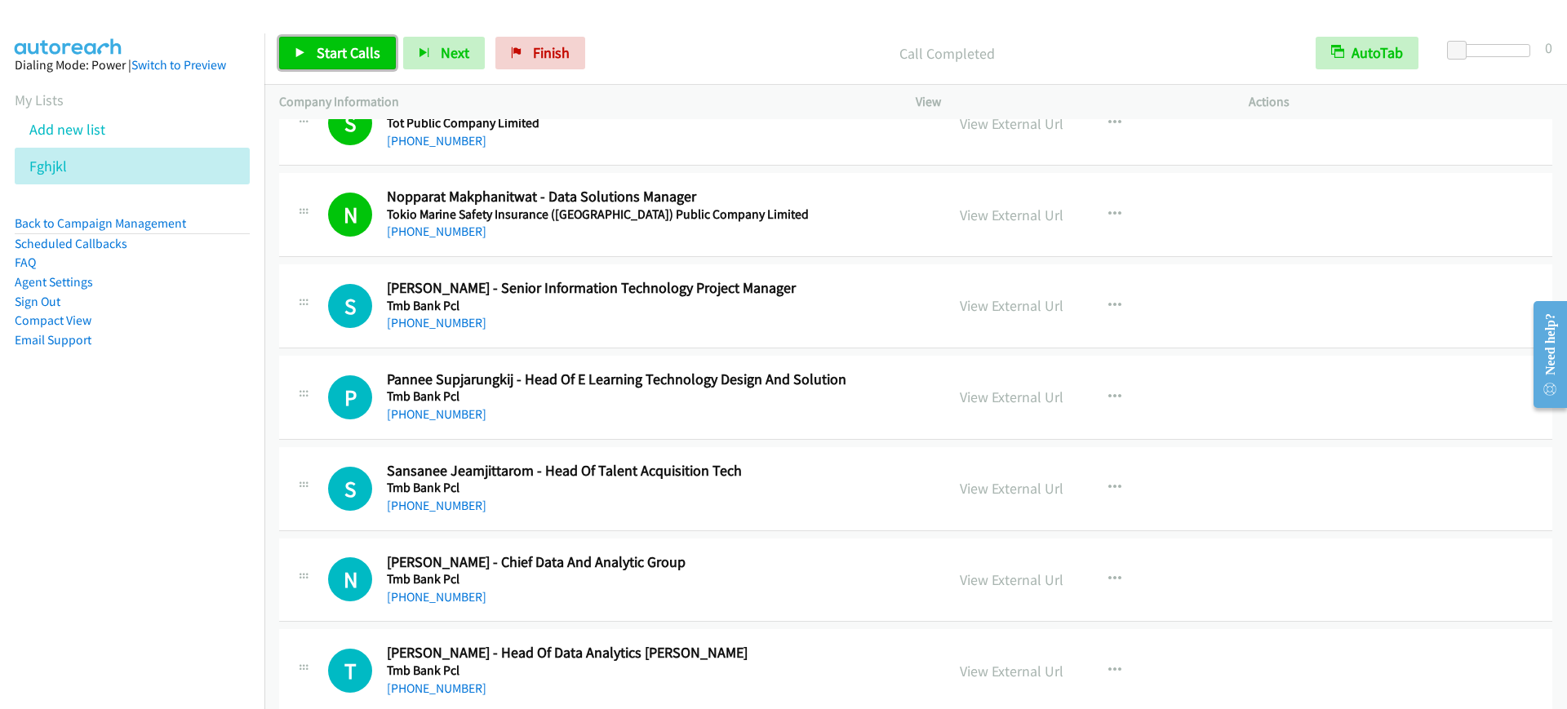
click at [331, 61] on span "Start Calls" at bounding box center [349, 52] width 64 height 19
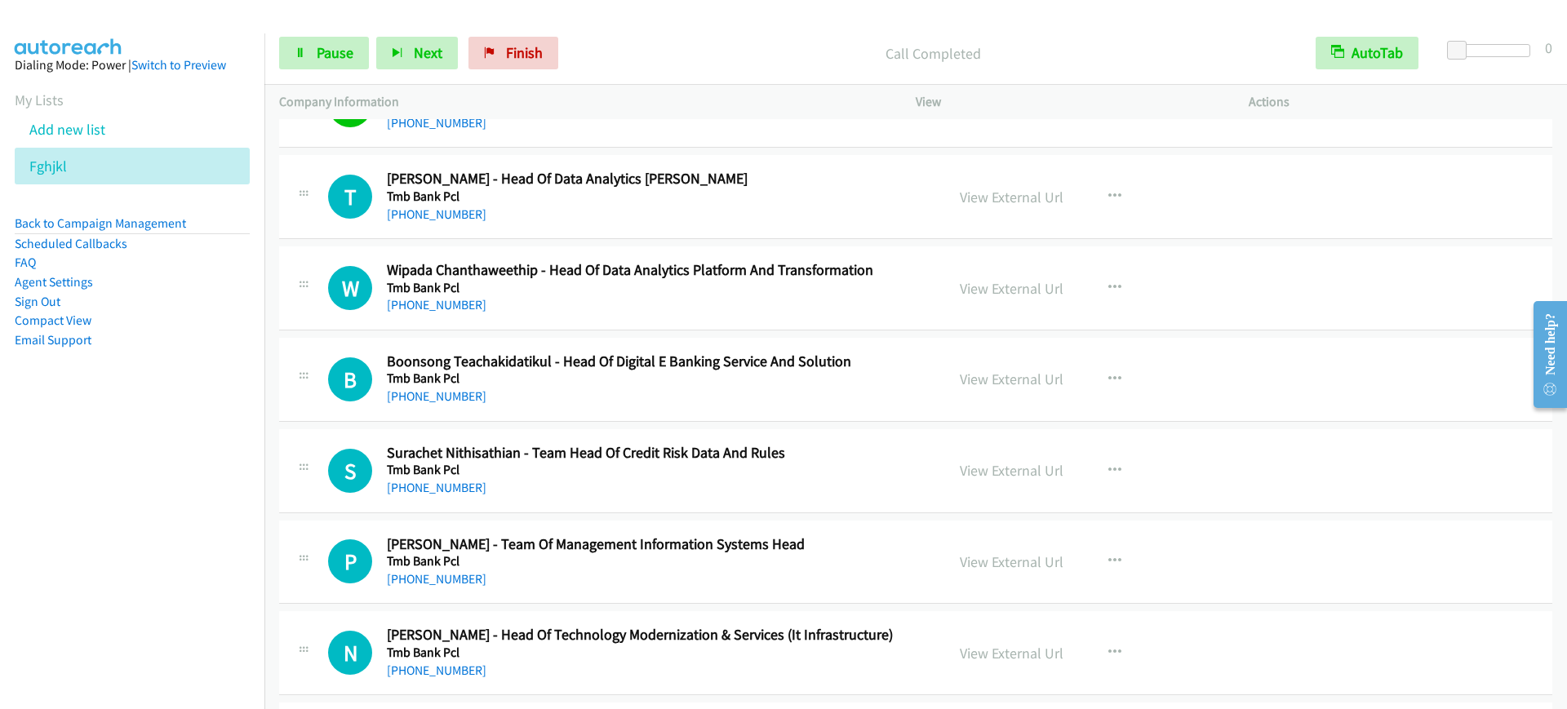
scroll to position [7447, 0]
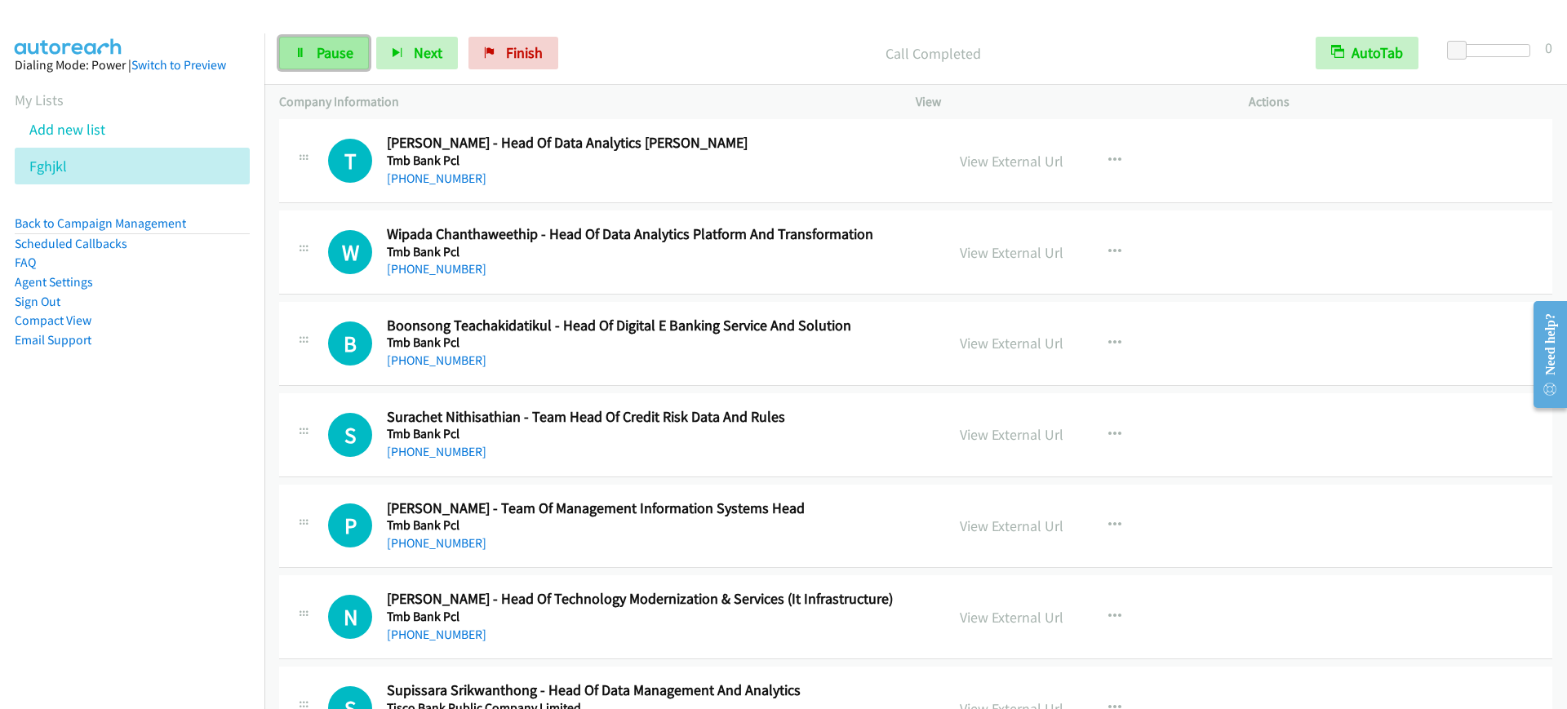
drag, startPoint x: 304, startPoint y: 44, endPoint x: 318, endPoint y: 54, distance: 17.7
click at [304, 43] on link "Pause" at bounding box center [324, 53] width 90 height 33
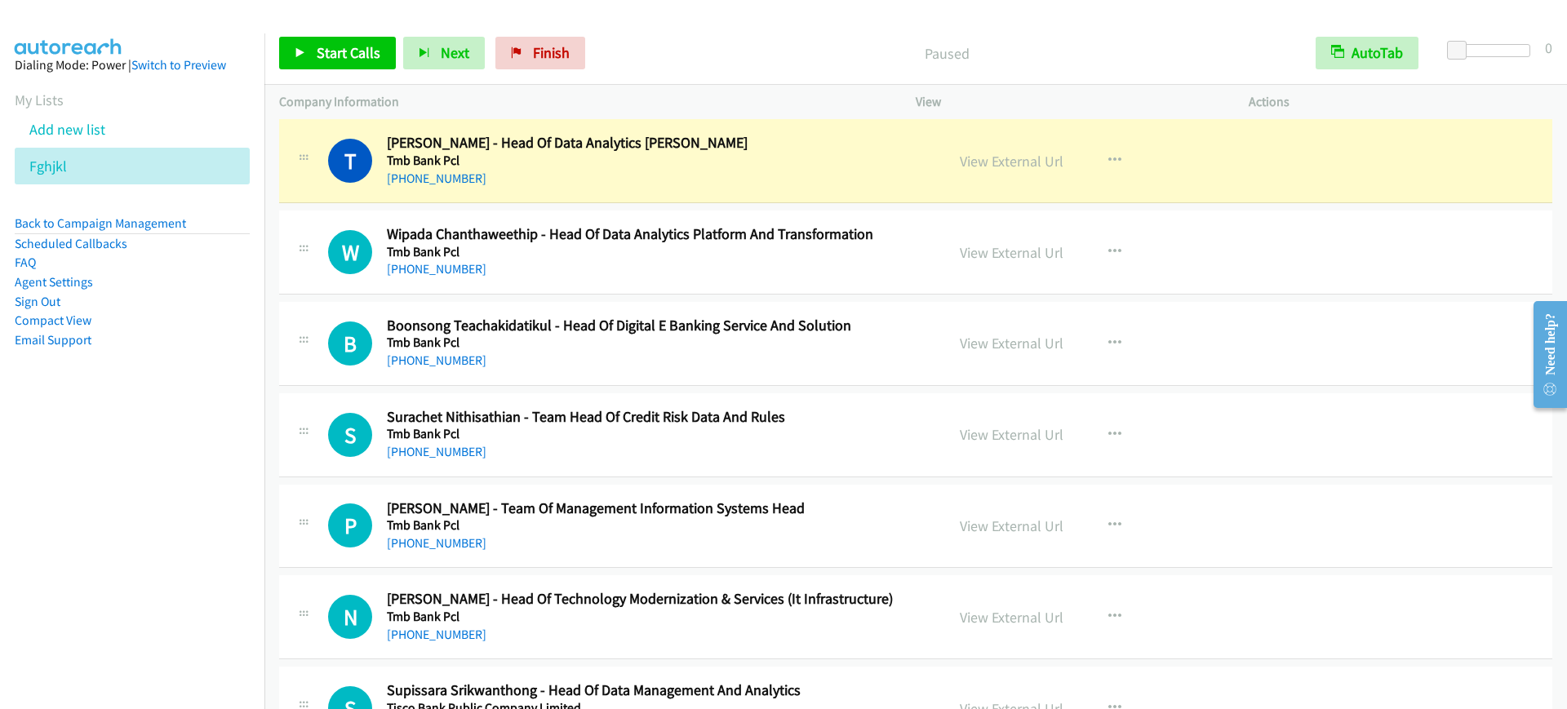
drag, startPoint x: 140, startPoint y: 548, endPoint x: 361, endPoint y: 526, distance: 221.5
click at [151, 542] on nav "Dialing Mode: Power | Switch to Preview My Lists Add new list [GEOGRAPHIC_DATA]…" at bounding box center [132, 387] width 265 height 709
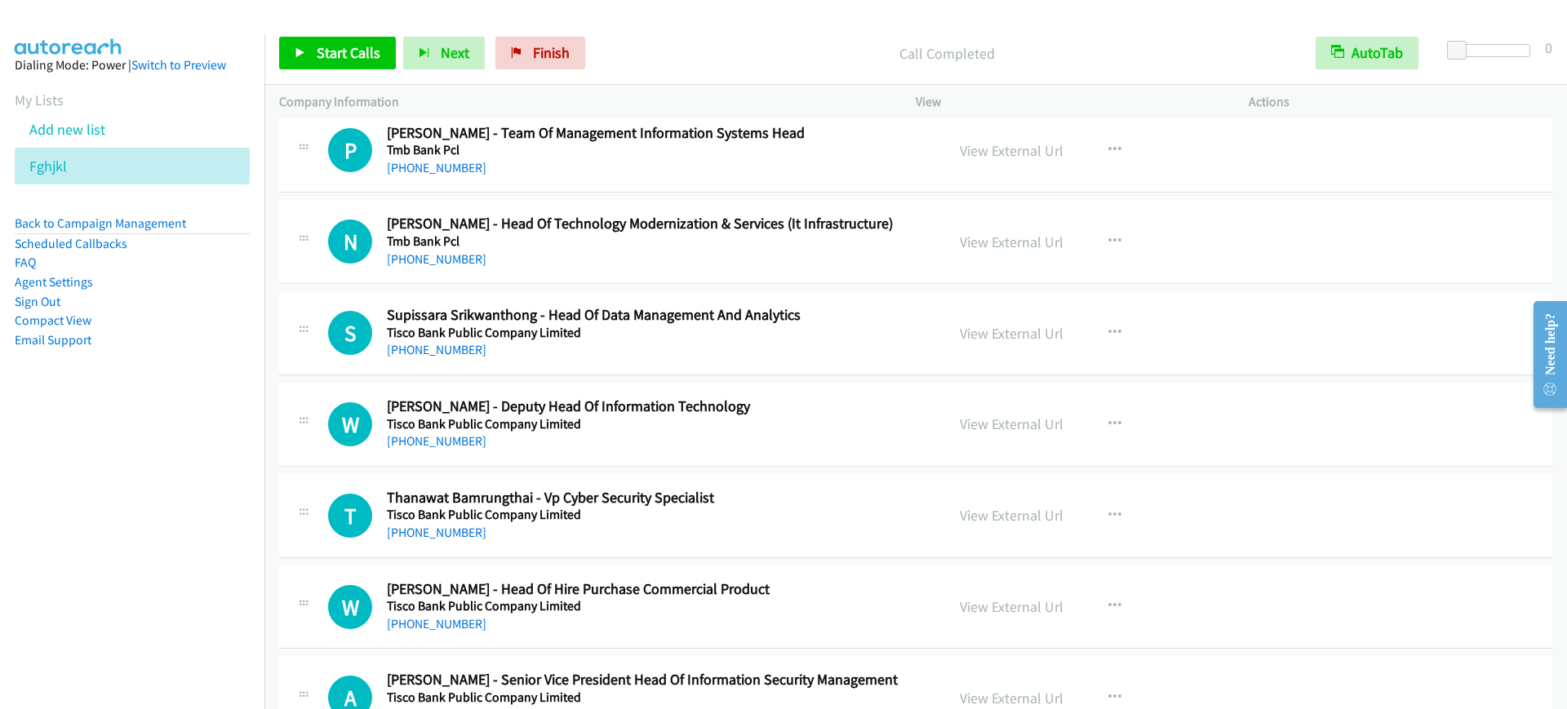
scroll to position [7855, 0]
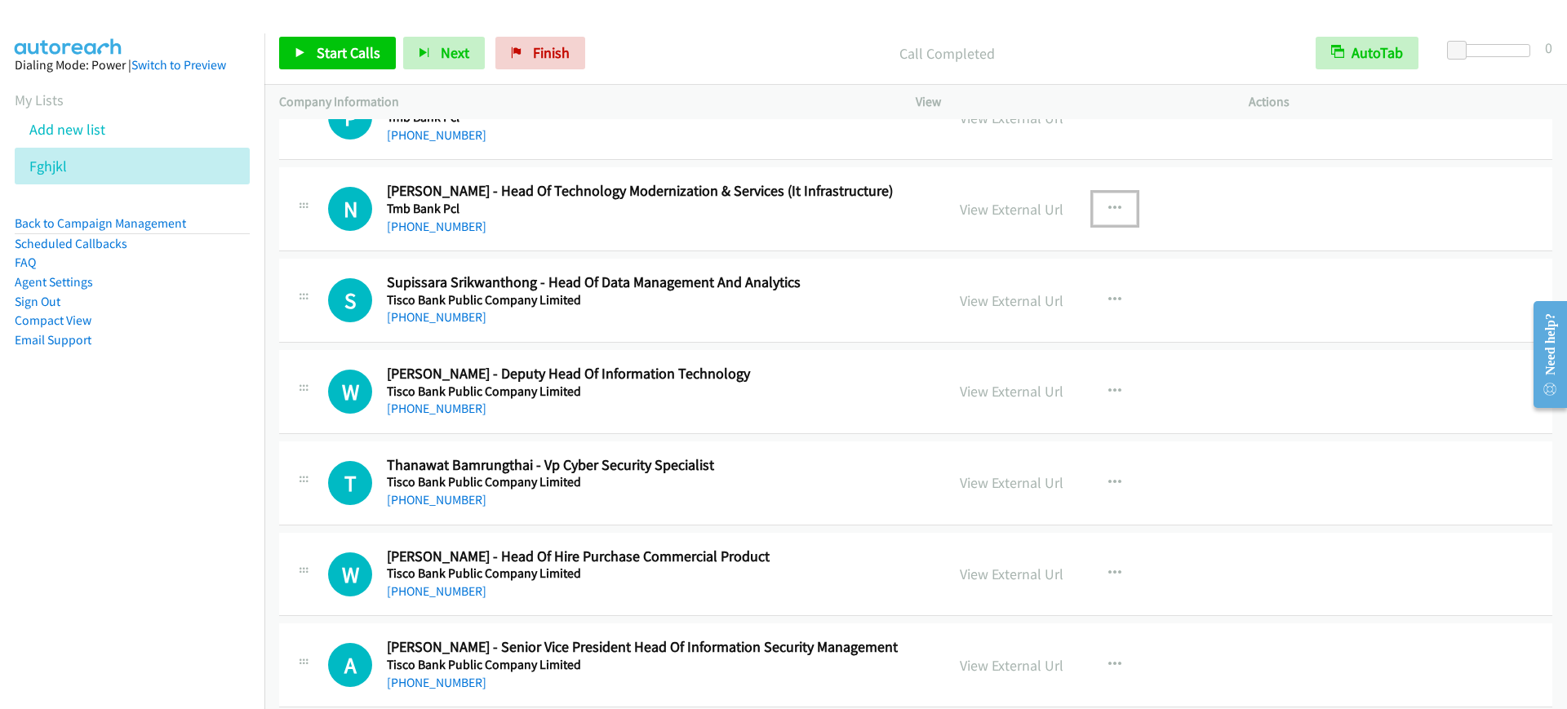
click at [1108, 203] on icon "button" at bounding box center [1114, 208] width 13 height 13
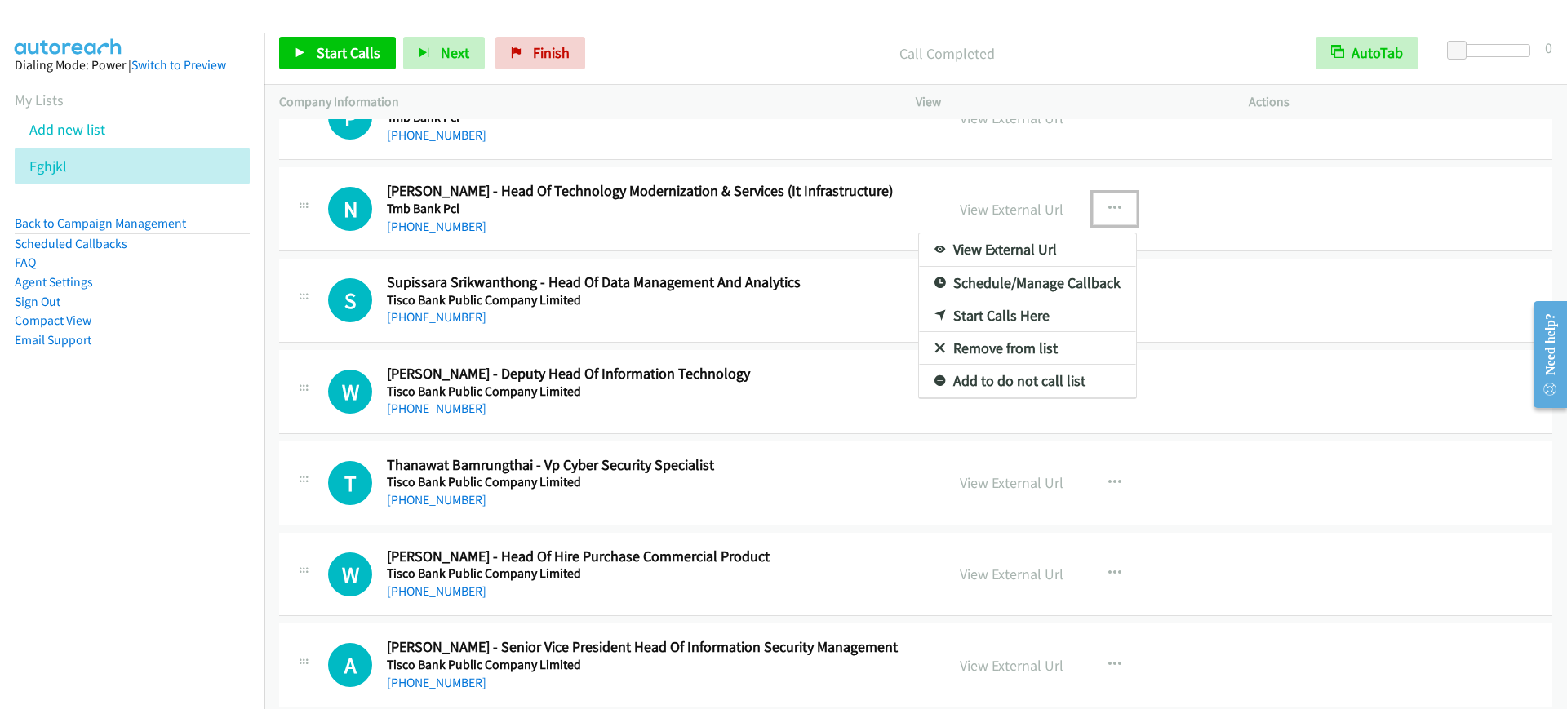
click at [1014, 317] on link "Start Calls Here" at bounding box center [1027, 316] width 217 height 33
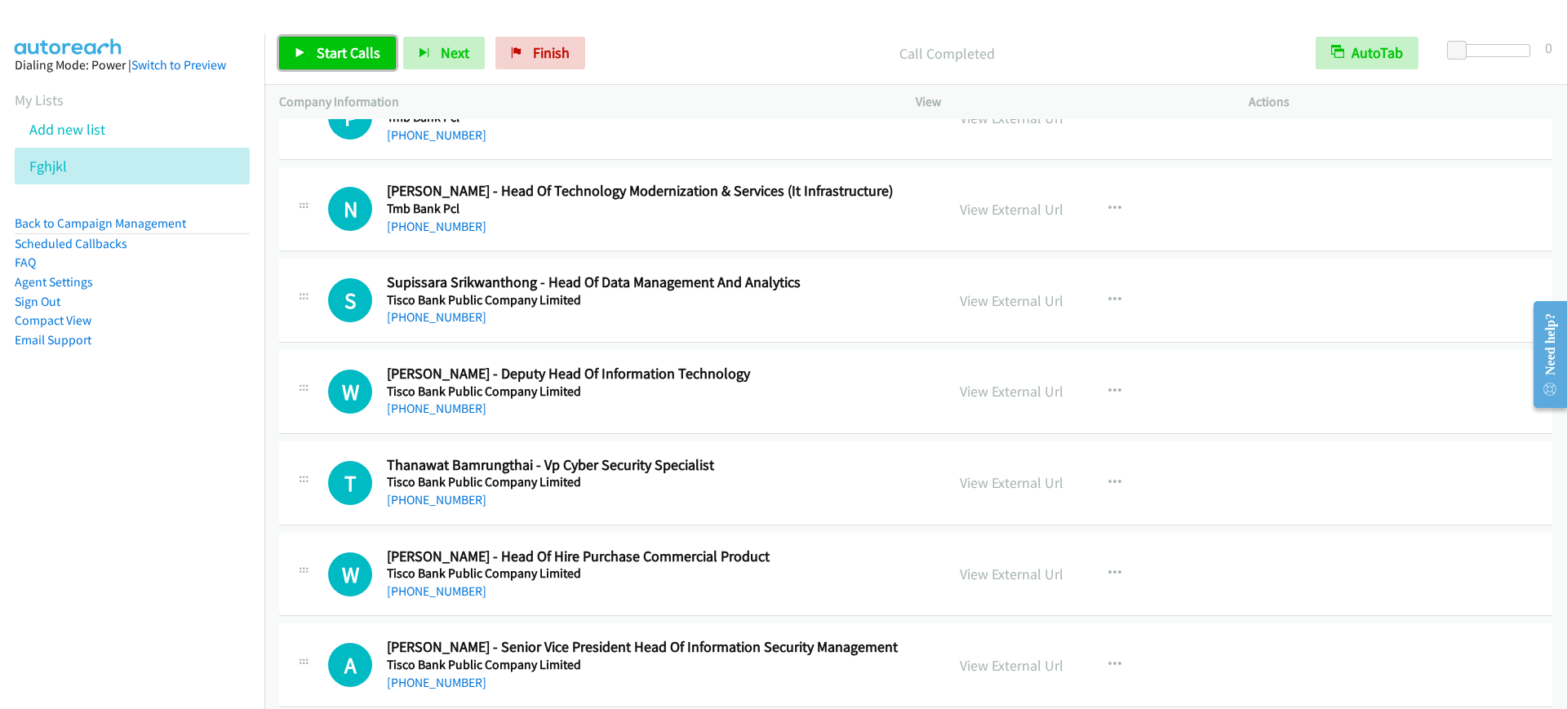
click at [371, 50] on span "Start Calls" at bounding box center [349, 52] width 64 height 19
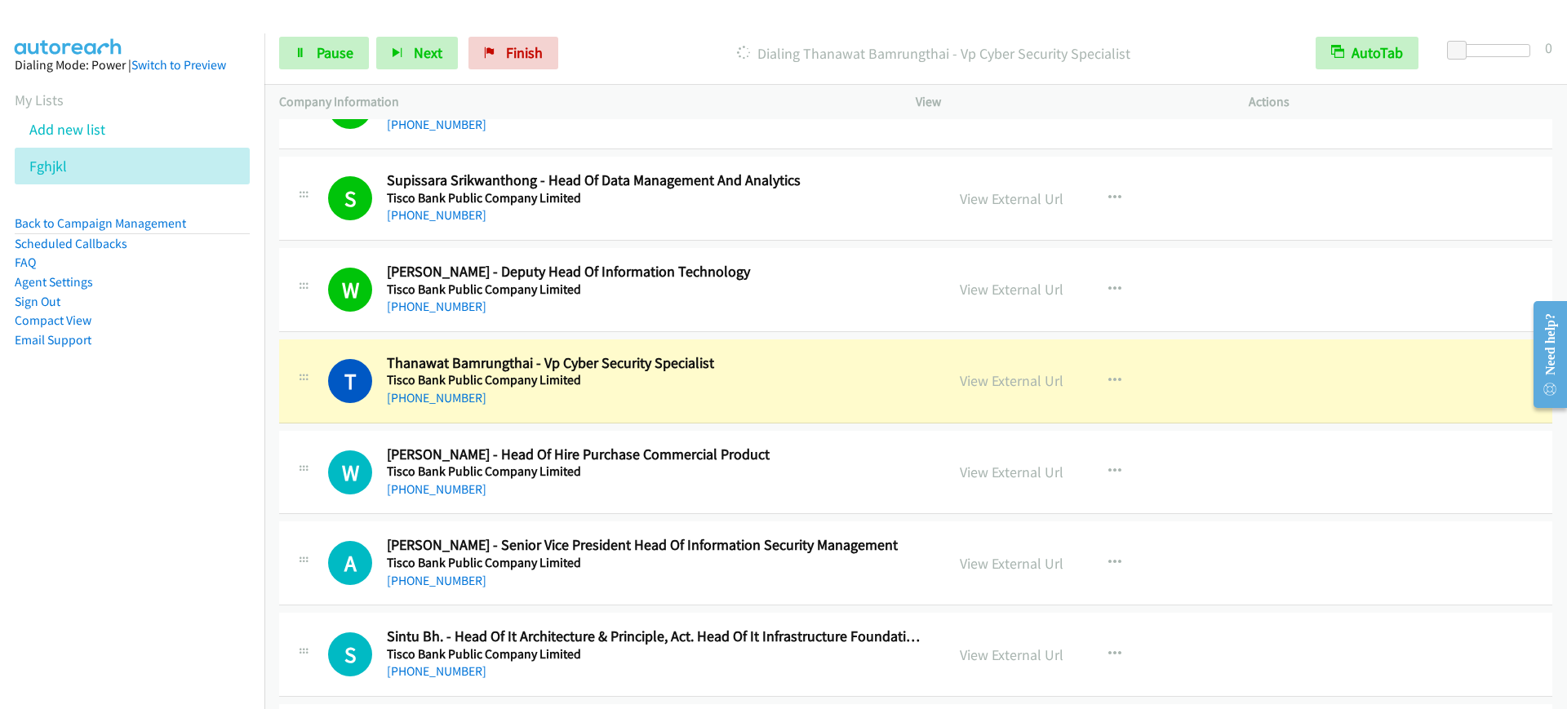
scroll to position [8059, 0]
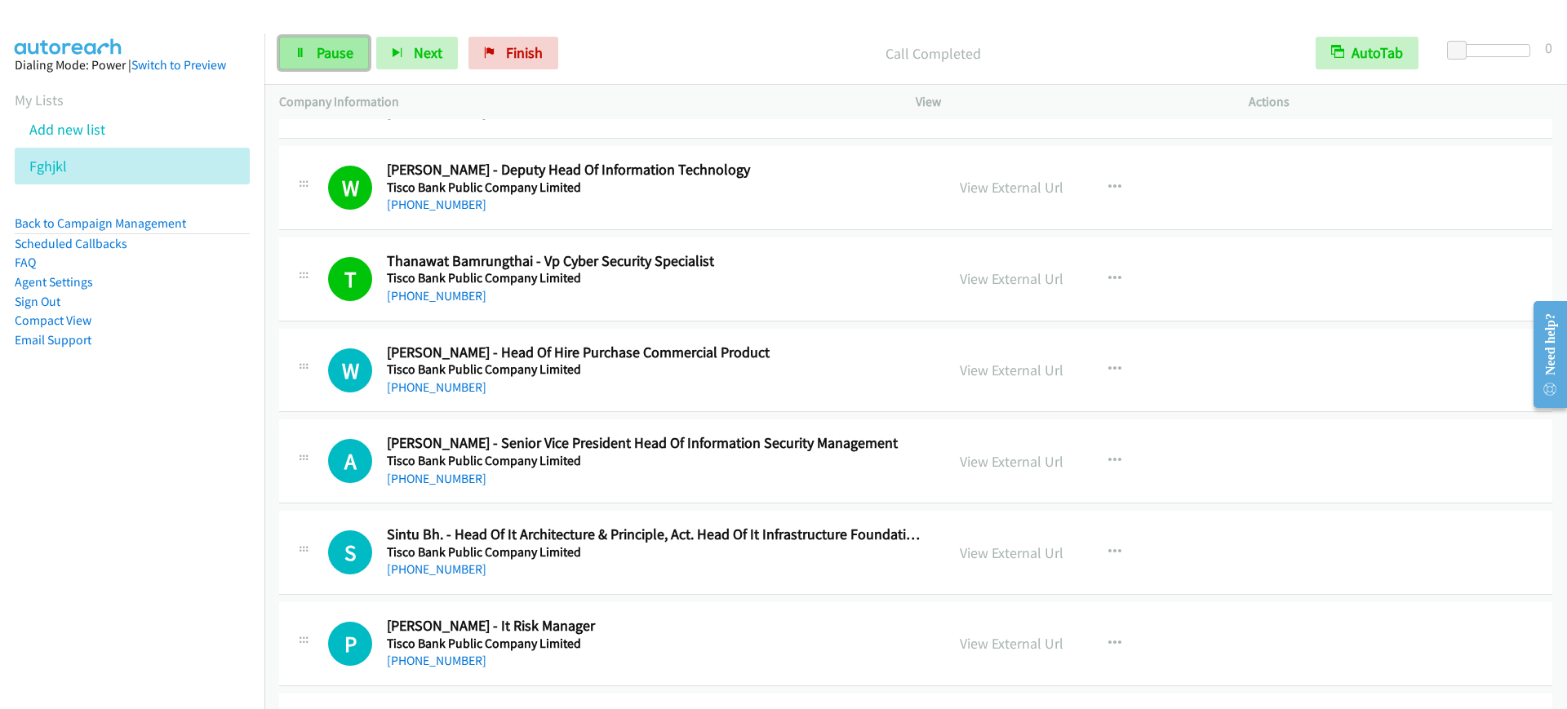
click at [294, 54] on link "Pause" at bounding box center [324, 53] width 90 height 33
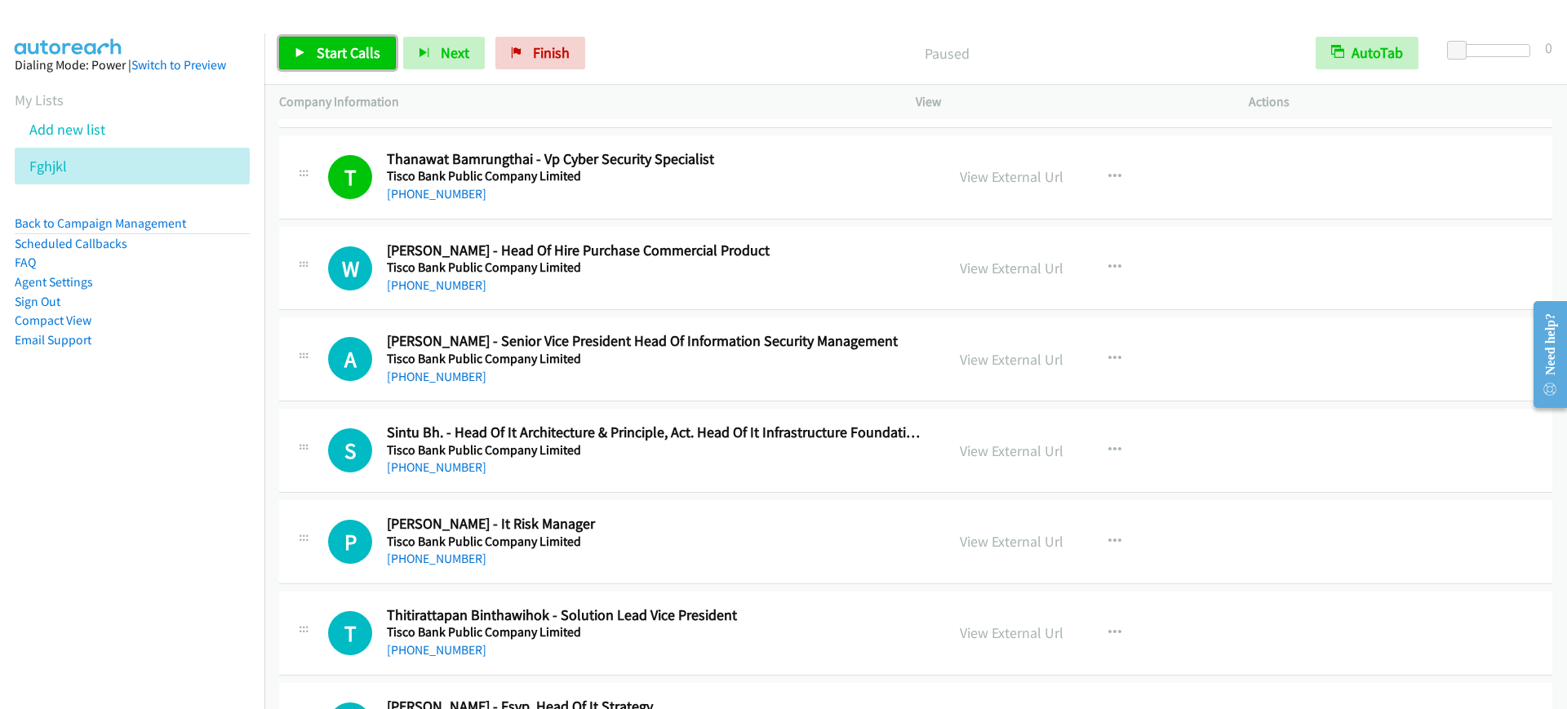
click at [349, 58] on span "Start Calls" at bounding box center [349, 52] width 64 height 19
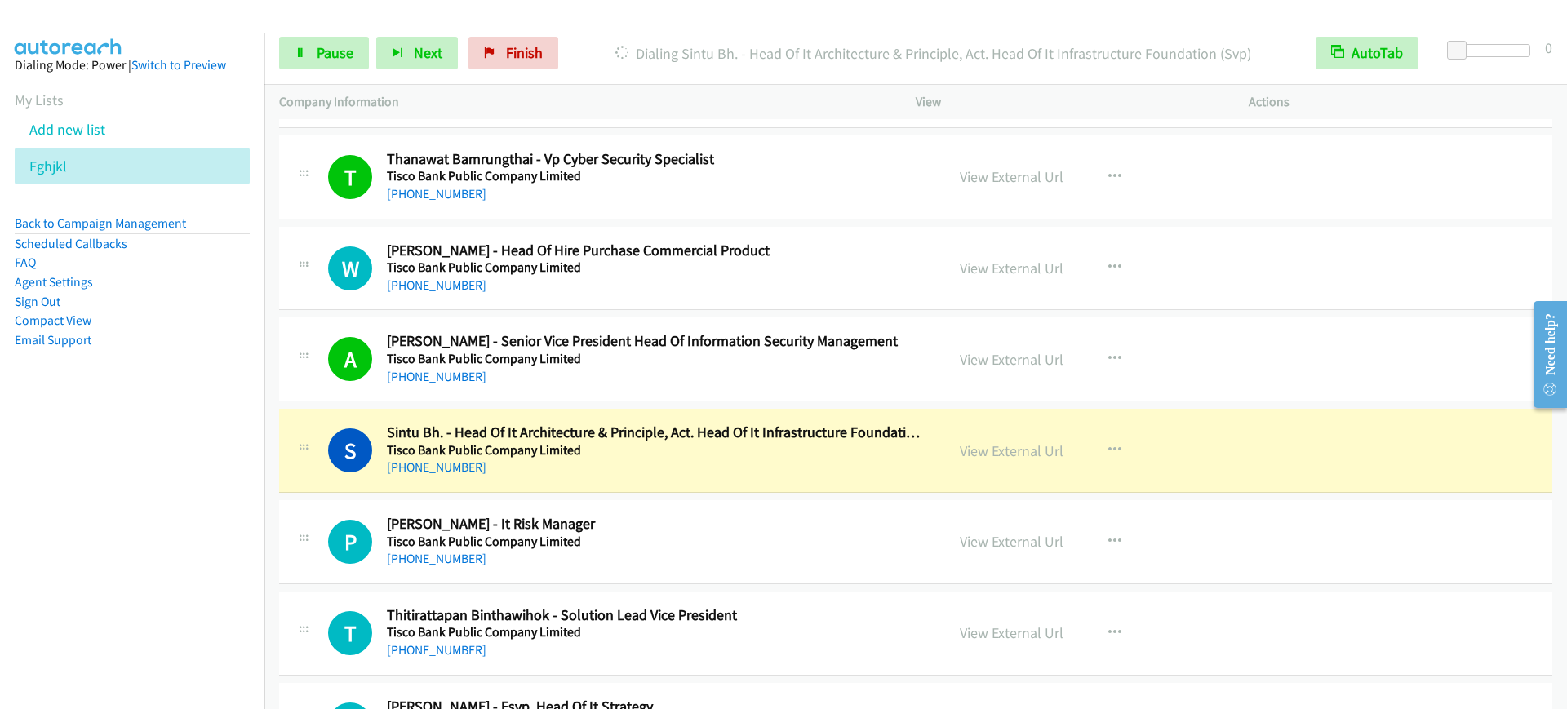
click at [656, 188] on div "[PHONE_NUMBER]" at bounding box center [655, 194] width 536 height 20
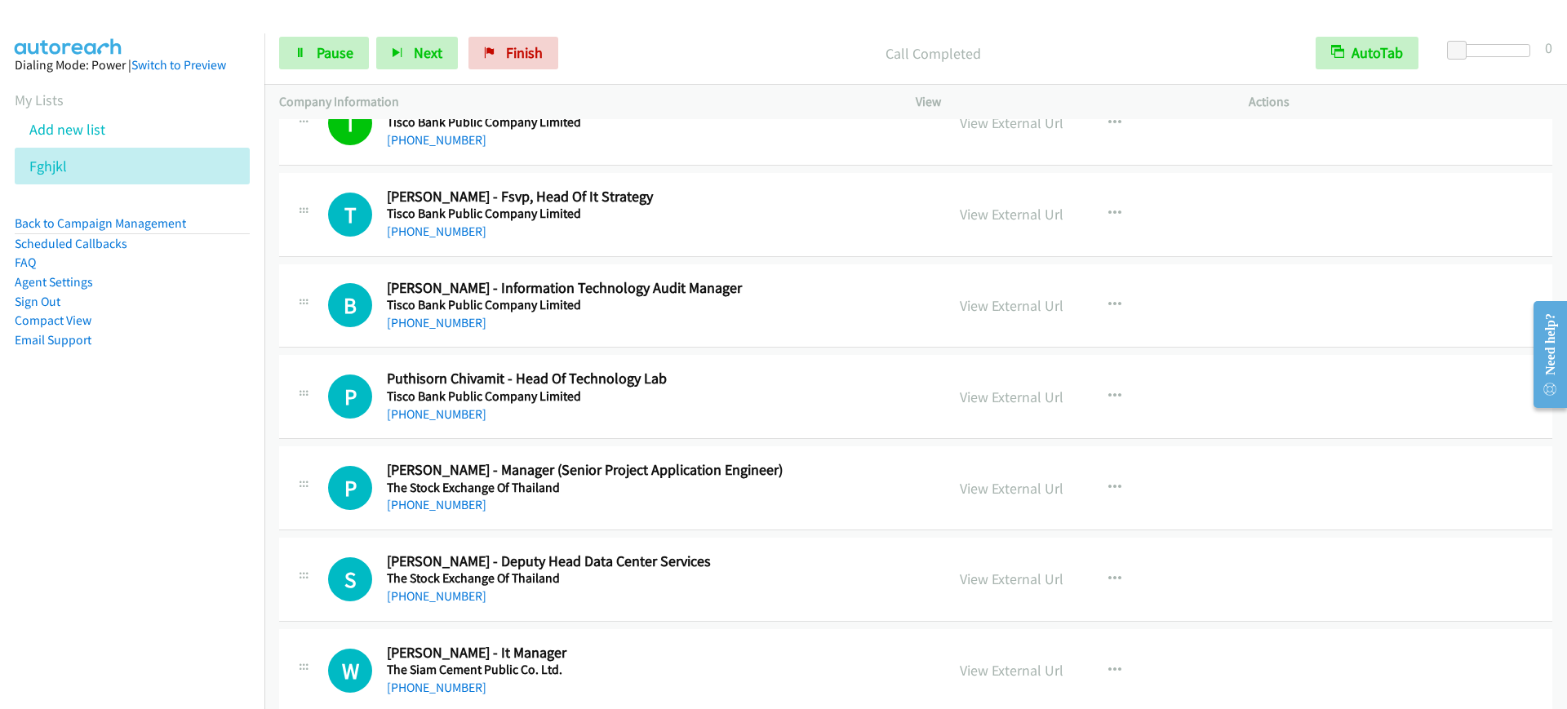
scroll to position [8569, 0]
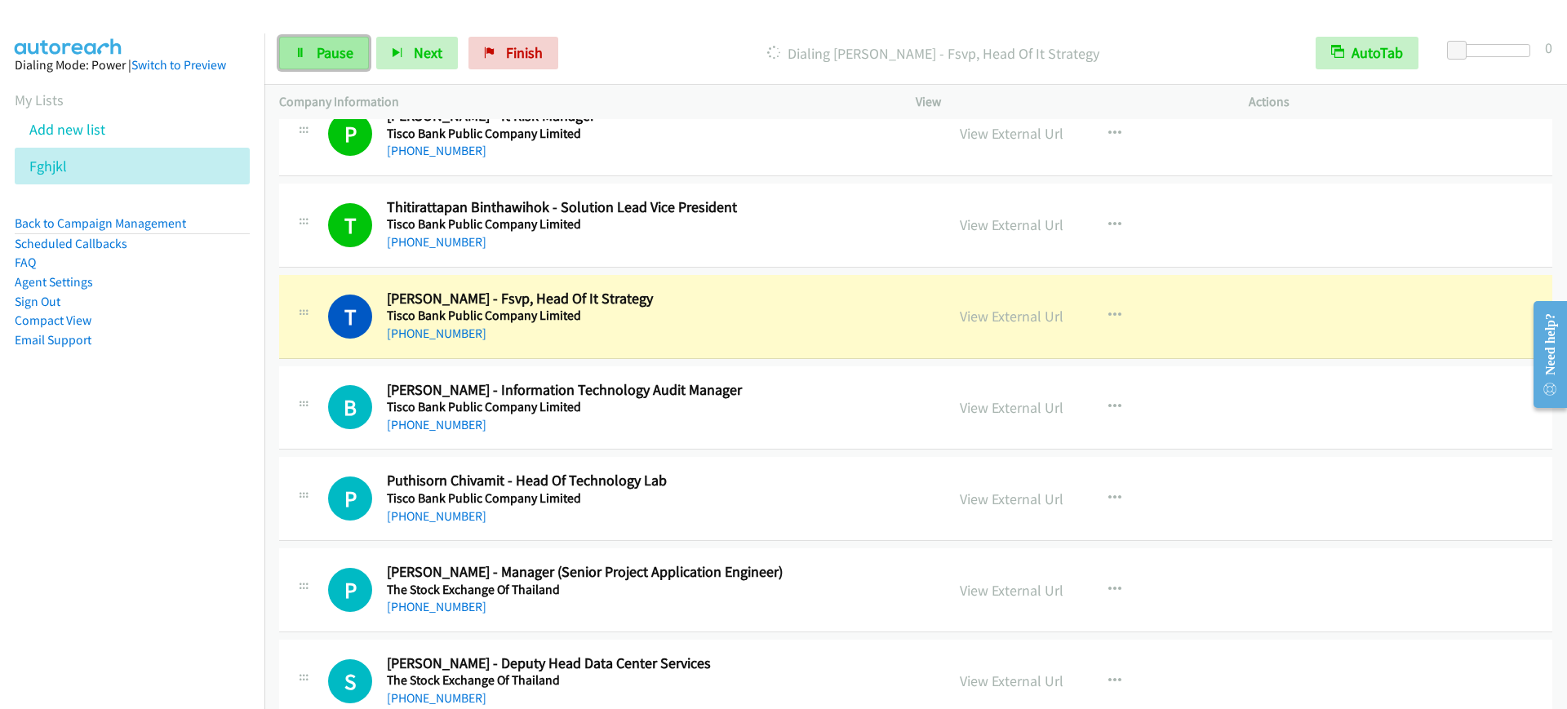
click at [304, 56] on icon at bounding box center [300, 53] width 11 height 11
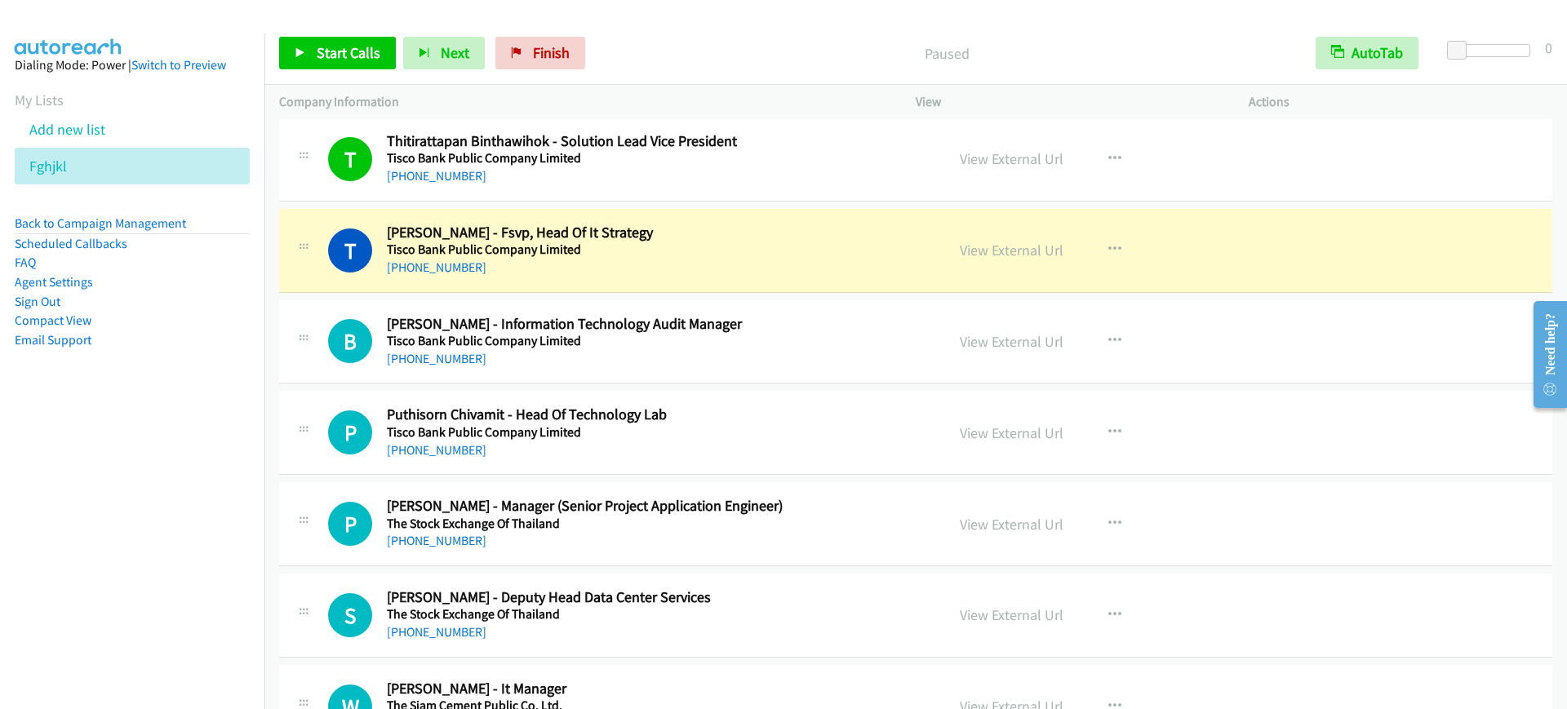
scroll to position [8671, 0]
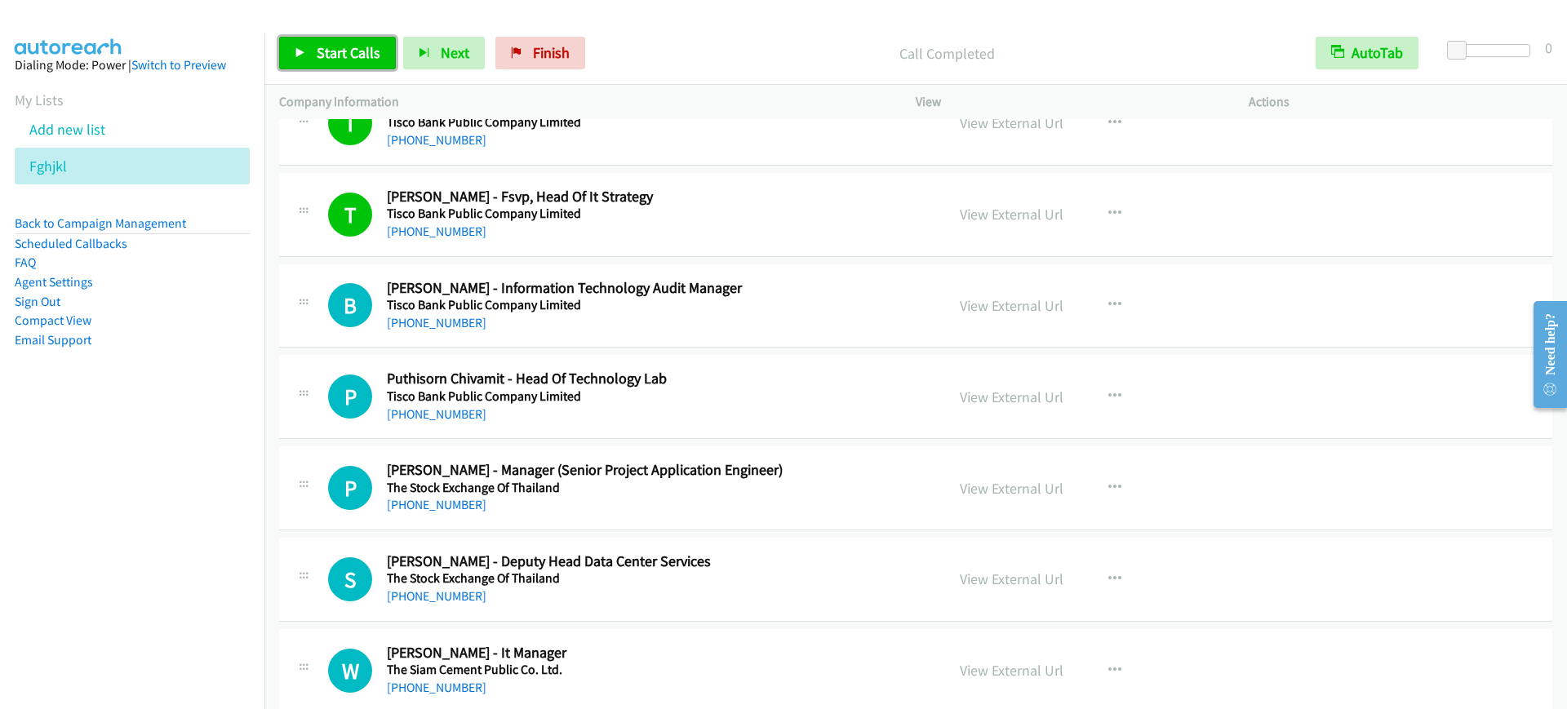
click at [358, 52] on span "Start Calls" at bounding box center [349, 52] width 64 height 19
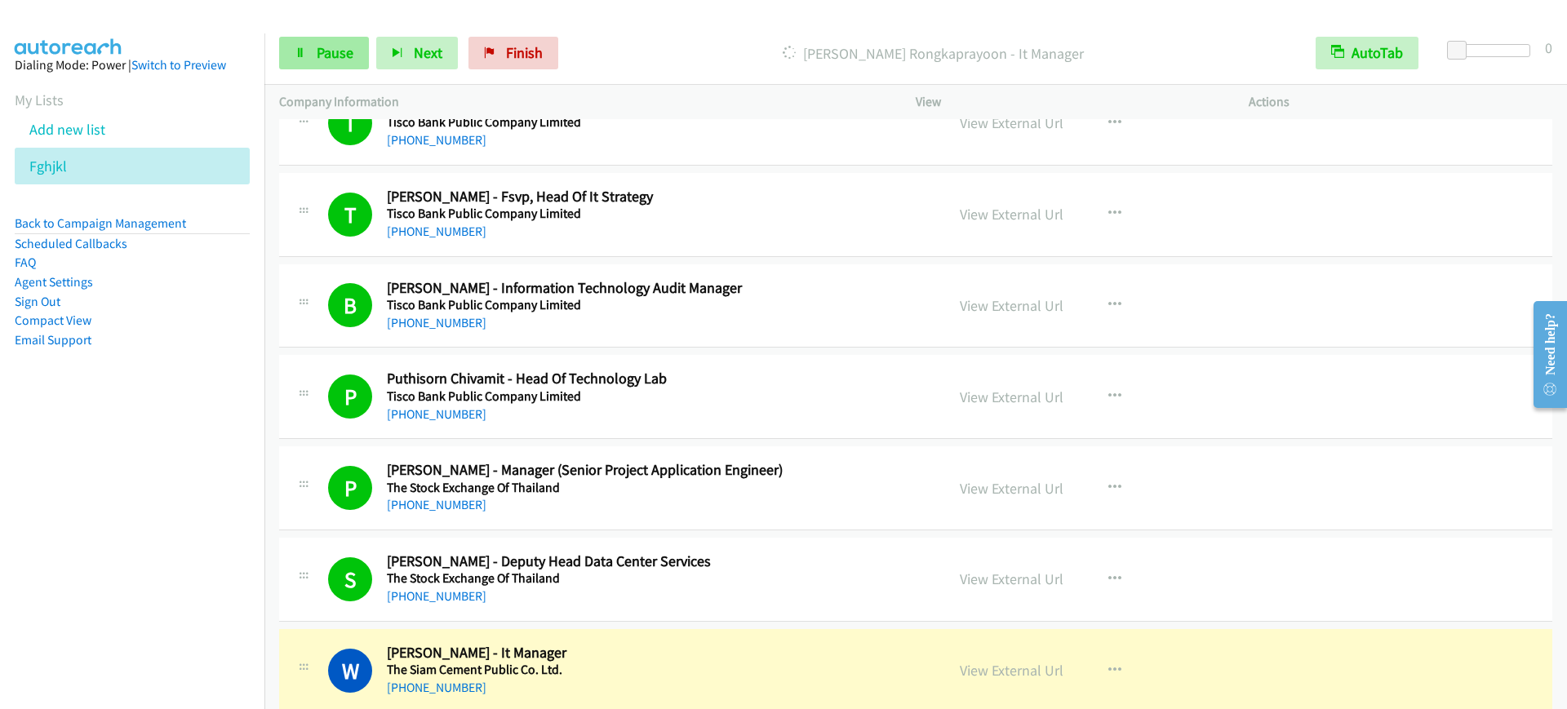
drag, startPoint x: 340, startPoint y: 72, endPoint x: 340, endPoint y: 62, distance: 9.8
click at [340, 71] on div "Start Calls Pause Next Finish [PERSON_NAME] - It Manager AutoTab AutoTab 0" at bounding box center [915, 53] width 1303 height 63
click at [338, 52] on span "Pause" at bounding box center [335, 52] width 37 height 19
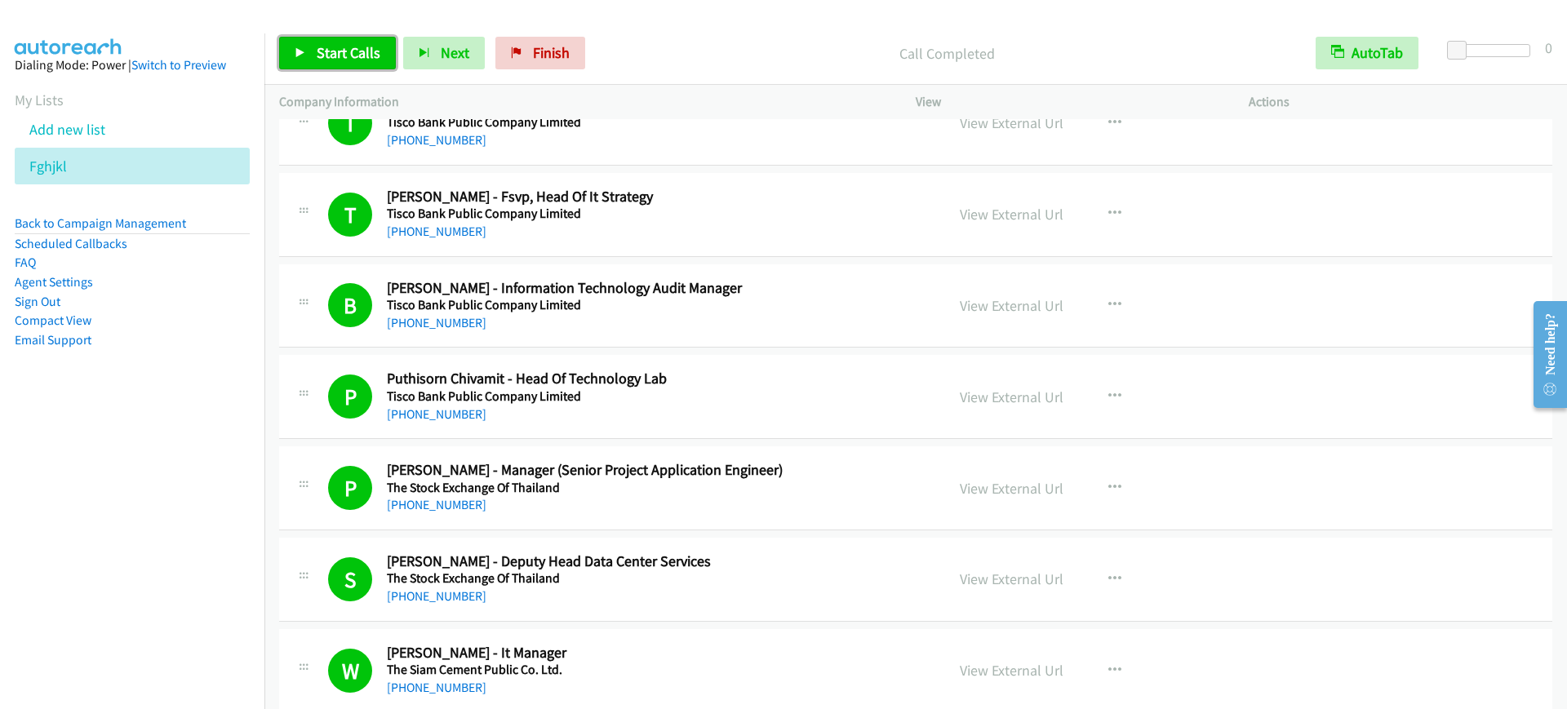
click at [343, 60] on span "Start Calls" at bounding box center [349, 52] width 64 height 19
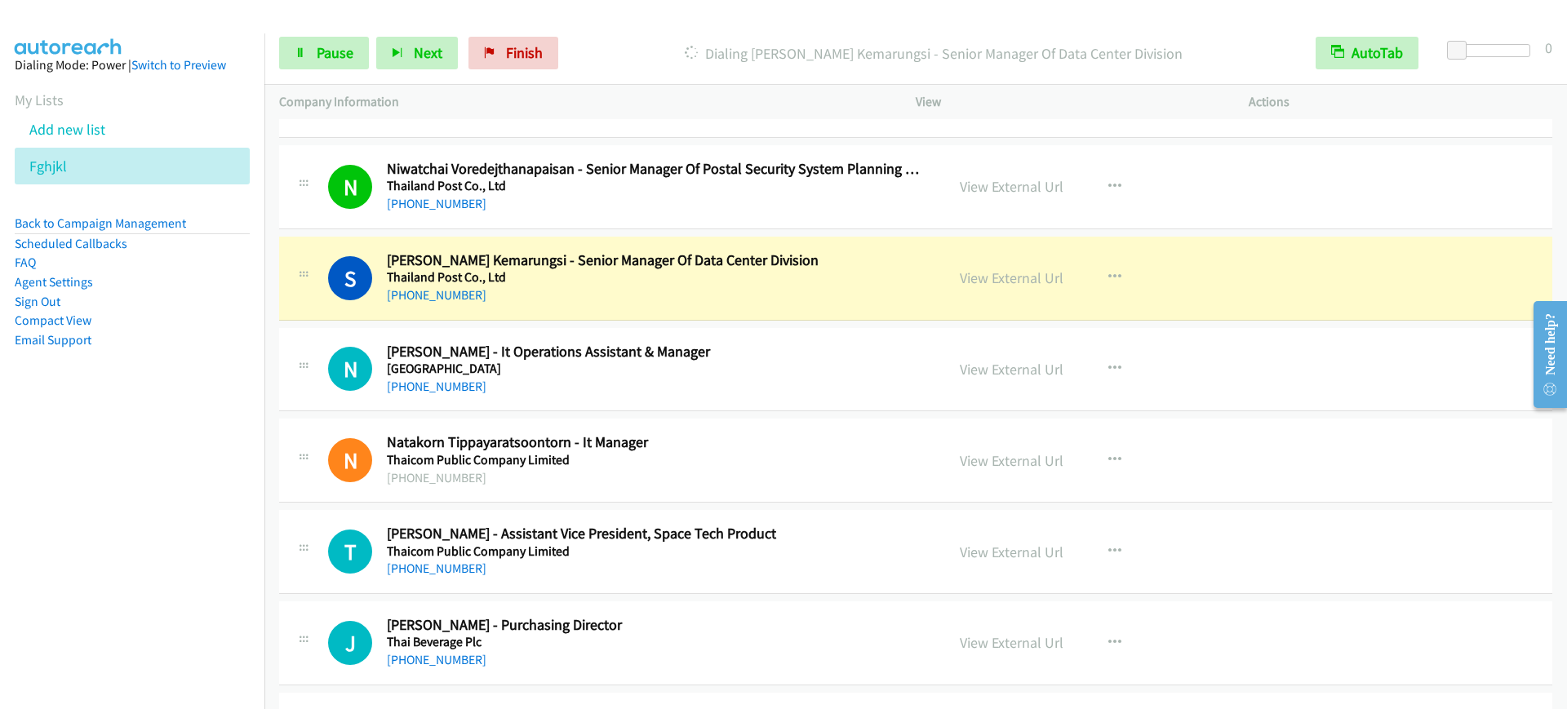
scroll to position [11630, 0]
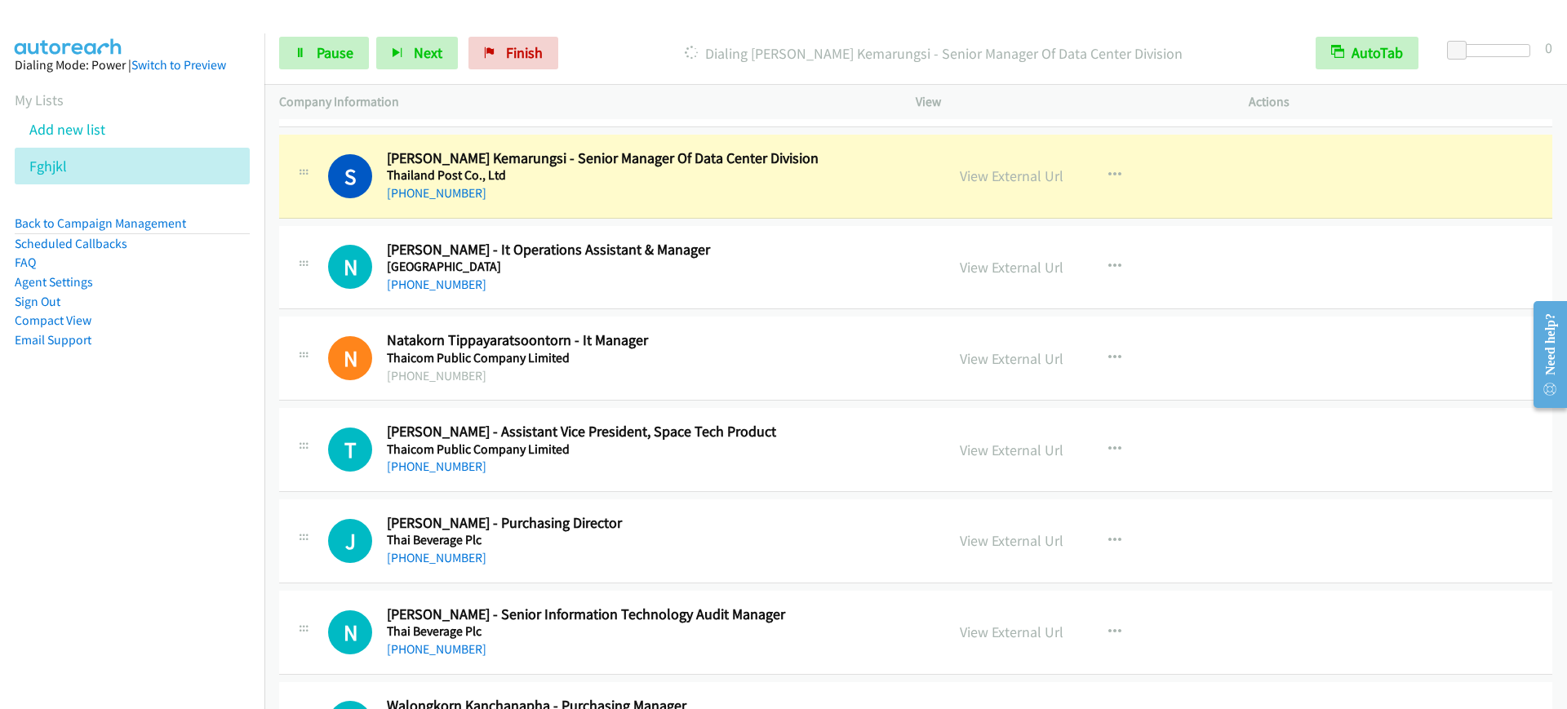
click at [717, 175] on h5 "Thailand Post Co., Ltd" at bounding box center [655, 175] width 536 height 16
click at [334, 52] on span "Pause" at bounding box center [335, 52] width 37 height 19
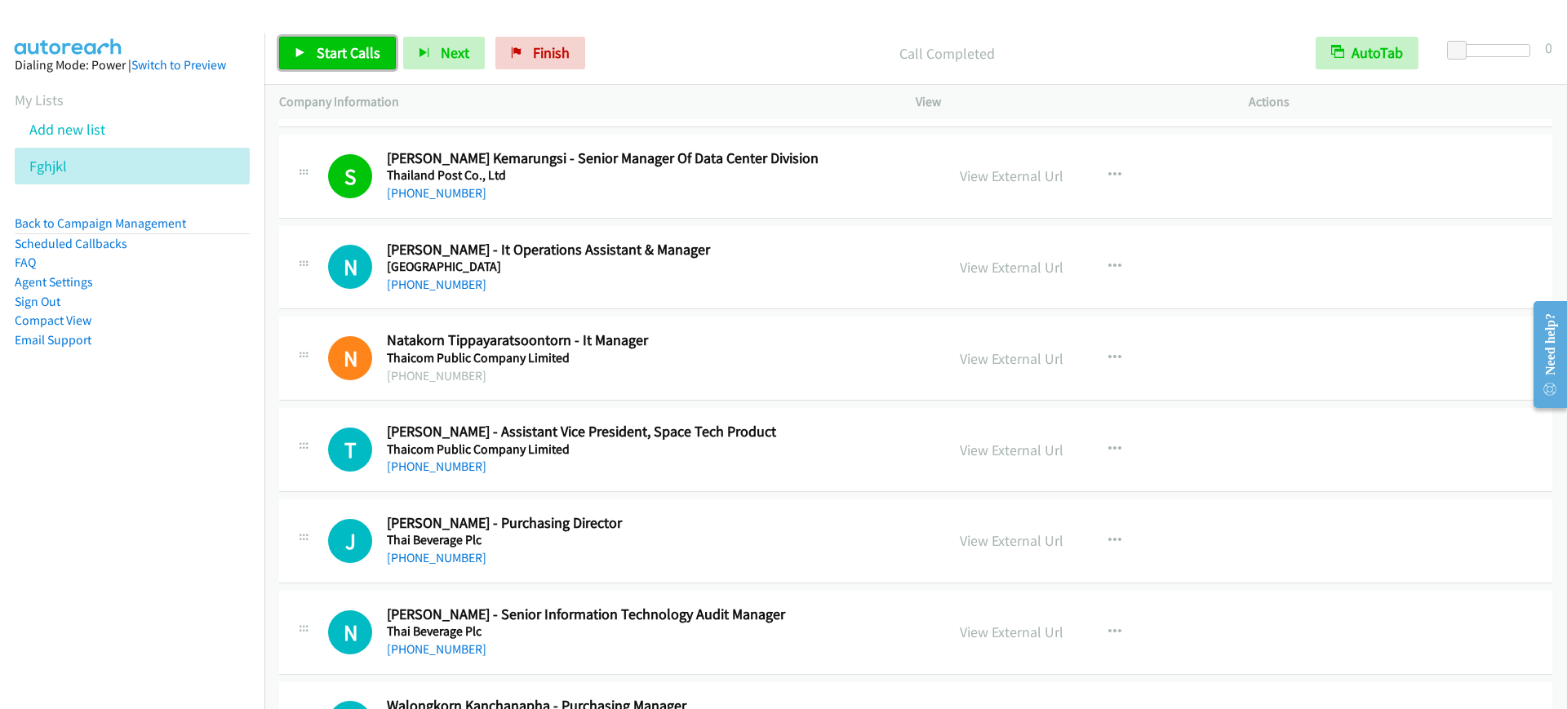
click at [357, 55] on span "Start Calls" at bounding box center [349, 52] width 64 height 19
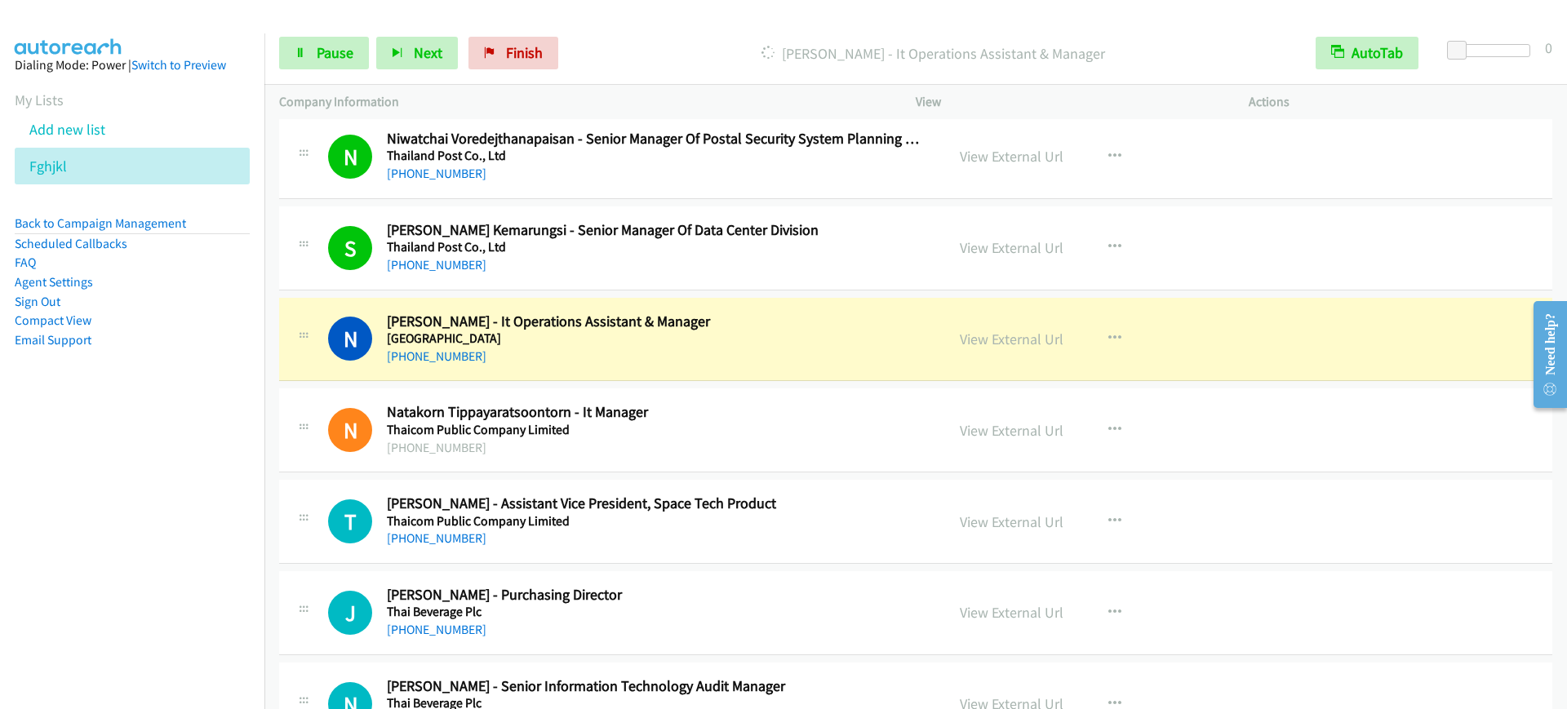
scroll to position [11528, 0]
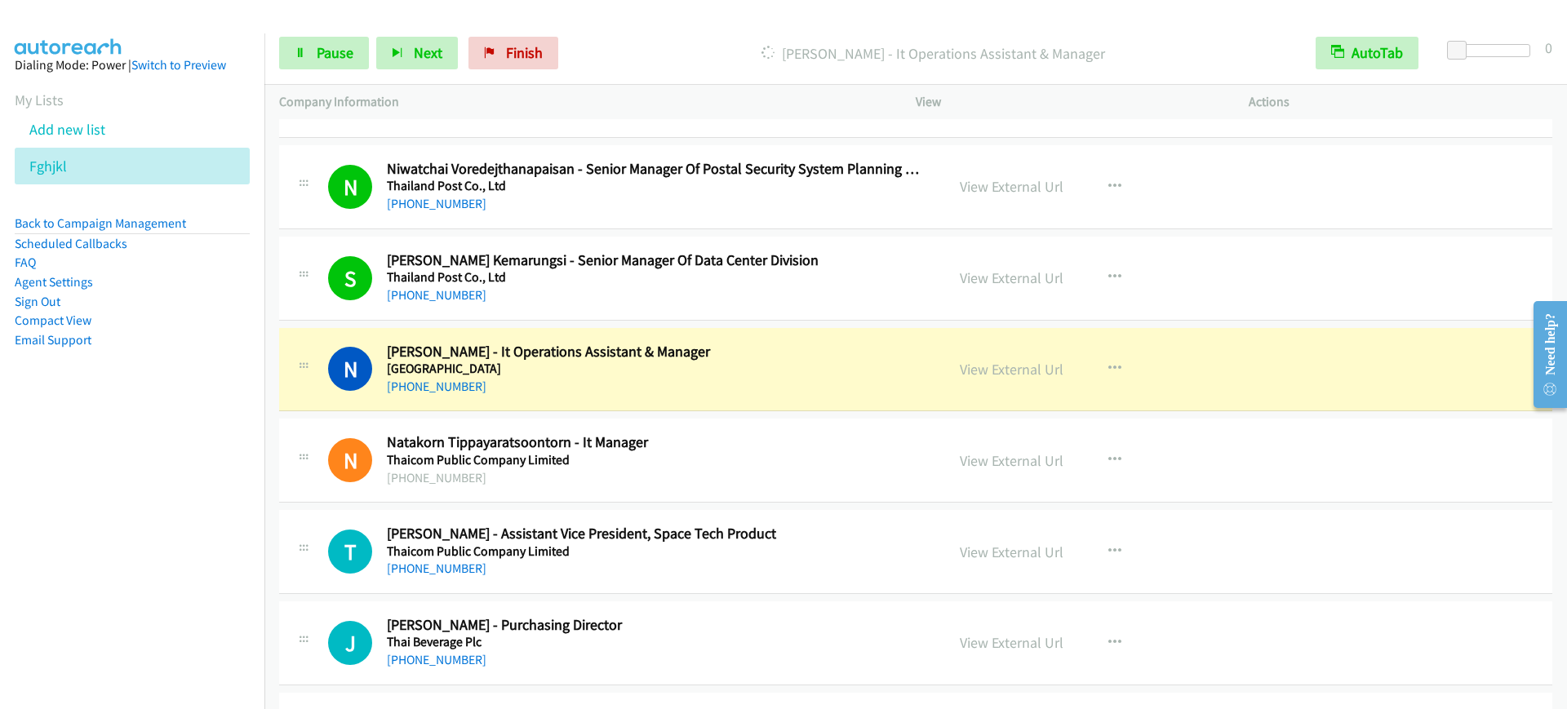
click at [759, 304] on div "S Callback Scheduled [PERSON_NAME] Kemarungsi - Senior Manager Of Data Center D…" at bounding box center [915, 279] width 1273 height 84
click at [970, 269] on link "View External Url" at bounding box center [1012, 278] width 104 height 19
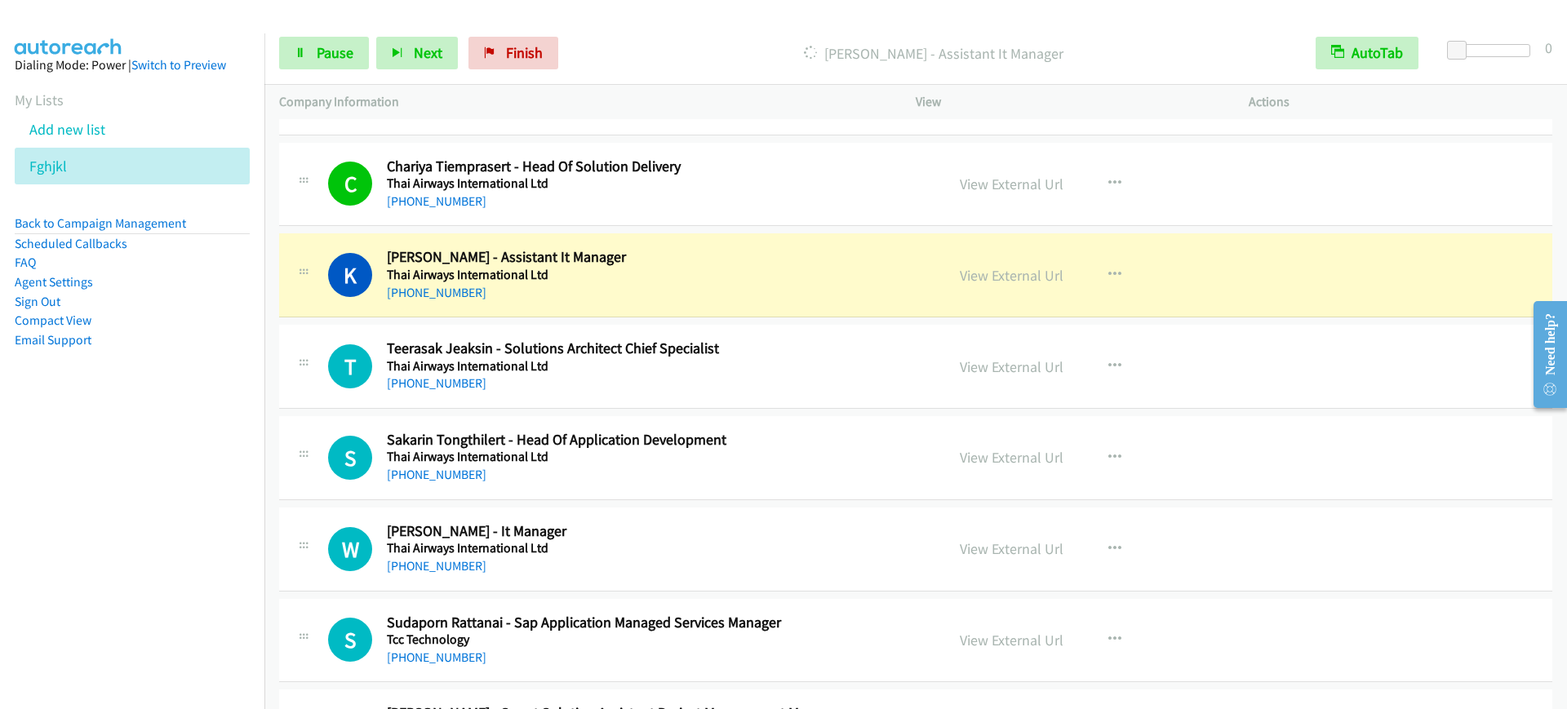
scroll to position [13262, 0]
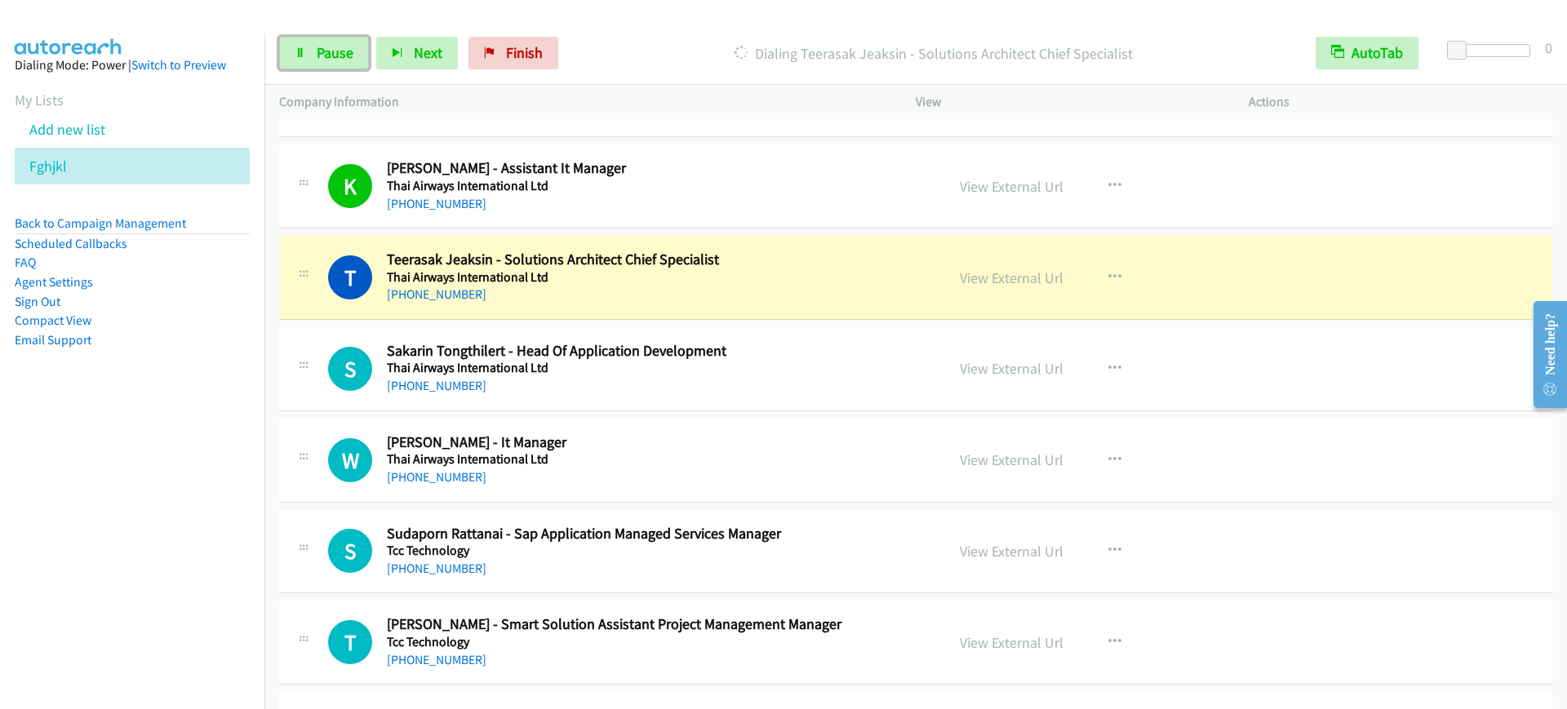
drag, startPoint x: 322, startPoint y: 59, endPoint x: 354, endPoint y: 104, distance: 56.2
click at [322, 60] on span "Pause" at bounding box center [335, 52] width 37 height 19
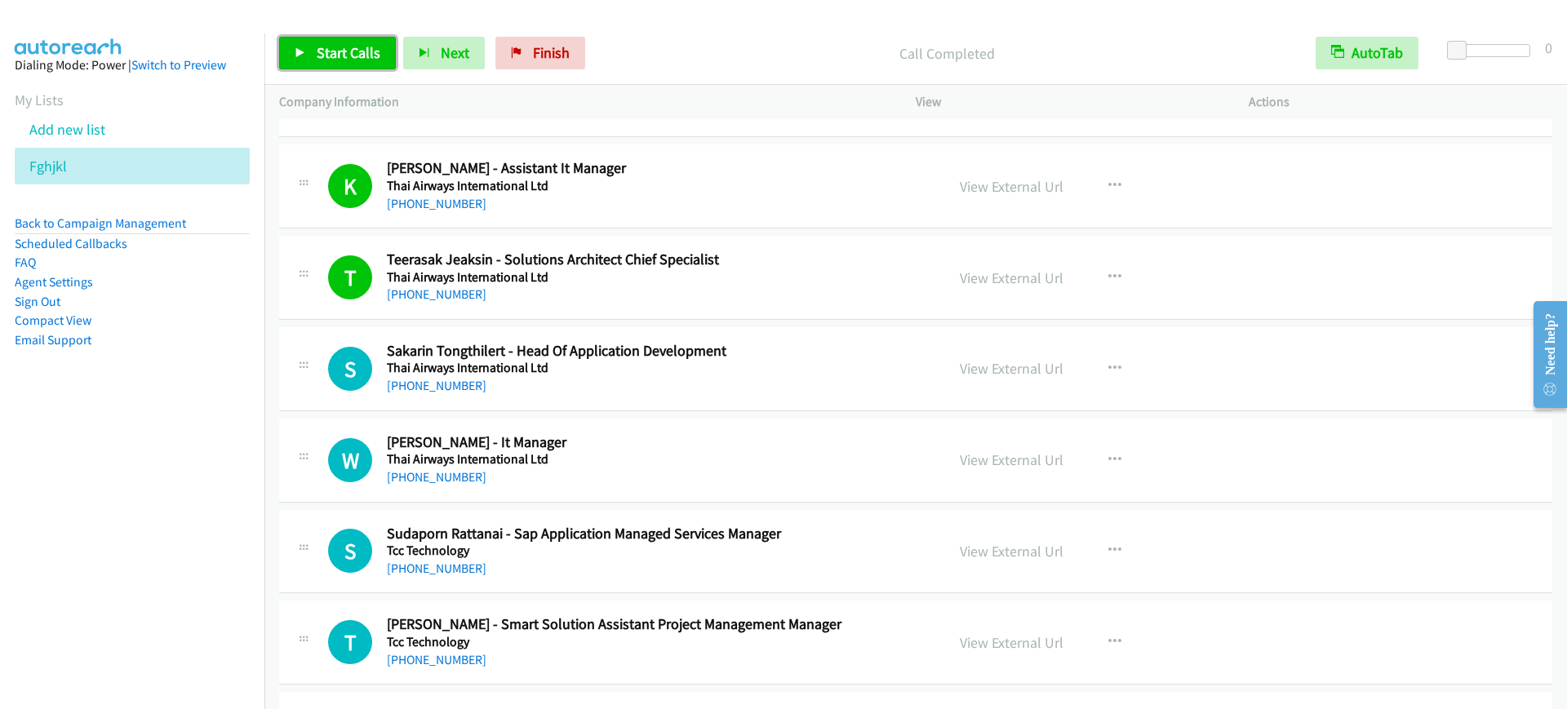
click at [326, 44] on span "Start Calls" at bounding box center [349, 52] width 64 height 19
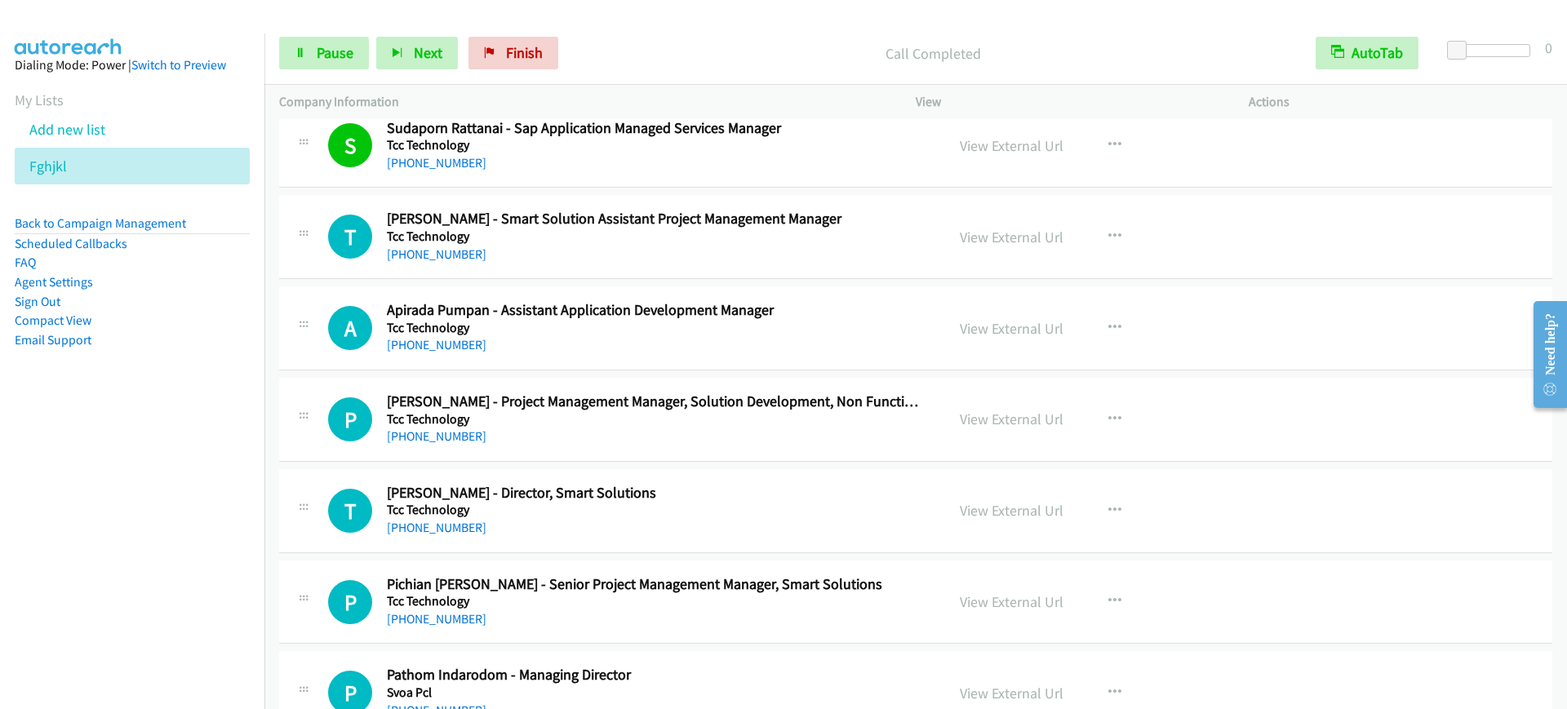
scroll to position [13670, 0]
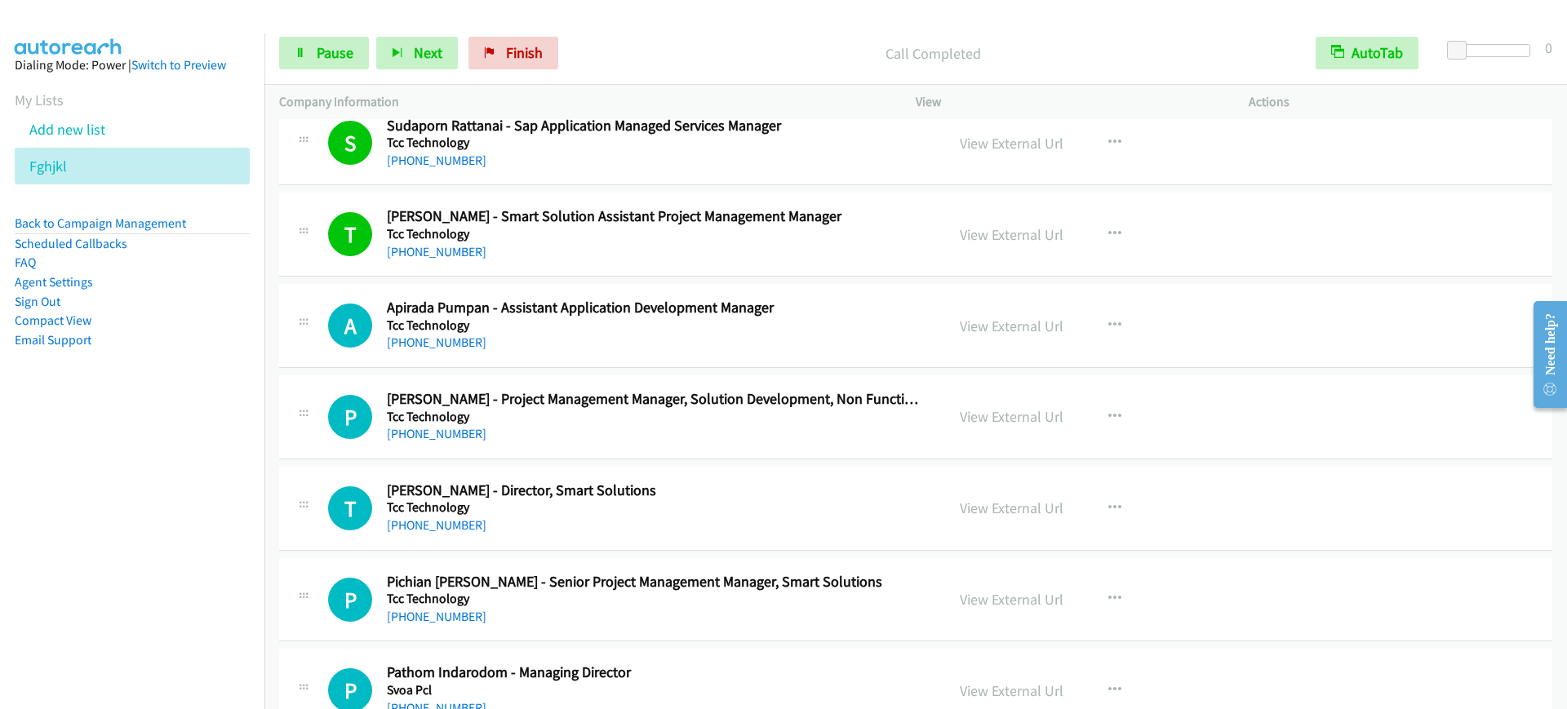
click at [797, 473] on div "T Callback Scheduled [PERSON_NAME] - Director, Smart Solutions Tcc Technology […" at bounding box center [915, 509] width 1273 height 84
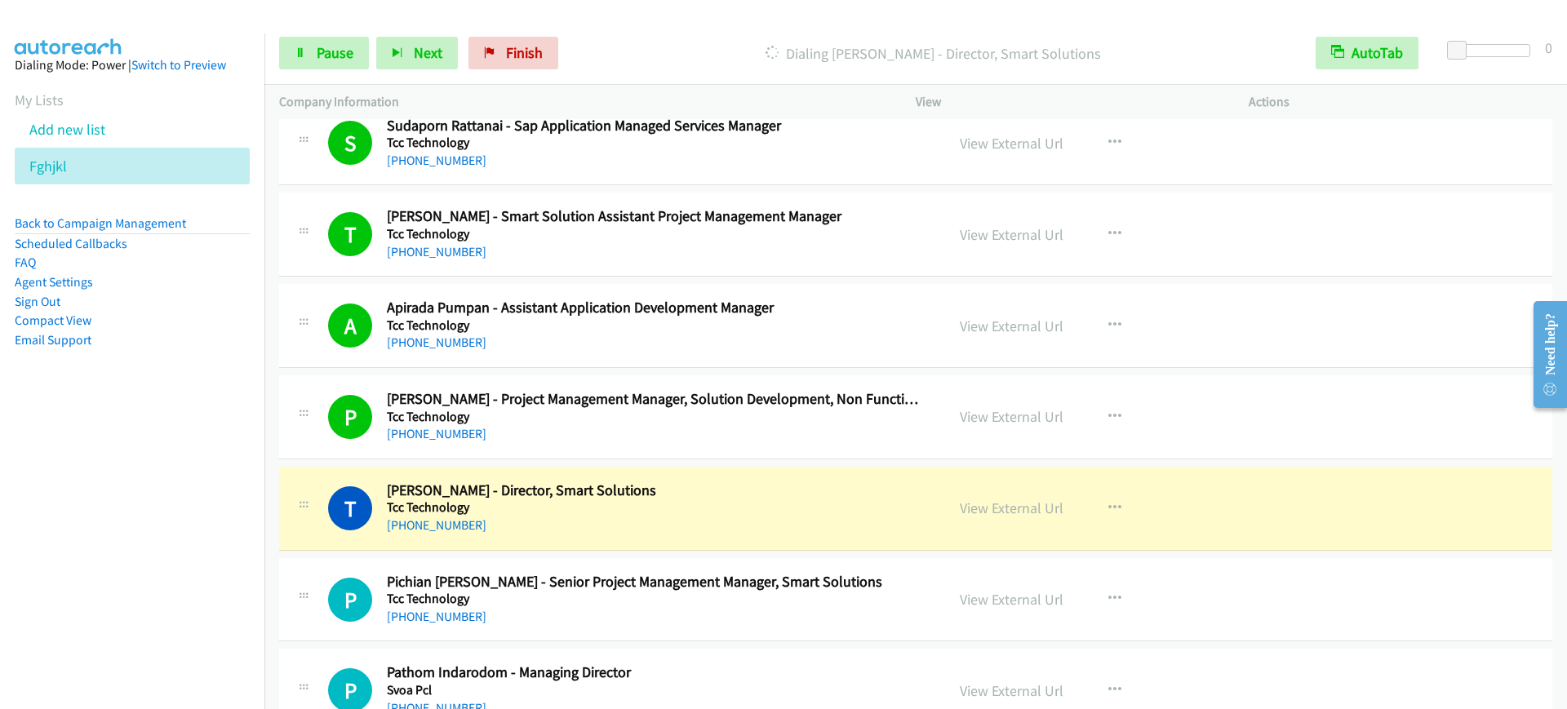
drag, startPoint x: 581, startPoint y: 530, endPoint x: 775, endPoint y: 535, distance: 193.5
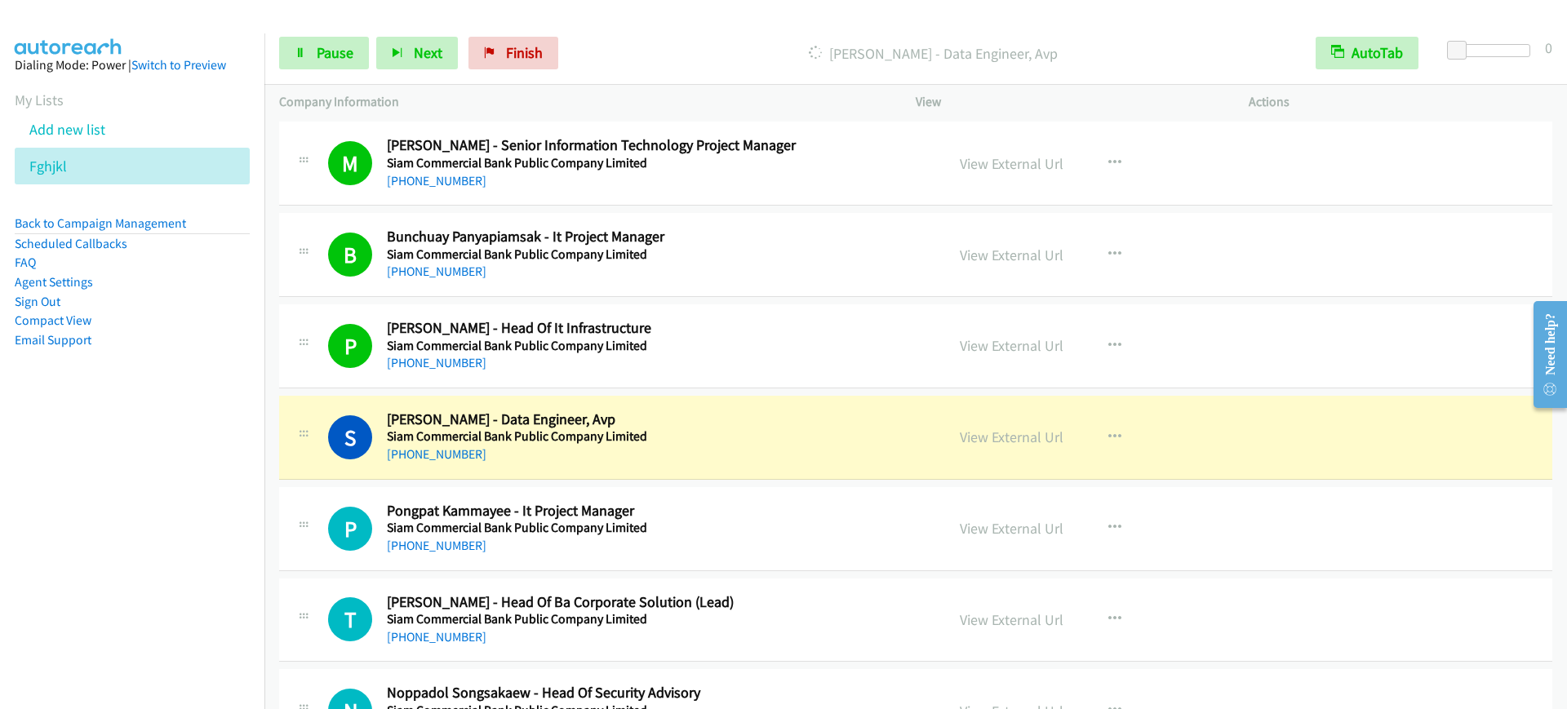
scroll to position [17241, 0]
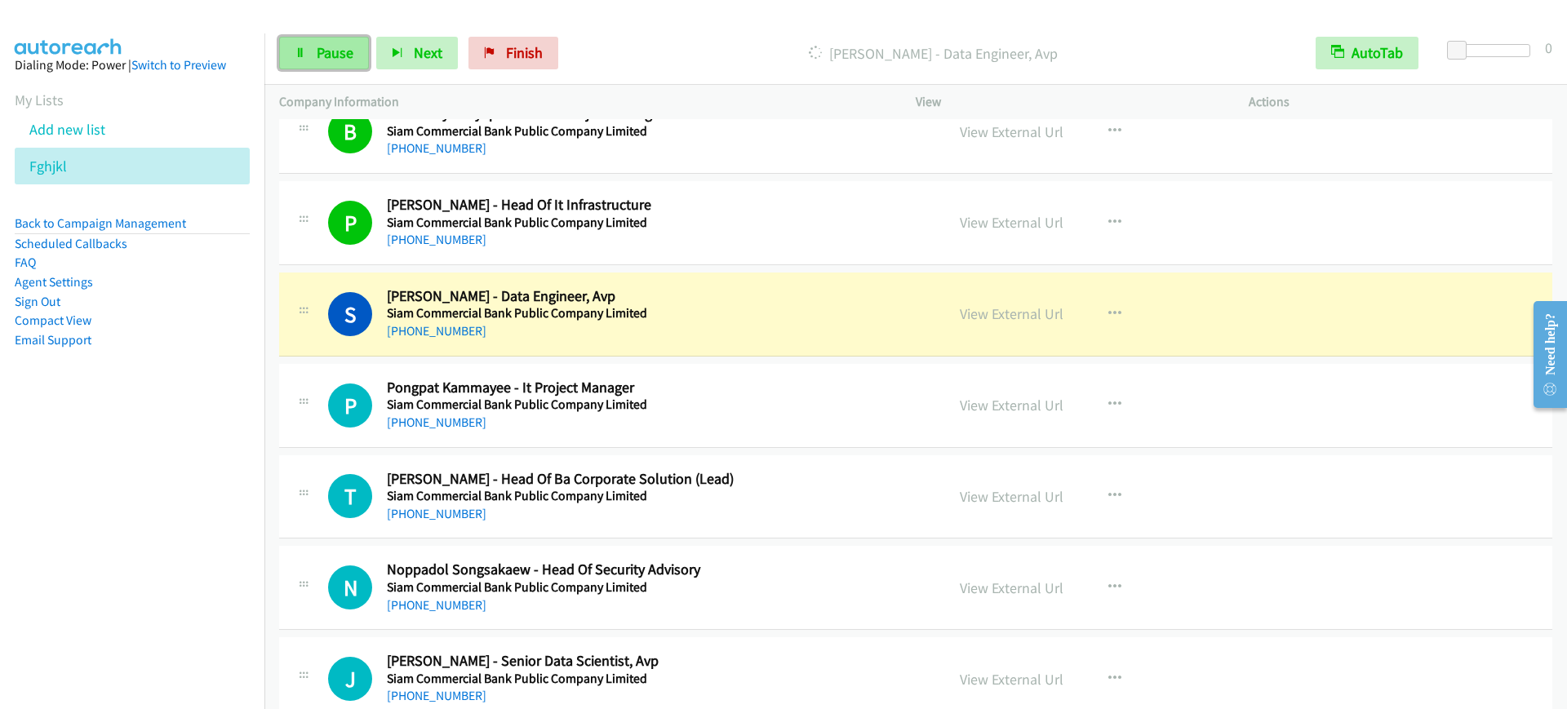
click at [327, 44] on span "Pause" at bounding box center [335, 52] width 37 height 19
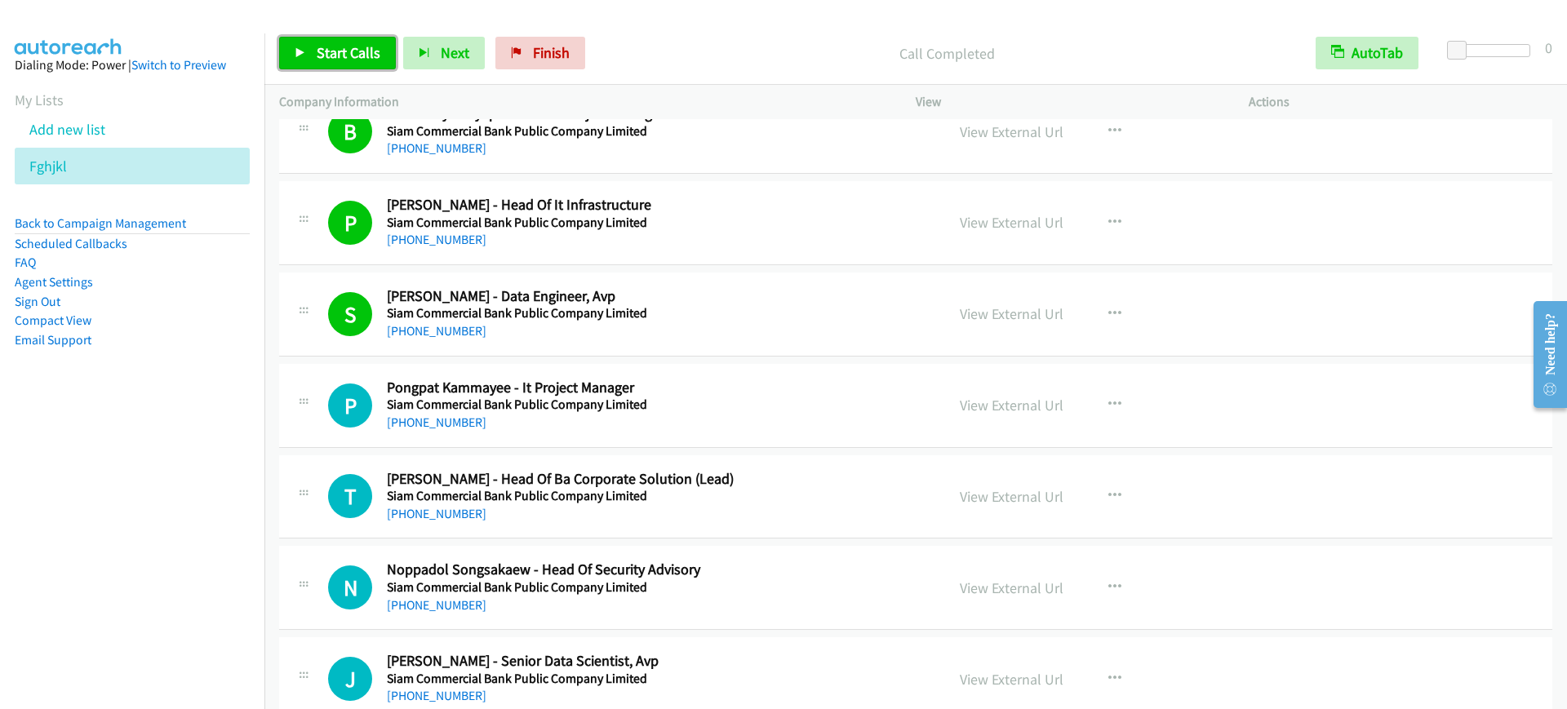
click at [348, 55] on span "Start Calls" at bounding box center [349, 52] width 64 height 19
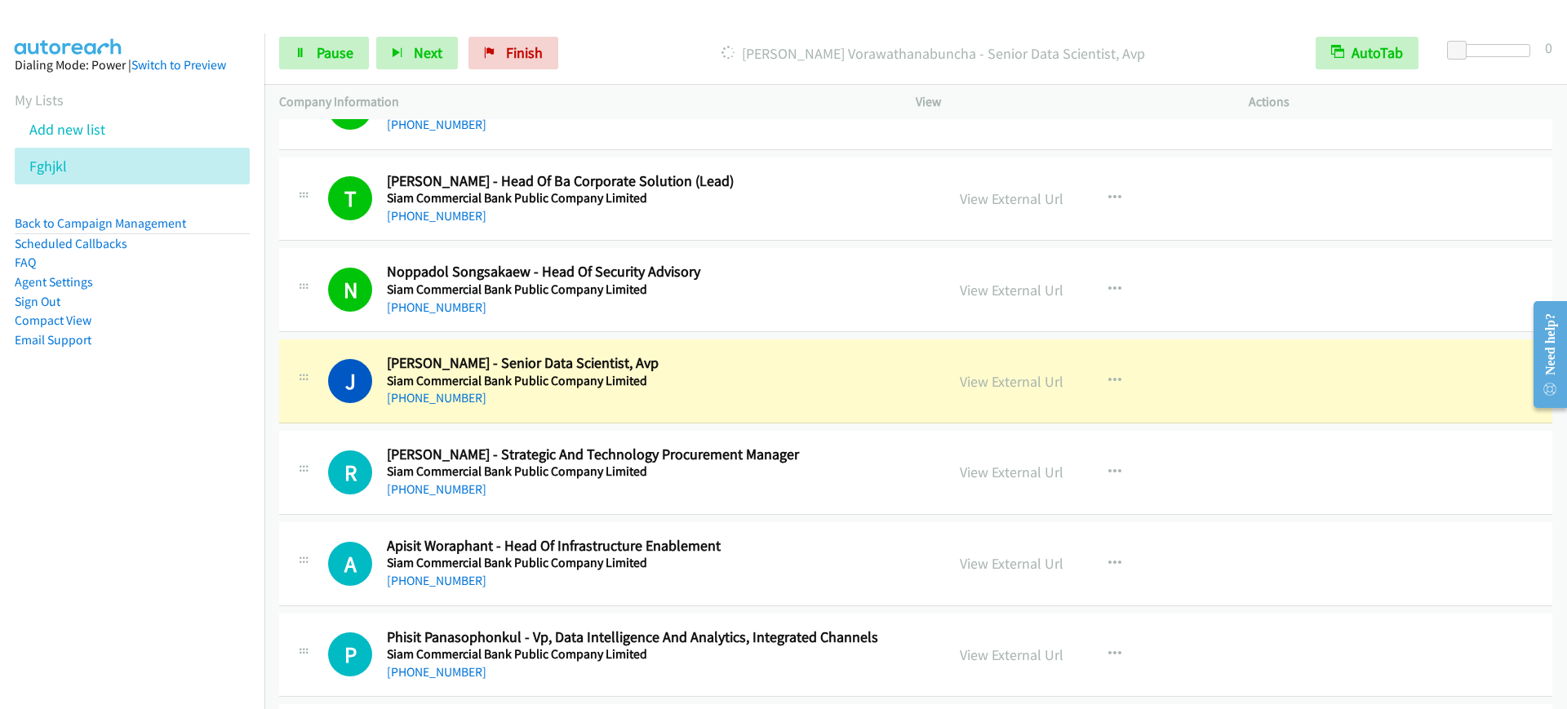
scroll to position [17649, 0]
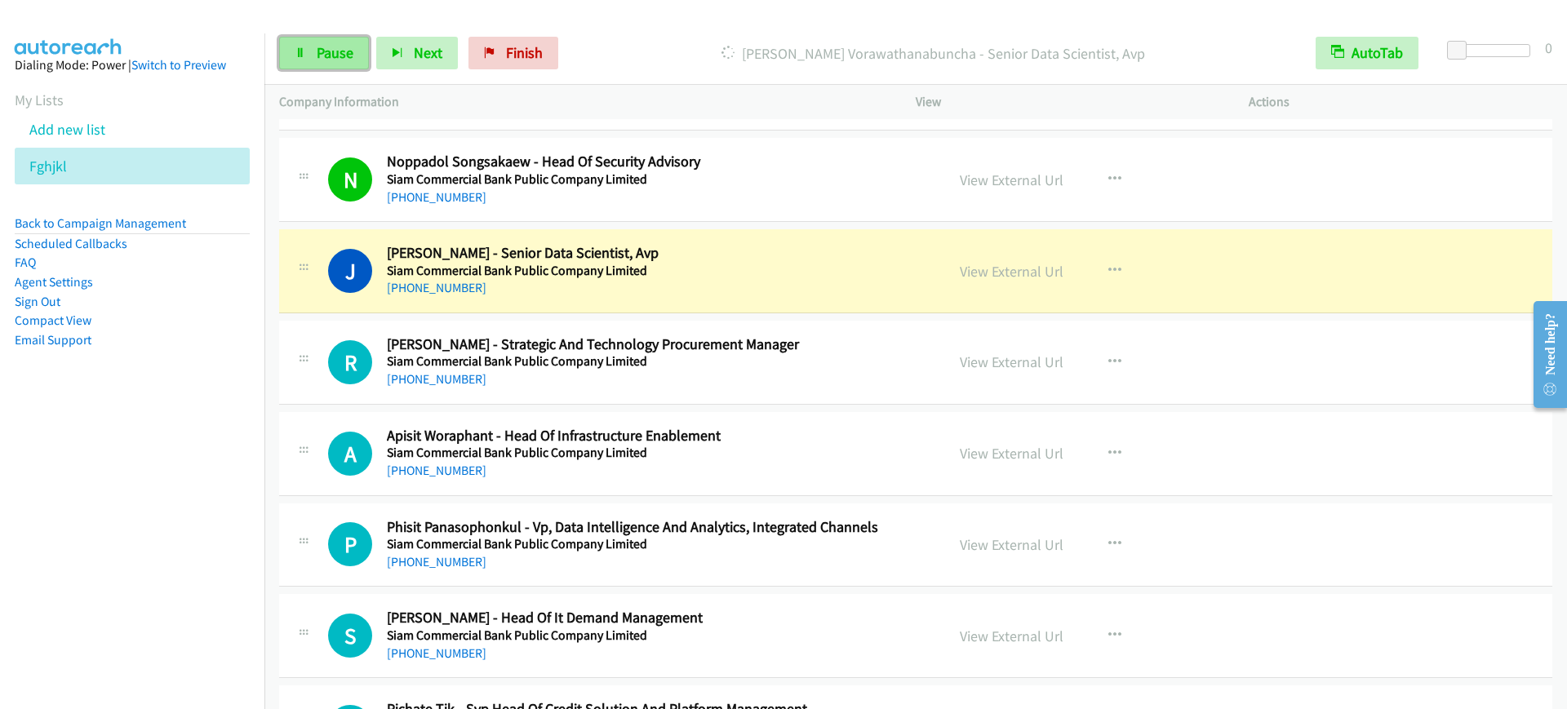
click at [315, 53] on link "Pause" at bounding box center [324, 53] width 90 height 33
